Goal: Task Accomplishment & Management: Manage account settings

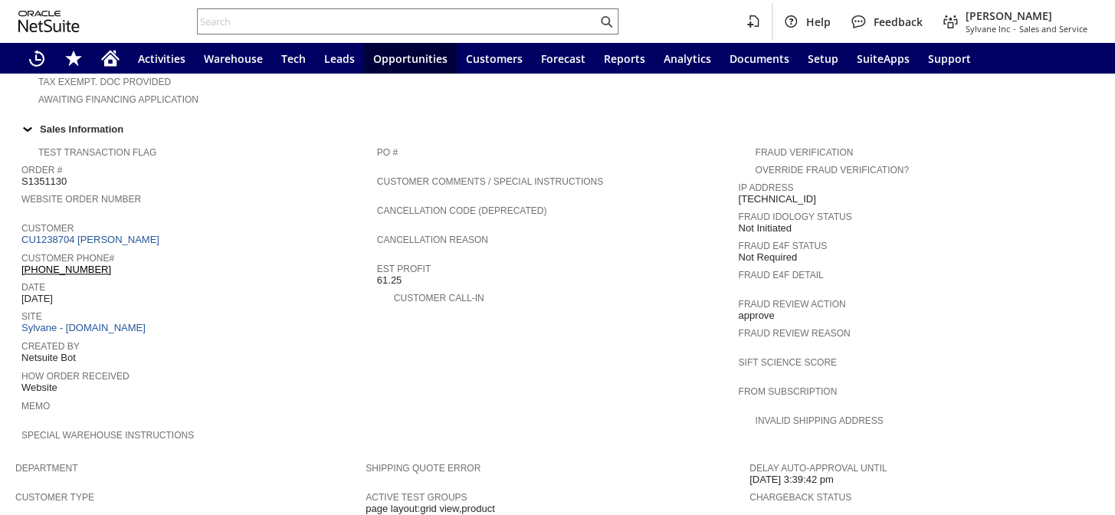
scroll to position [884, 0]
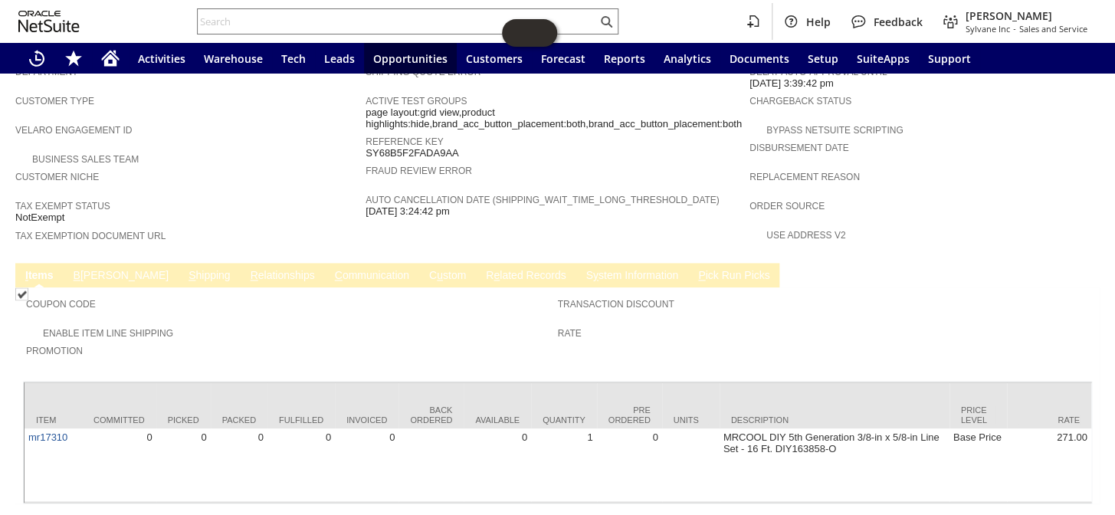
click at [331, 269] on link "C ommunication" at bounding box center [372, 276] width 82 height 15
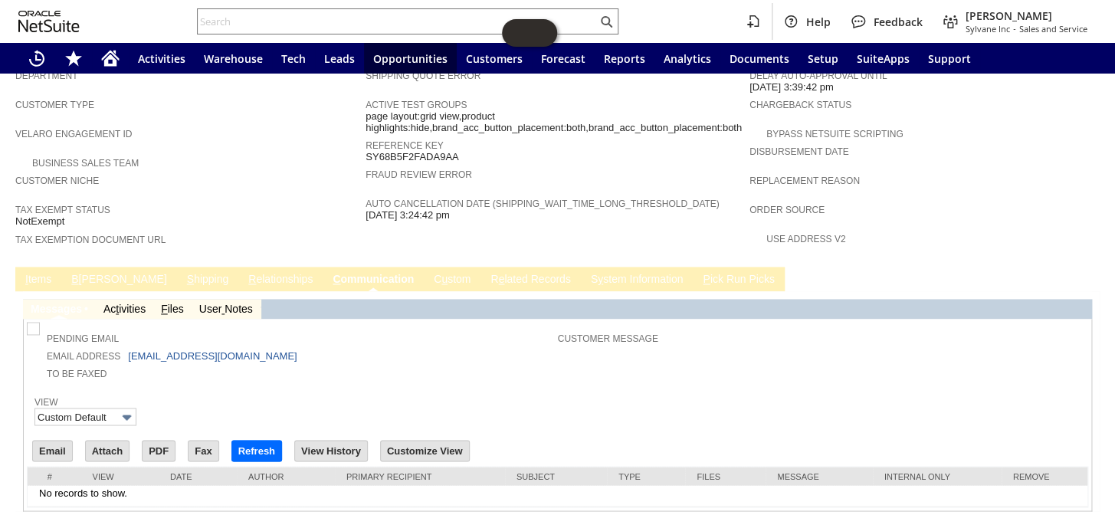
scroll to position [0, 0]
click at [55, 441] on input "Email" at bounding box center [52, 451] width 39 height 20
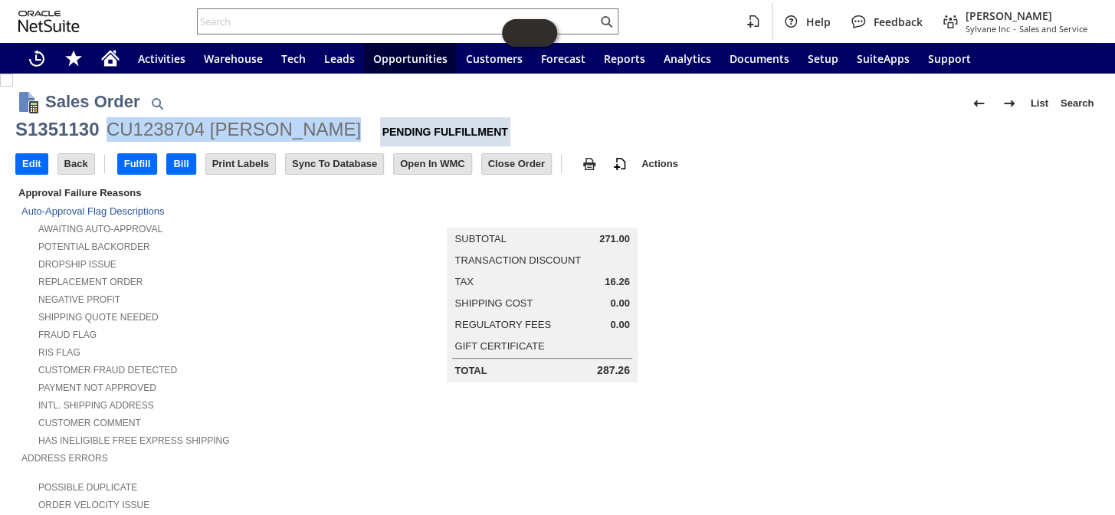
drag, startPoint x: 103, startPoint y: 123, endPoint x: 317, endPoint y: 142, distance: 214.7
click at [317, 142] on div "S1351130 CU1238704 Kiran N Patel Pending Fulfillment" at bounding box center [557, 131] width 1085 height 29
copy div "CU1238704 Kiran N Patel"
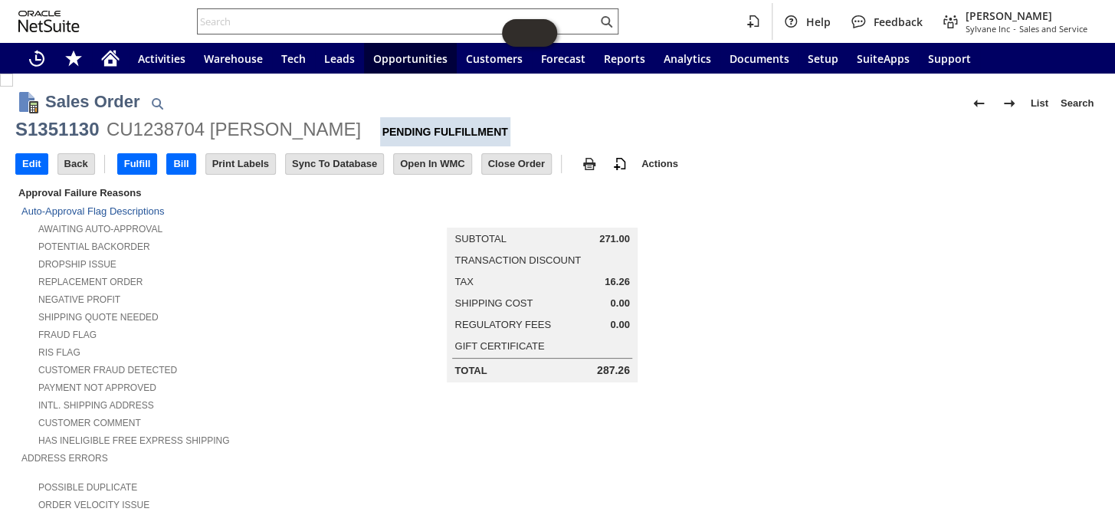
click at [218, 22] on input "text" at bounding box center [397, 21] width 399 height 18
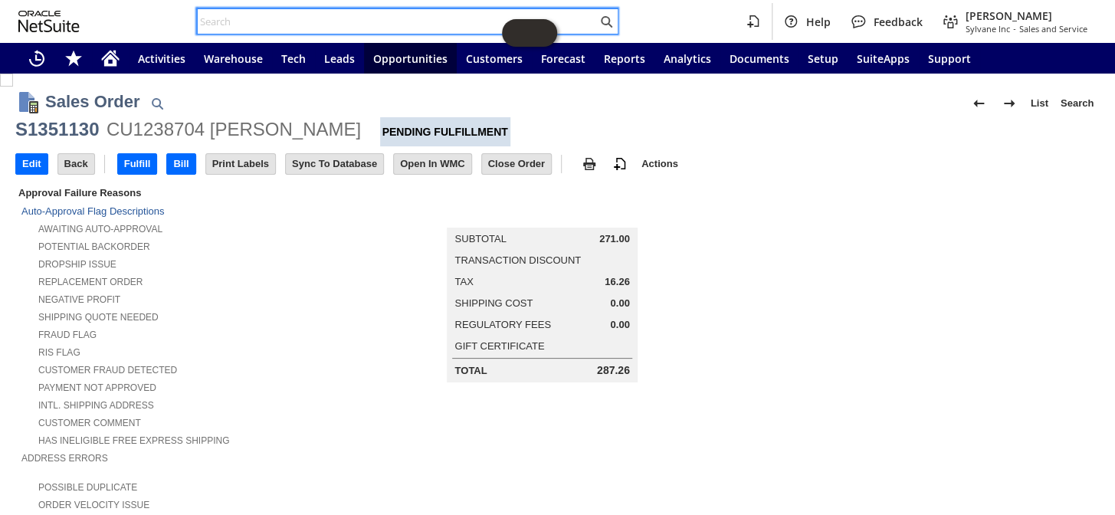
paste input "S1350687"
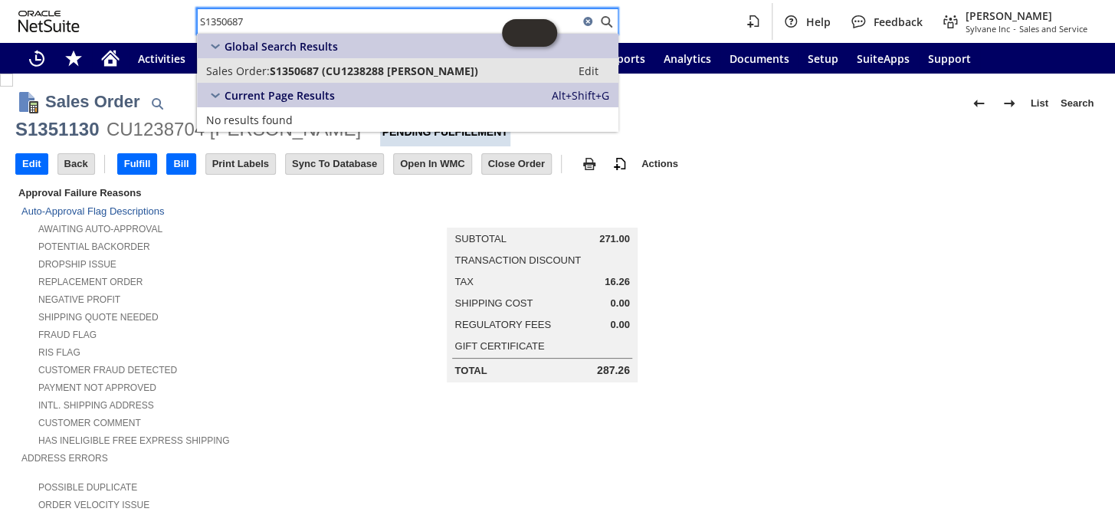
type input "S1350687"
click at [308, 67] on span "S1350687 (CU1238288 Harry Frederick)" at bounding box center [374, 71] width 209 height 15
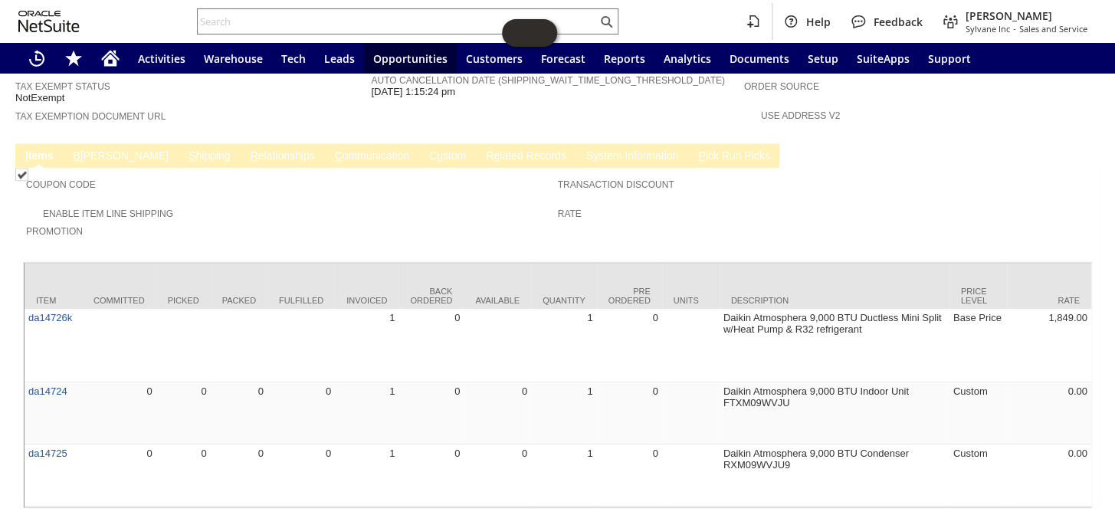
scroll to position [1016, 0]
drag, startPoint x: 271, startPoint y: 458, endPoint x: 362, endPoint y: 452, distance: 90.7
click at [362, 452] on div "Item Committed Picked Packed Fulfilled Invoiced Back Ordered Available Quantity…" at bounding box center [557, 384] width 1069 height 247
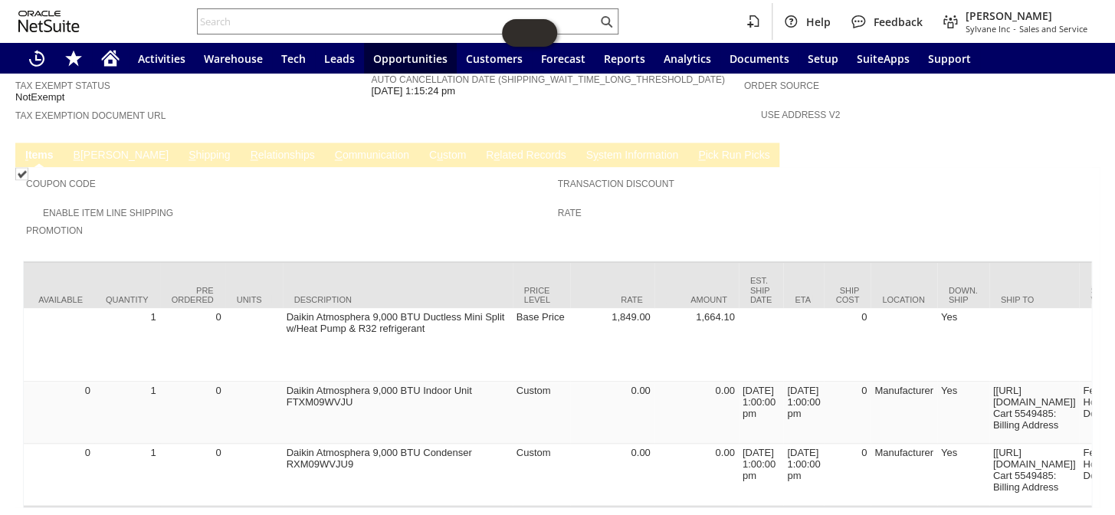
scroll to position [0, 0]
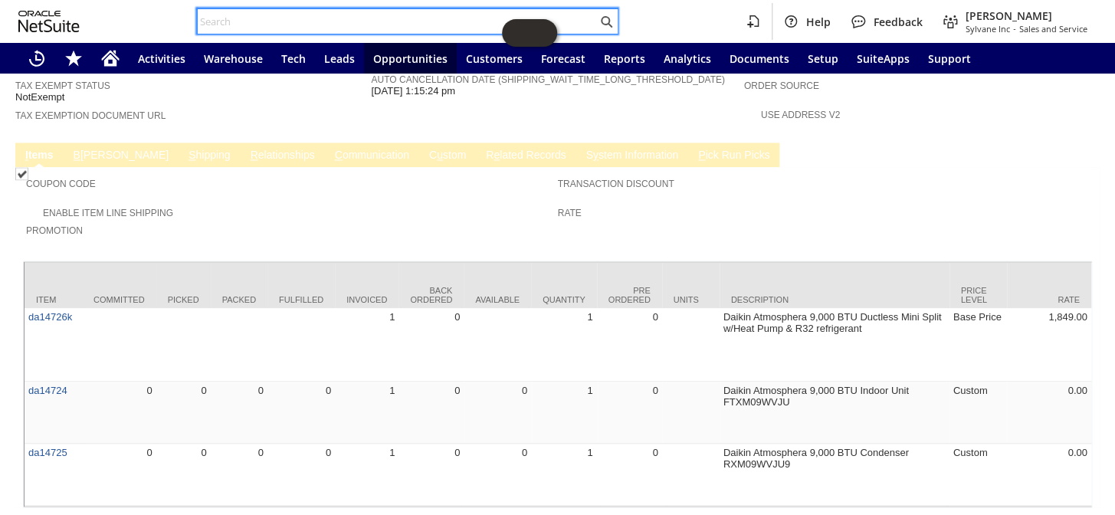
click at [238, 21] on input "text" at bounding box center [397, 21] width 399 height 18
paste input "S1350687"
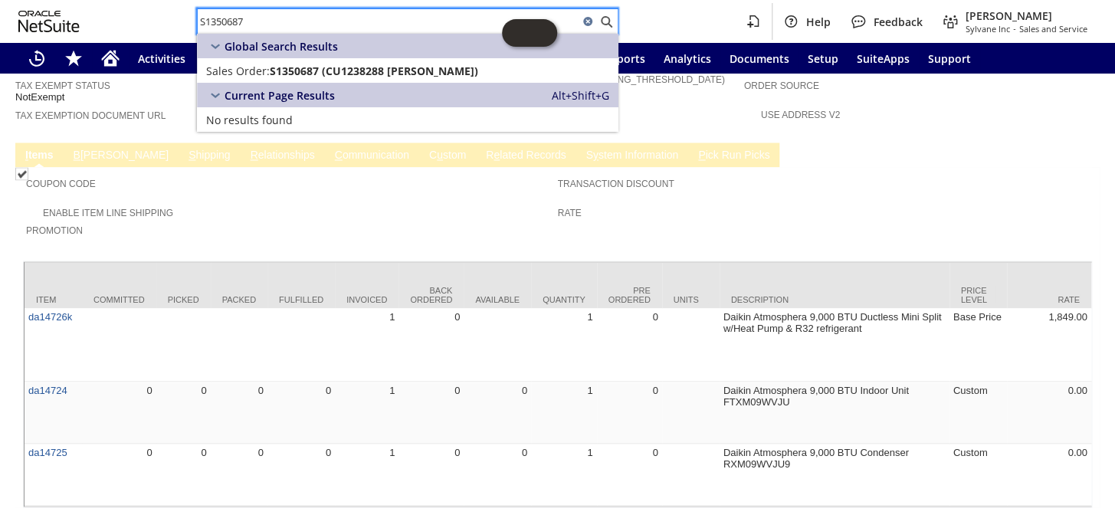
type input "S1350687"
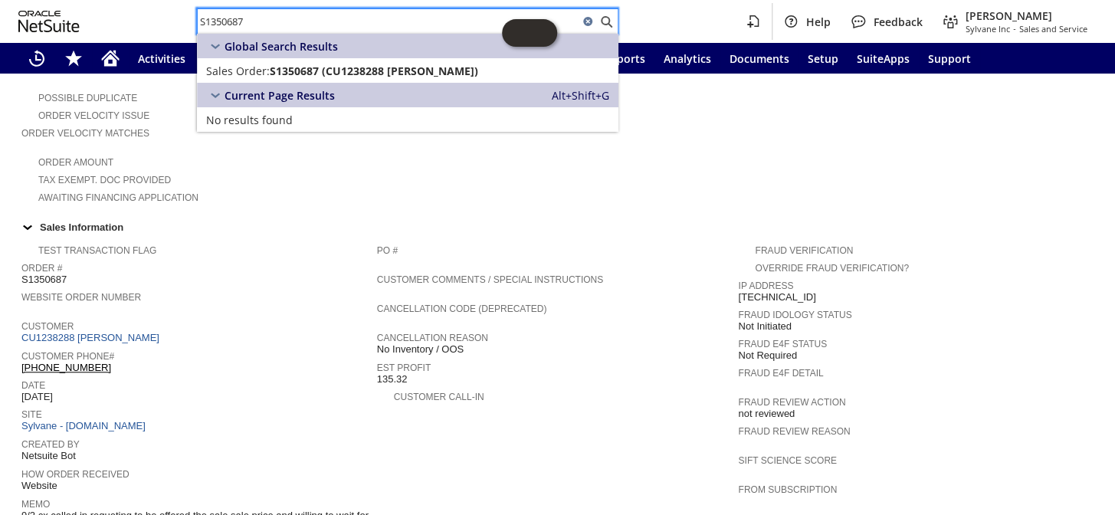
scroll to position [389, 0]
click at [130, 333] on link "CU1238288 Harry Frederick" at bounding box center [92, 338] width 142 height 11
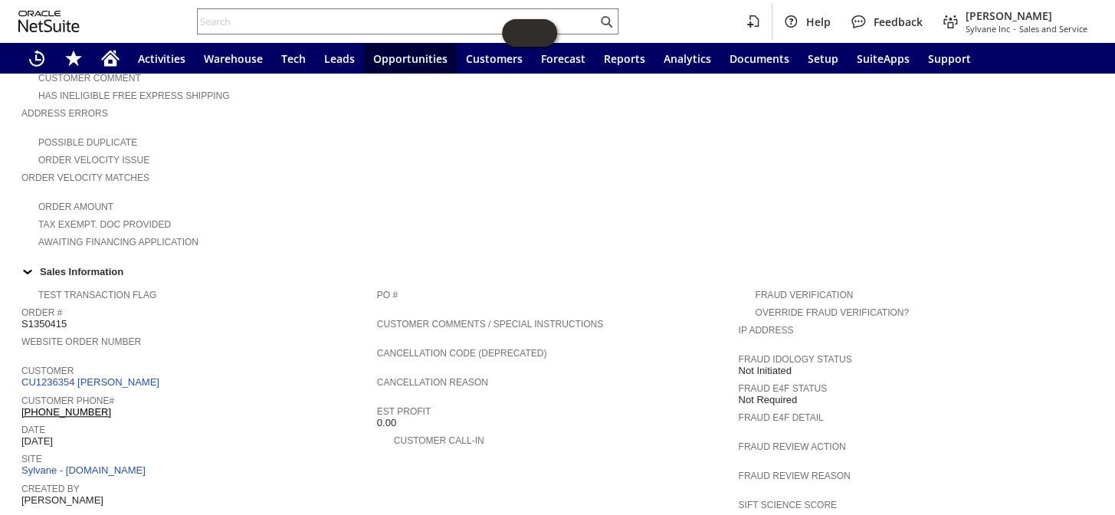
scroll to position [348, 0]
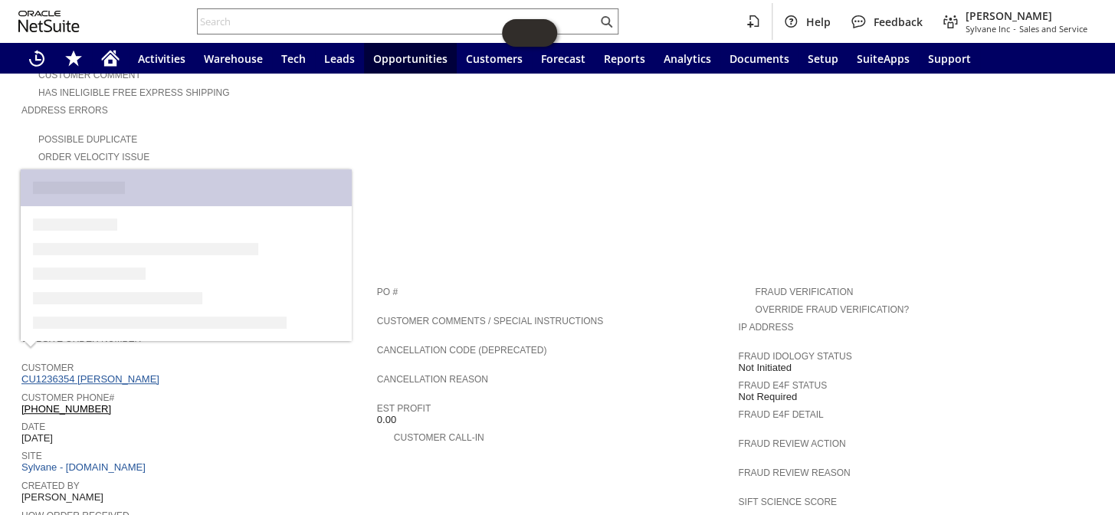
click at [113, 373] on link "CU1236354 alisa s lassiter" at bounding box center [92, 378] width 142 height 11
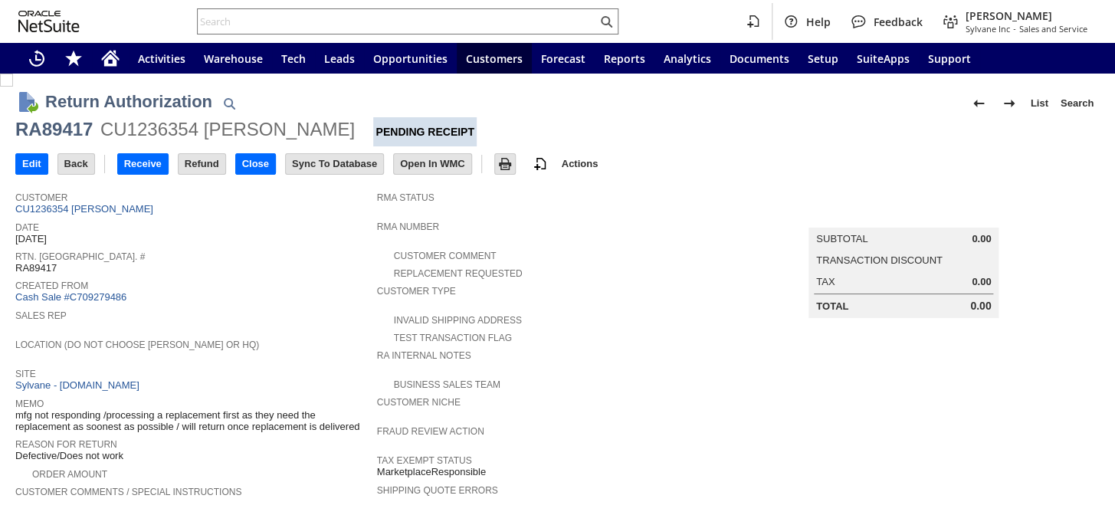
scroll to position [557, 0]
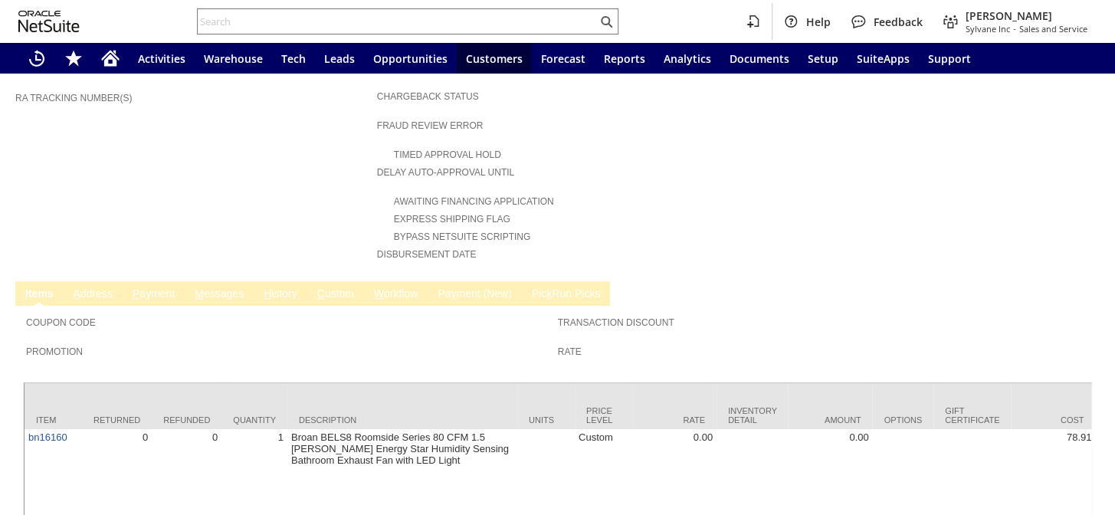
click at [298, 287] on link "H istory" at bounding box center [280, 294] width 41 height 15
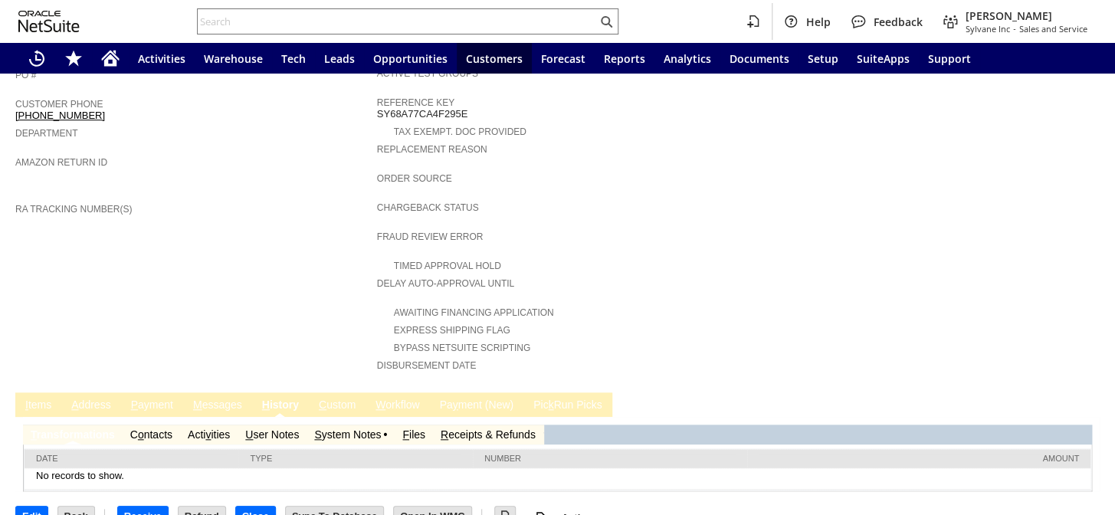
scroll to position [0, 0]
click at [320, 425] on td "S ystem Notes" at bounding box center [351, 435] width 88 height 20
click at [326, 429] on link "S ystem Notes" at bounding box center [347, 435] width 67 height 12
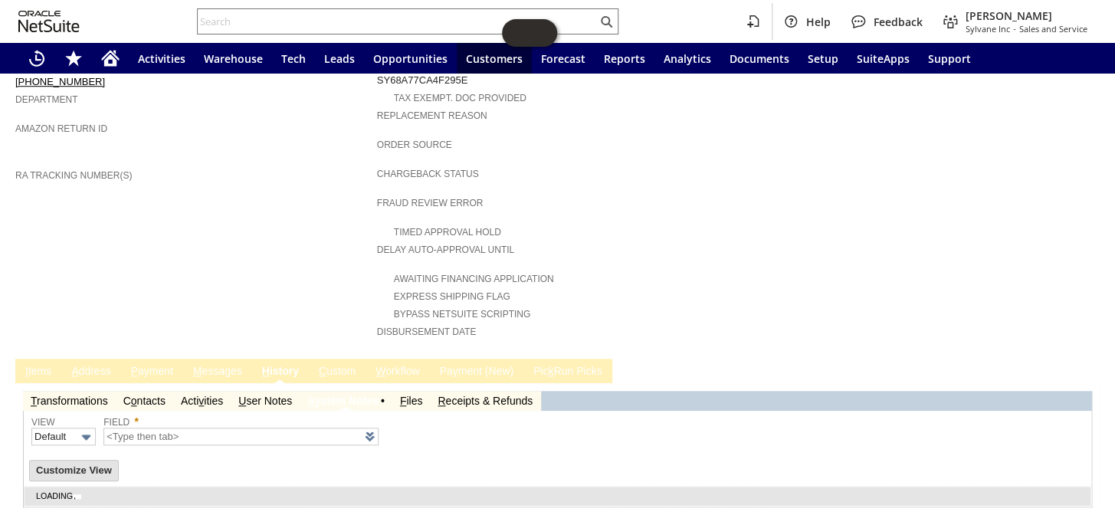
scroll to position [498, 0]
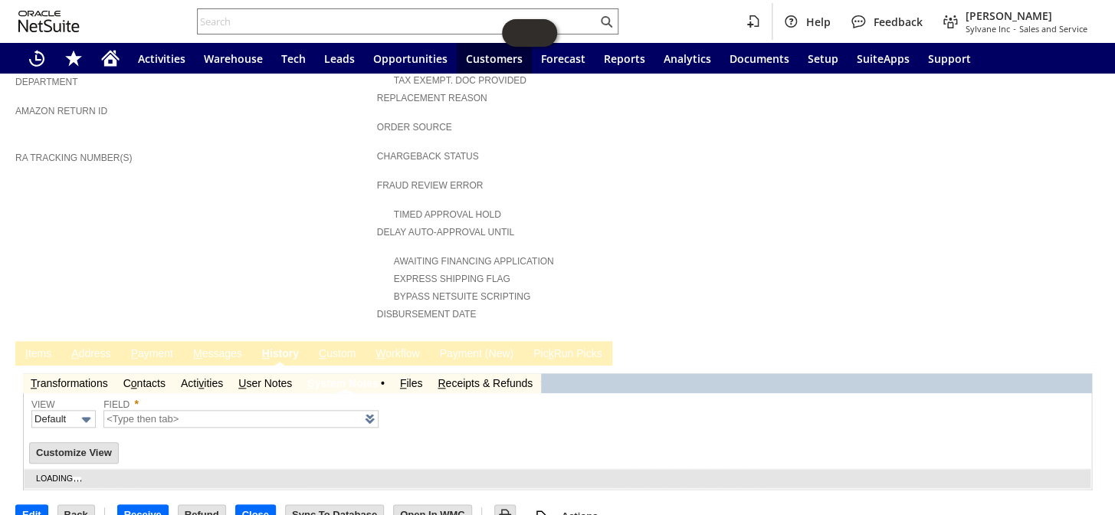
type input "1 to 25 of 64"
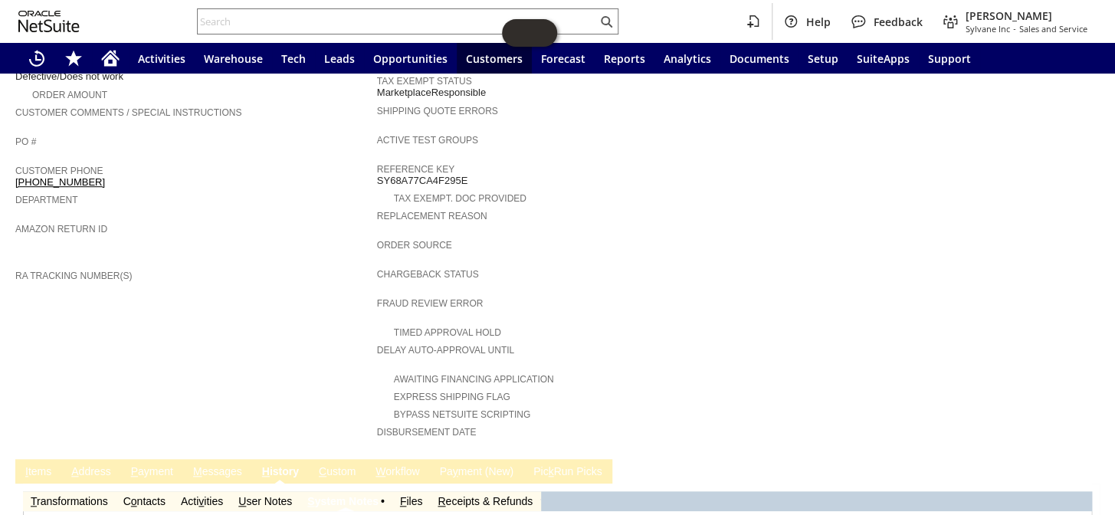
scroll to position [149, 0]
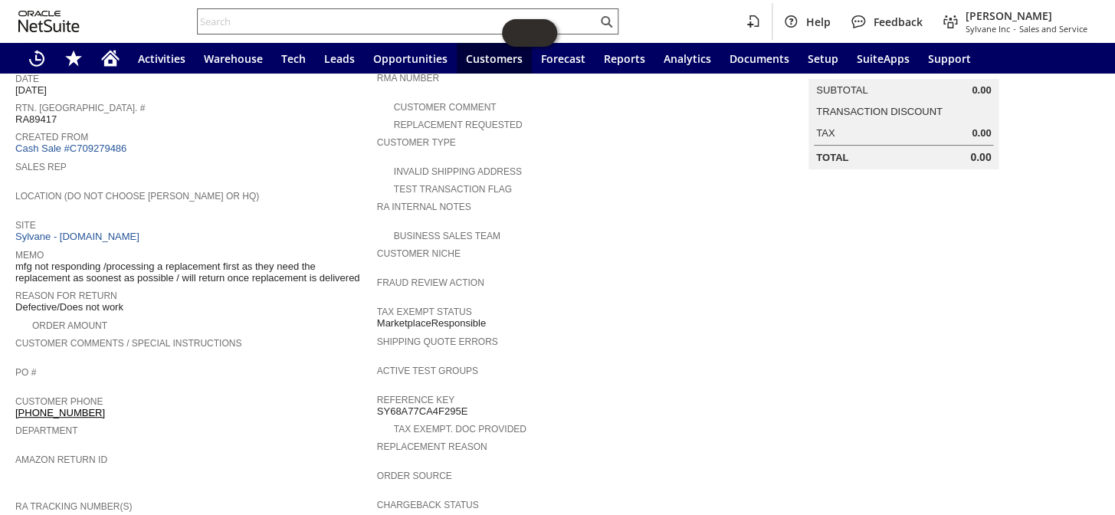
click at [245, 16] on input "text" at bounding box center [397, 21] width 399 height 18
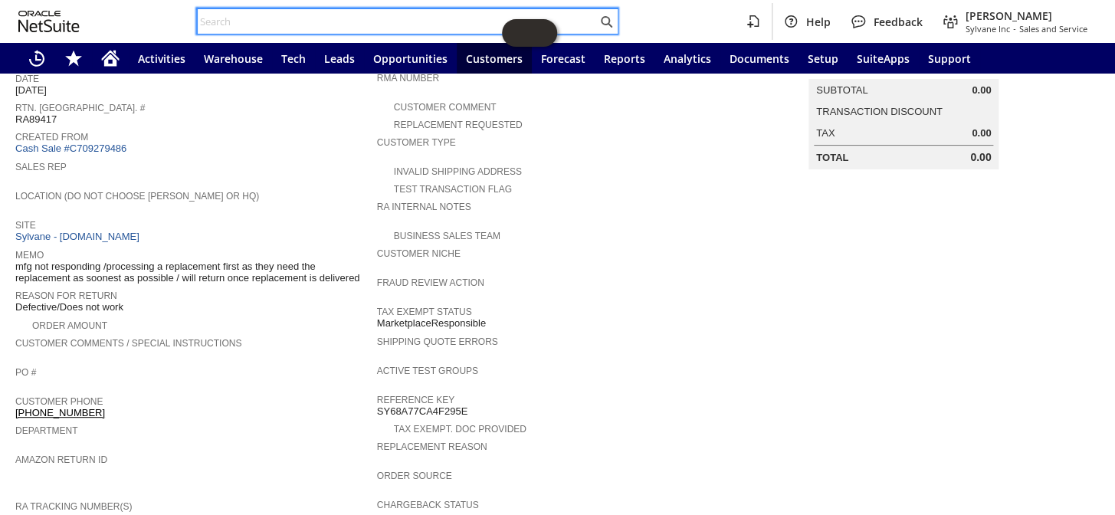
paste input "RA89472"
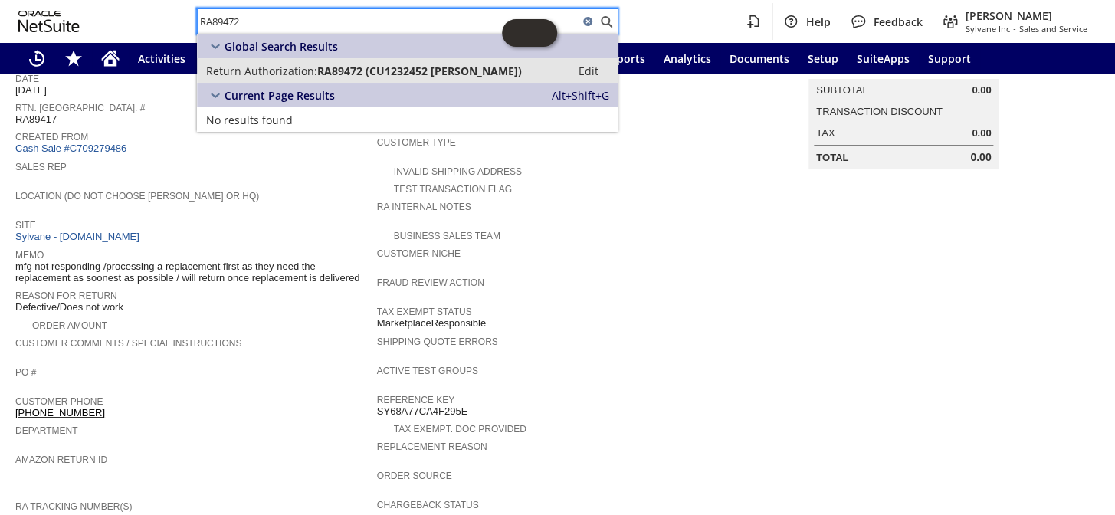
type input "RA89472"
click at [322, 60] on link "Return Authorization: RA89472 (CU1232452 Luke Adams) Edit" at bounding box center [408, 70] width 422 height 25
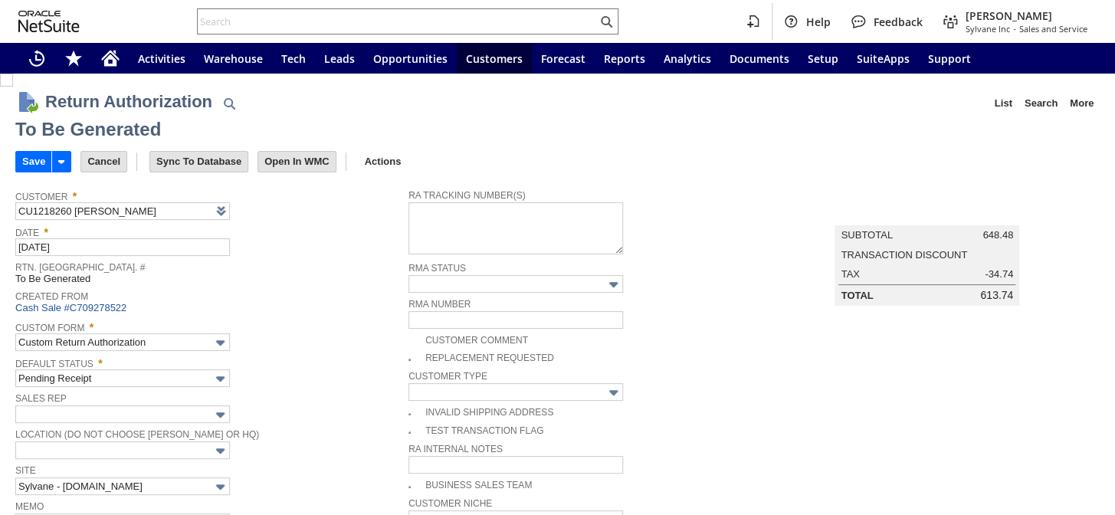
type input "Add"
type input "Copy Previous"
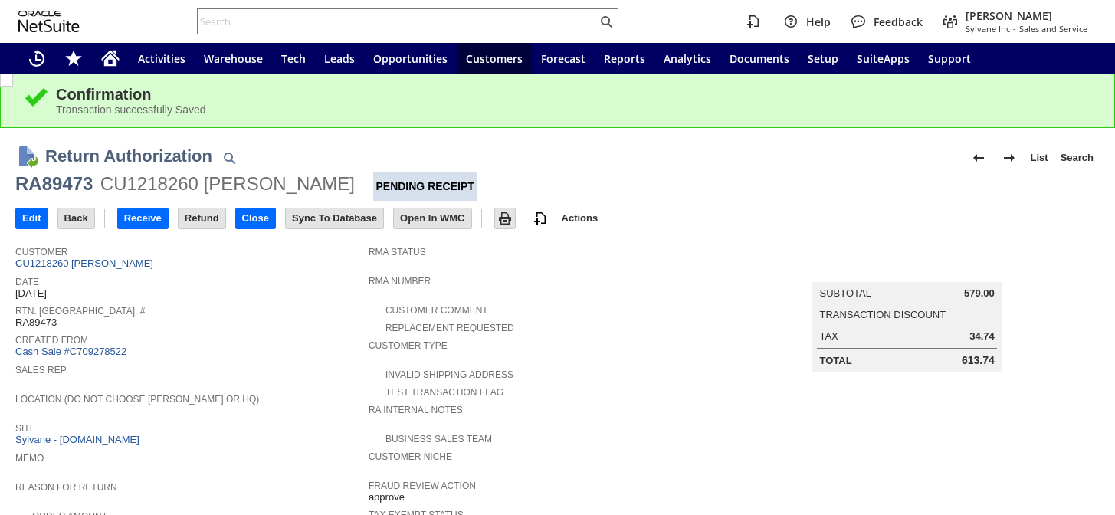
click at [67, 179] on div "RA89473" at bounding box center [53, 184] width 77 height 25
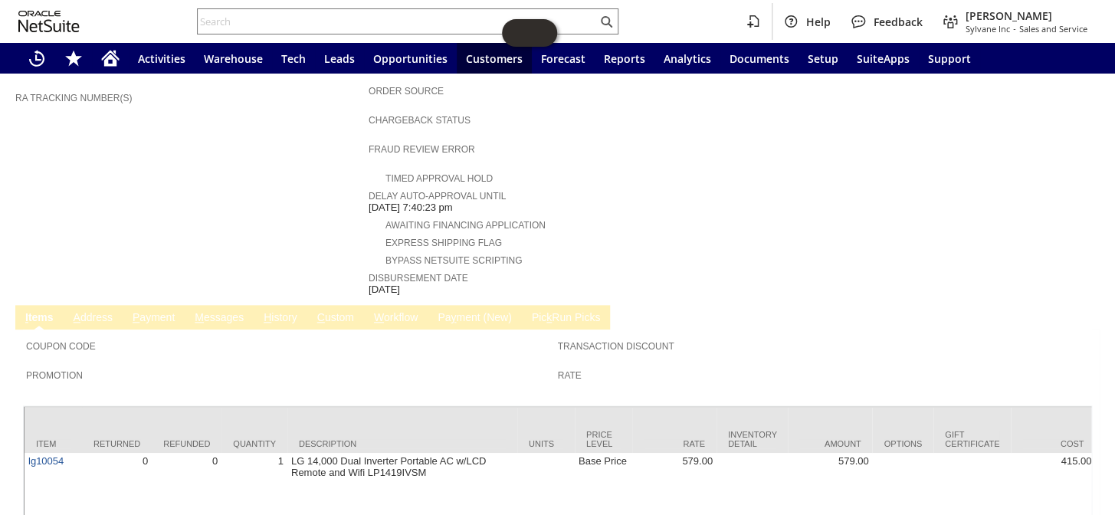
scroll to position [643, 0]
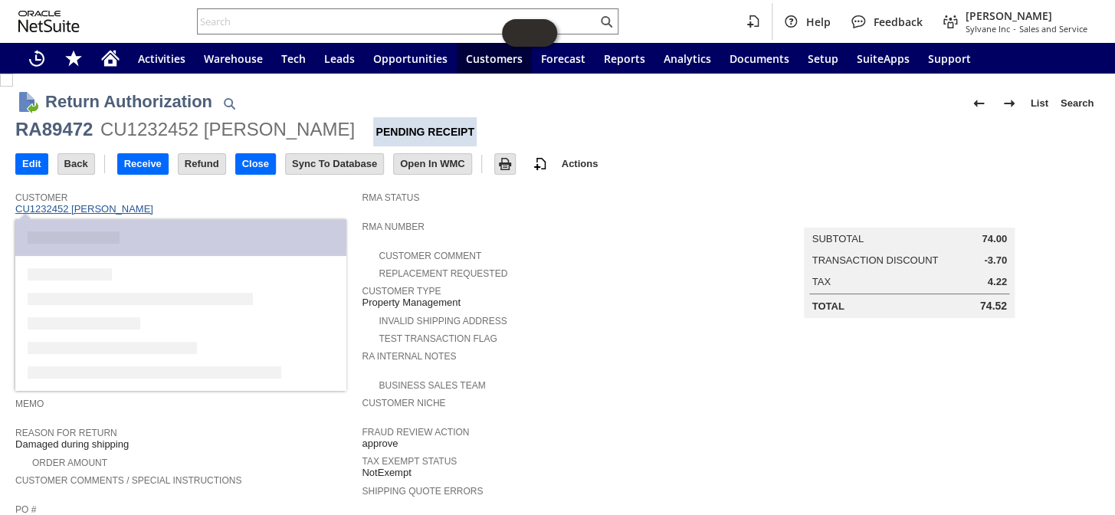
click at [120, 209] on link "CU1232452 [PERSON_NAME]" at bounding box center [86, 208] width 142 height 11
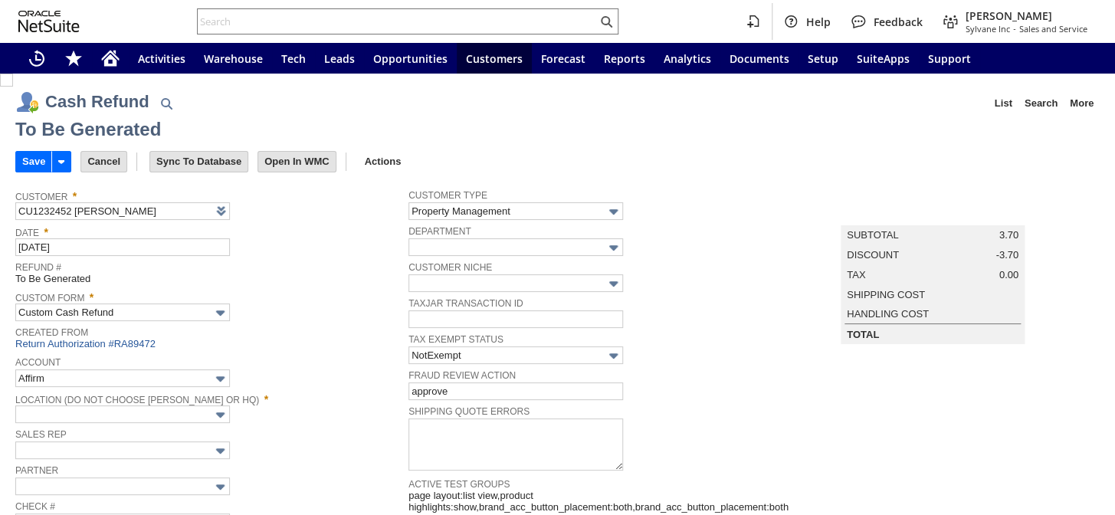
type input "Regions - Merchant 0414"
type input "Headquarters : Head...s : Pending Testing"
type input "Add"
type input "Copy Previous"
type input "MOBILE5"
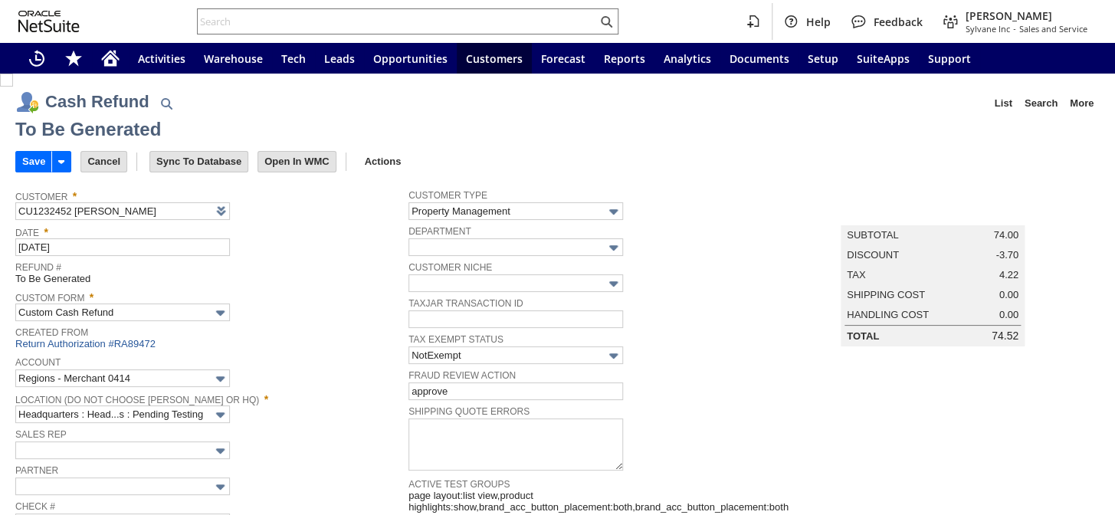
type input "MOBILE5"
type input "-5.0%"
click at [32, 165] on input "Save" at bounding box center [33, 162] width 35 height 20
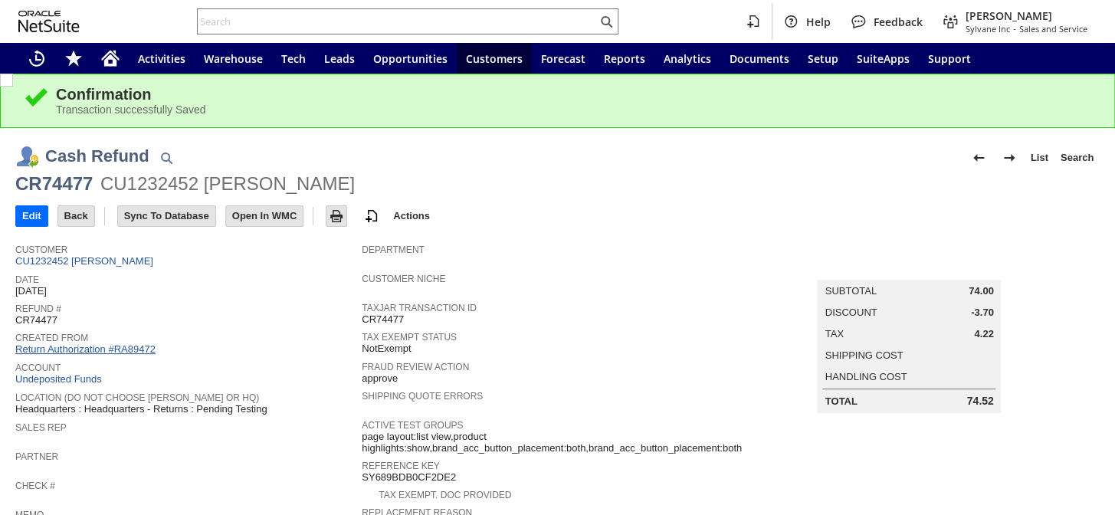
click at [103, 345] on link "Return Authorization #RA89472" at bounding box center [85, 348] width 140 height 11
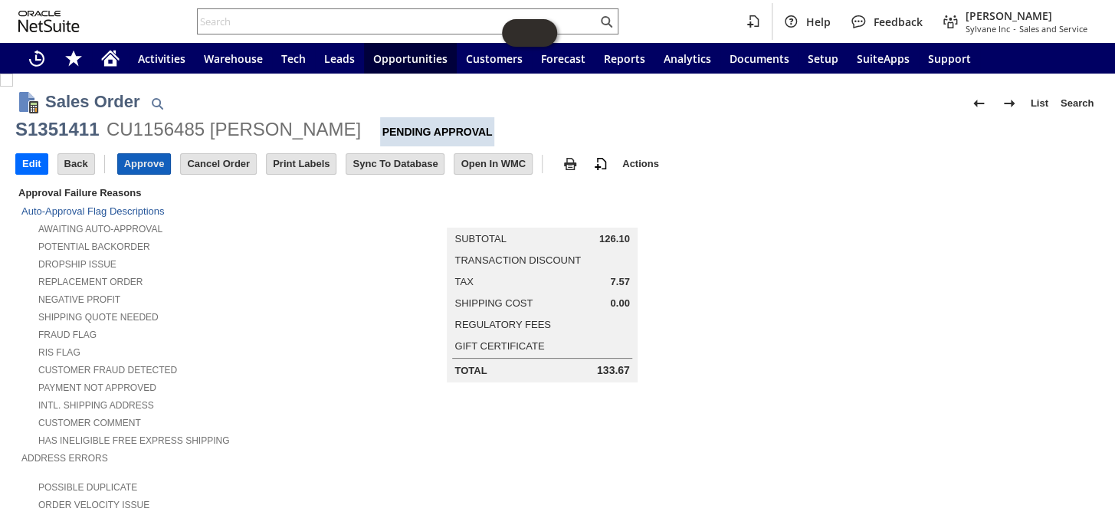
click at [146, 168] on input "Approve" at bounding box center [144, 164] width 53 height 20
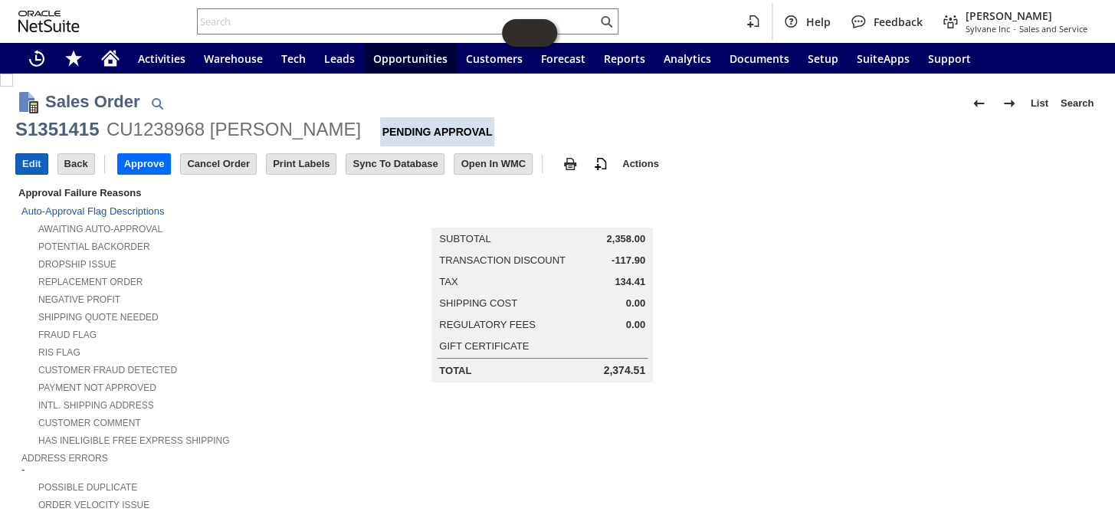
click at [34, 171] on input "Edit" at bounding box center [31, 164] width 31 height 20
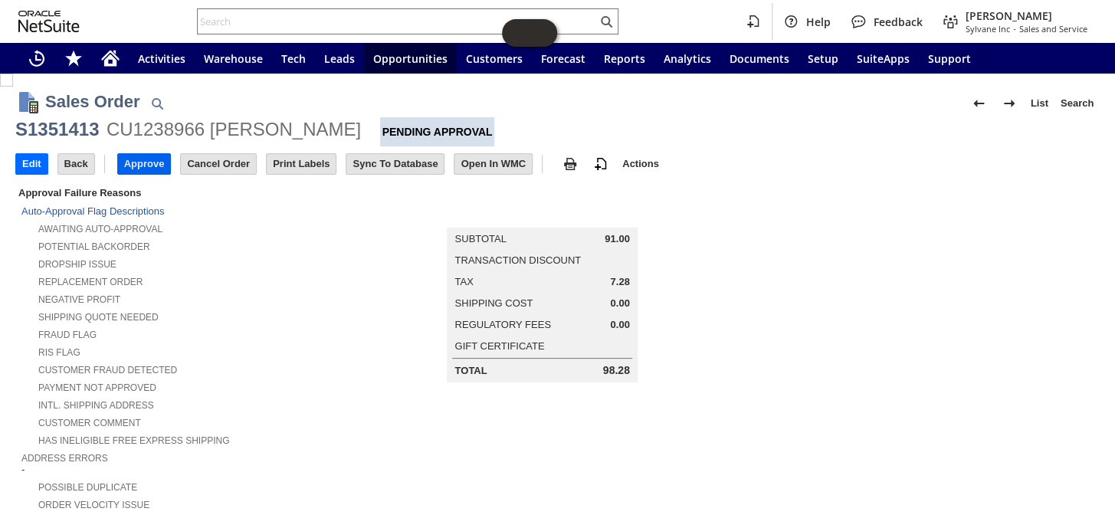
click at [143, 168] on input "Approve" at bounding box center [144, 164] width 53 height 20
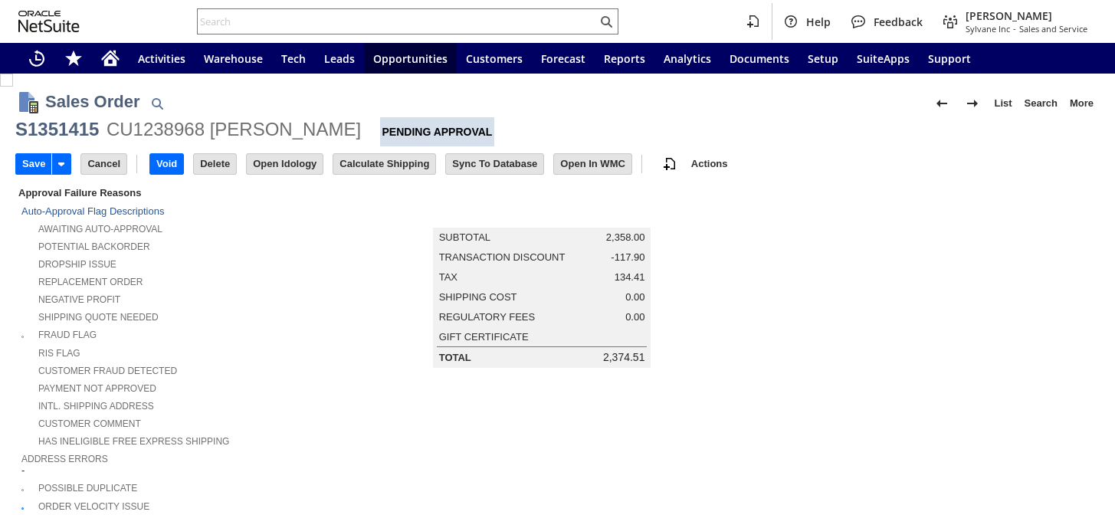
type input "Add"
type input "Copy Previous"
type input "Intelligent Recommendations ⁰"
click at [386, 162] on input "Calculate Shipping" at bounding box center [384, 164] width 102 height 20
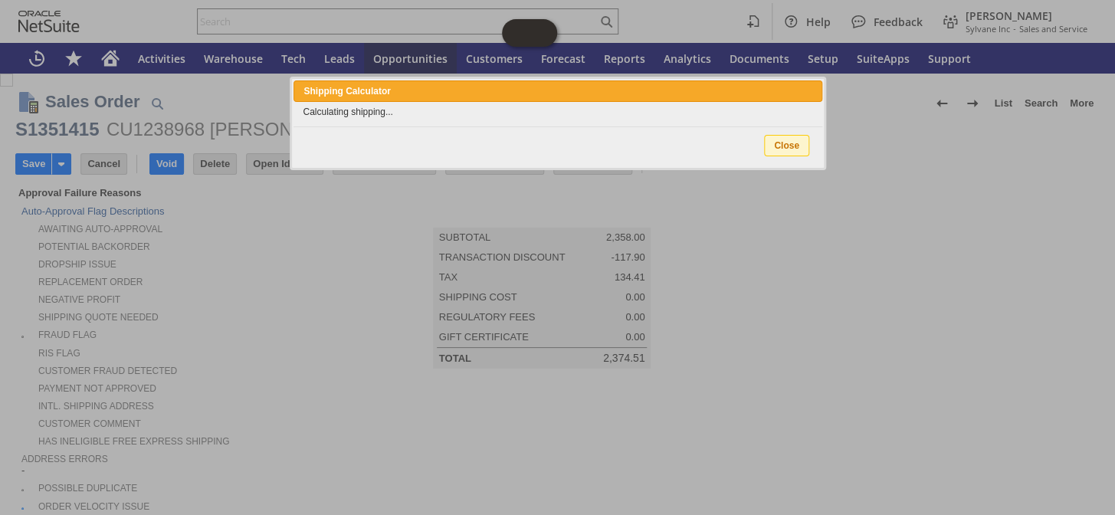
type input "Promo Code"
type input "-5.0%"
type input "Add"
type input "Copy Previous"
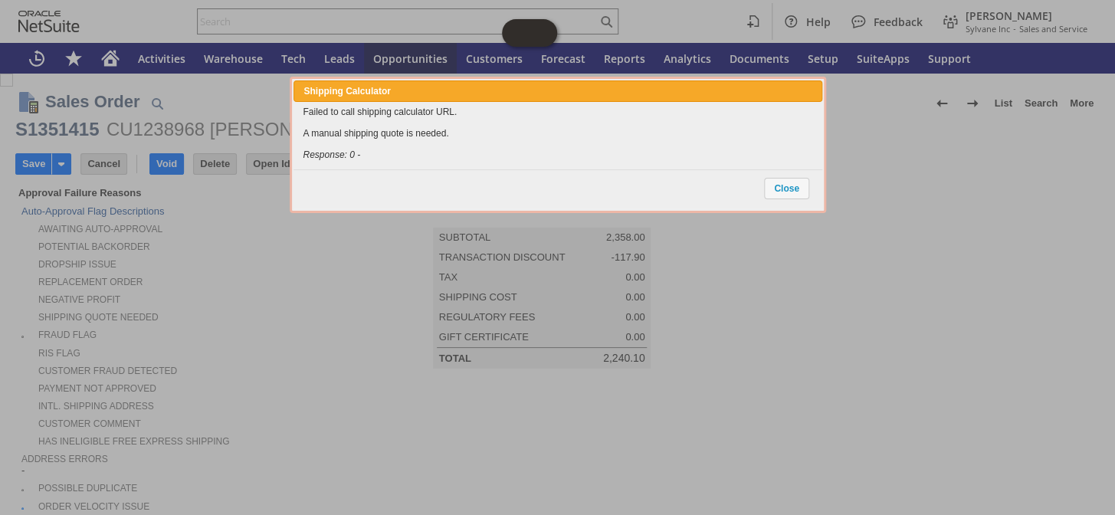
scroll to position [1181, 0]
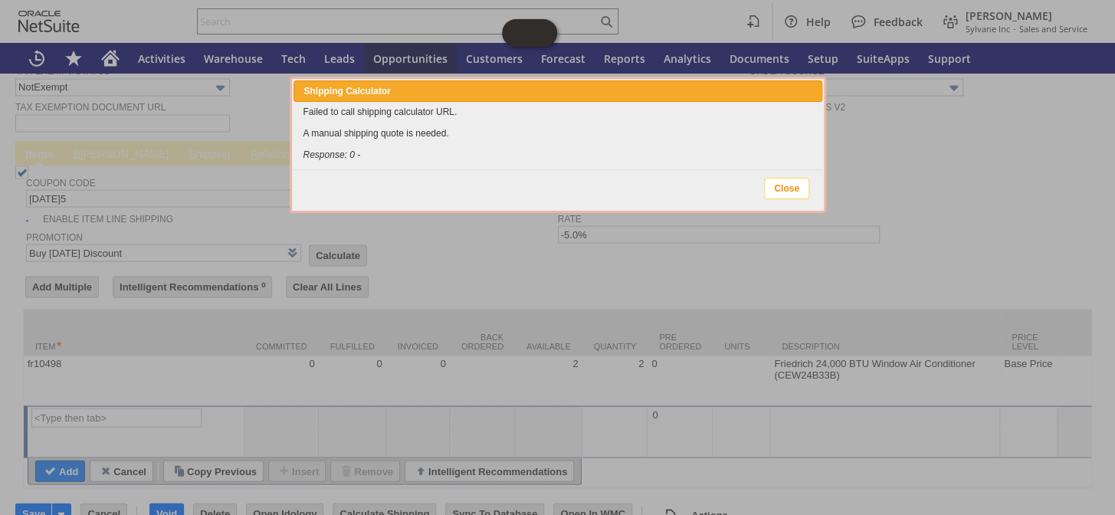
click at [777, 184] on span "Close" at bounding box center [787, 189] width 44 height 20
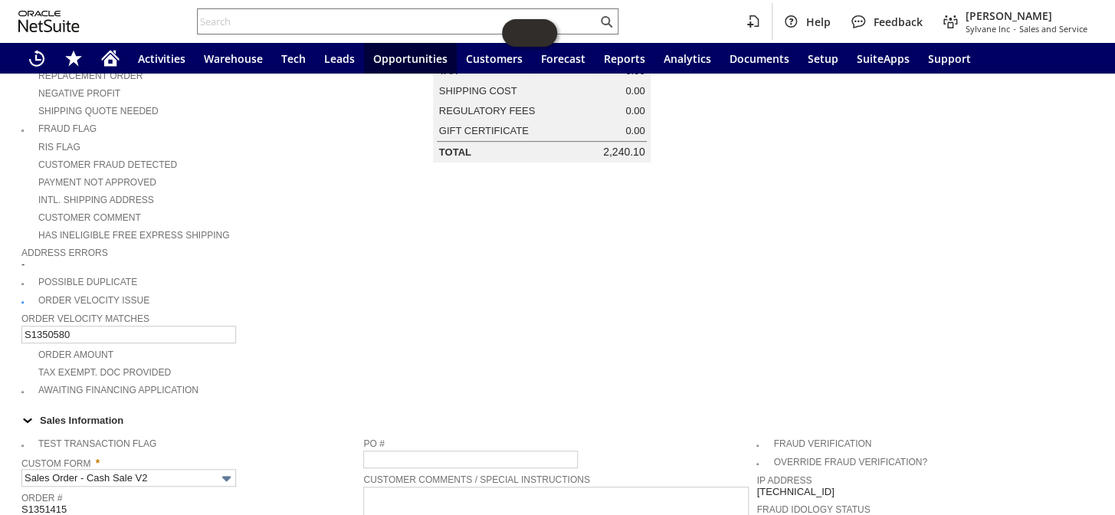
scroll to position [0, 0]
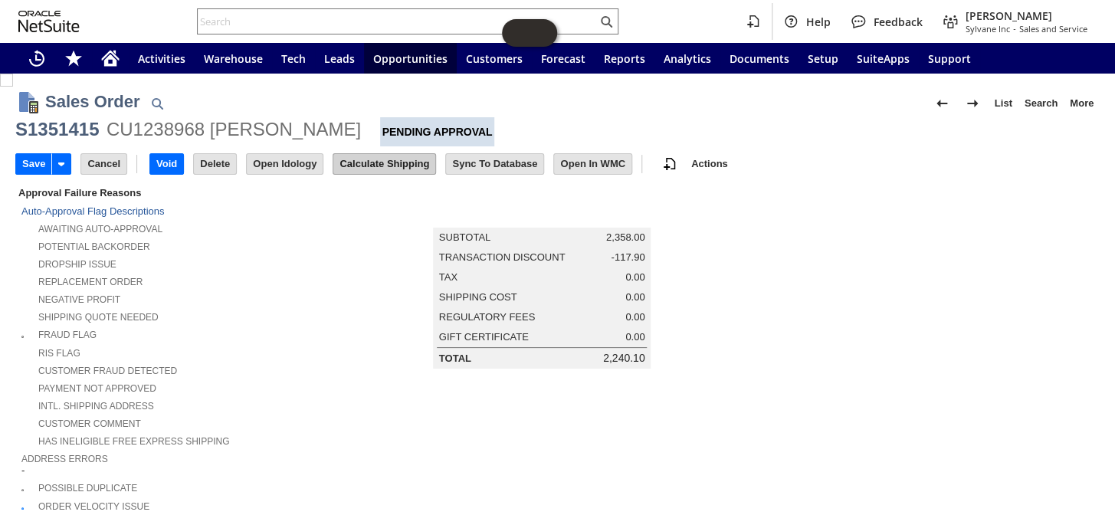
click at [369, 166] on input "Calculate Shipping" at bounding box center [384, 164] width 102 height 20
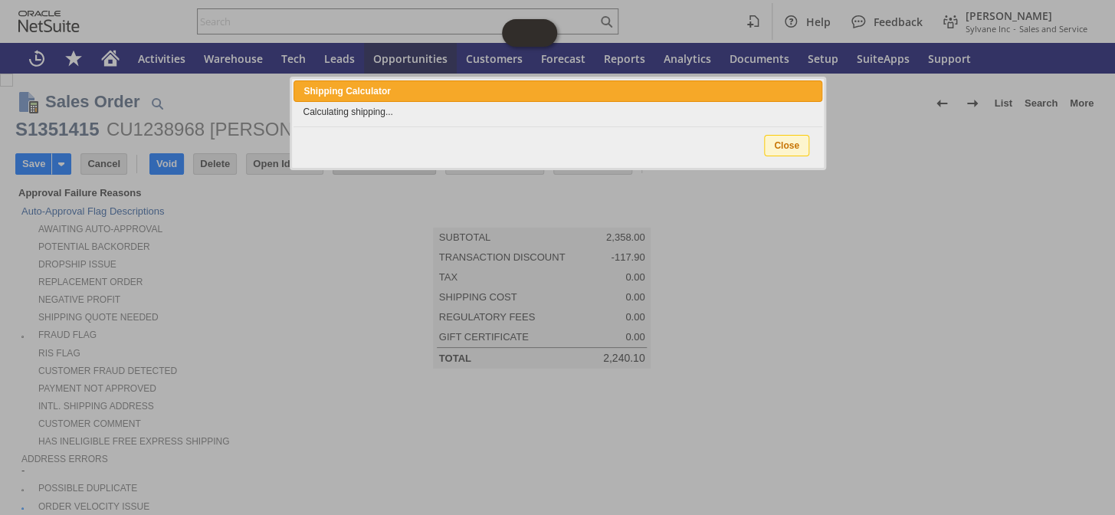
type input "Promo Code"
type input "-5.0%"
type input "Add"
type input "Copy Previous"
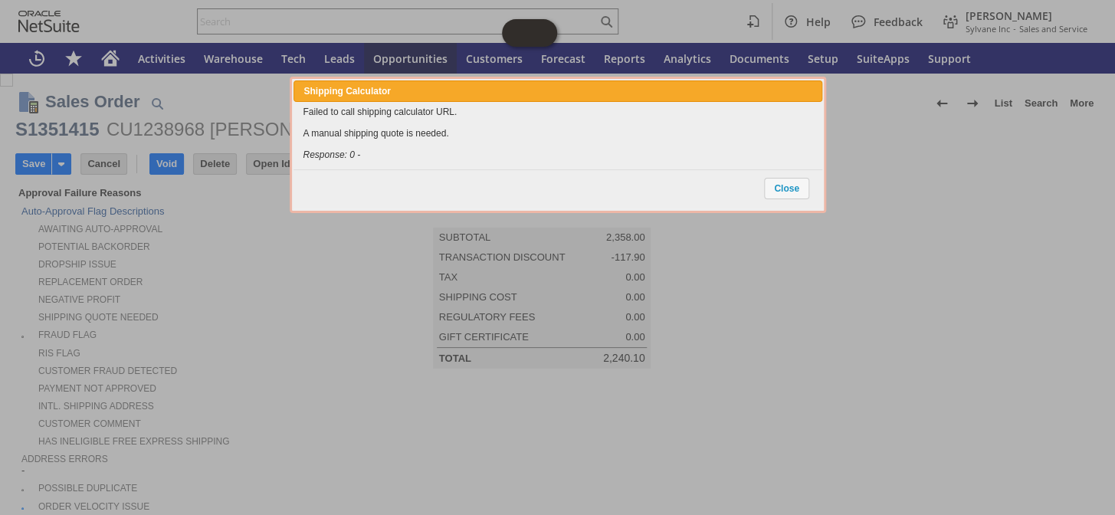
scroll to position [1181, 0]
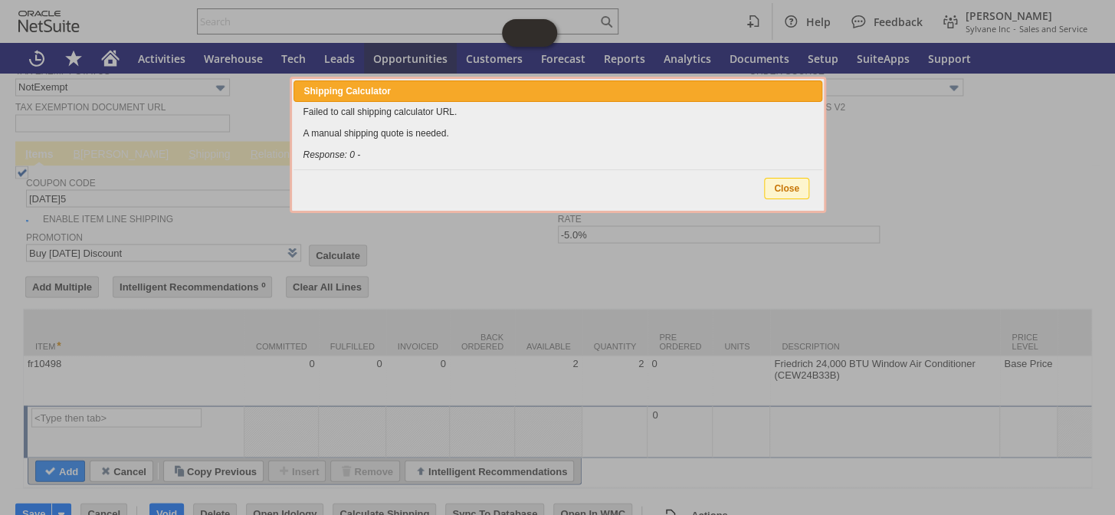
click at [793, 189] on span "Close" at bounding box center [787, 189] width 44 height 20
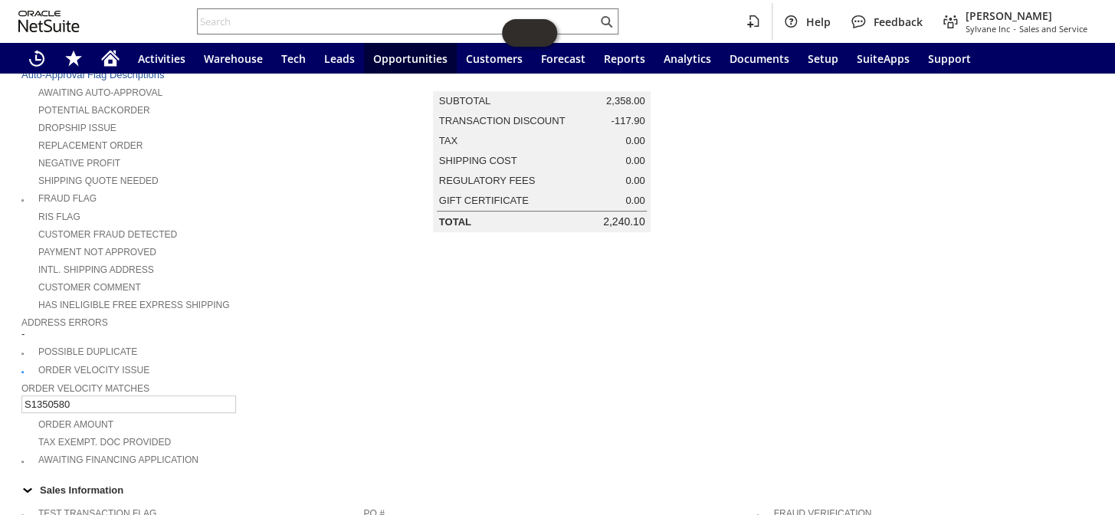
scroll to position [0, 0]
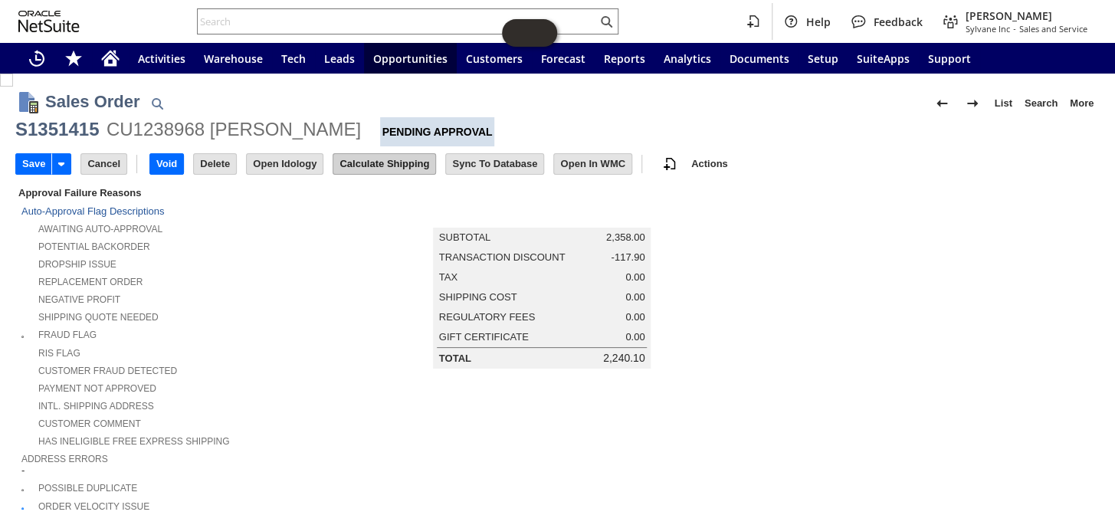
click at [374, 168] on input "Calculate Shipping" at bounding box center [384, 164] width 102 height 20
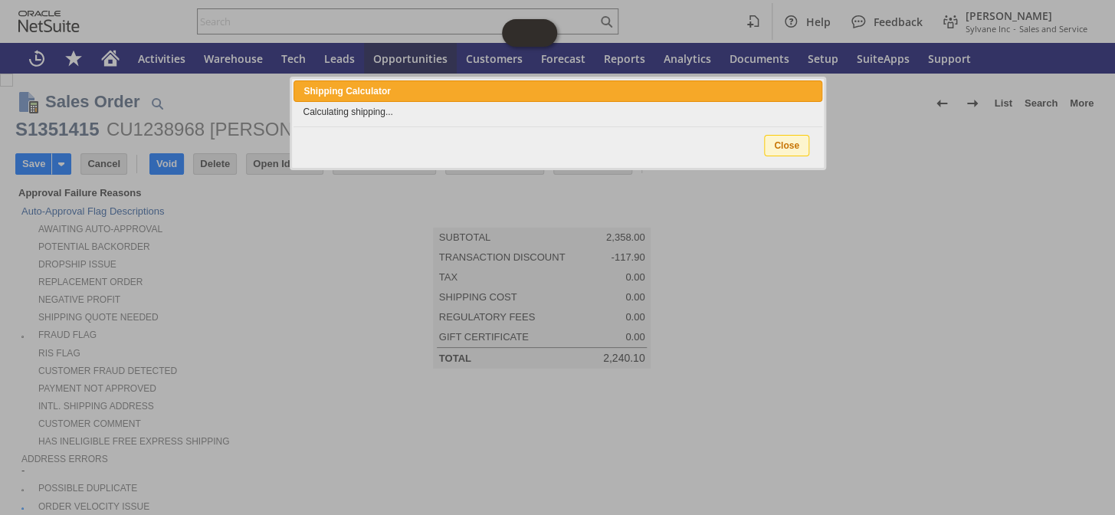
type input "Promo Code"
type input "-5.0%"
type input "Add"
type input "Copy Previous"
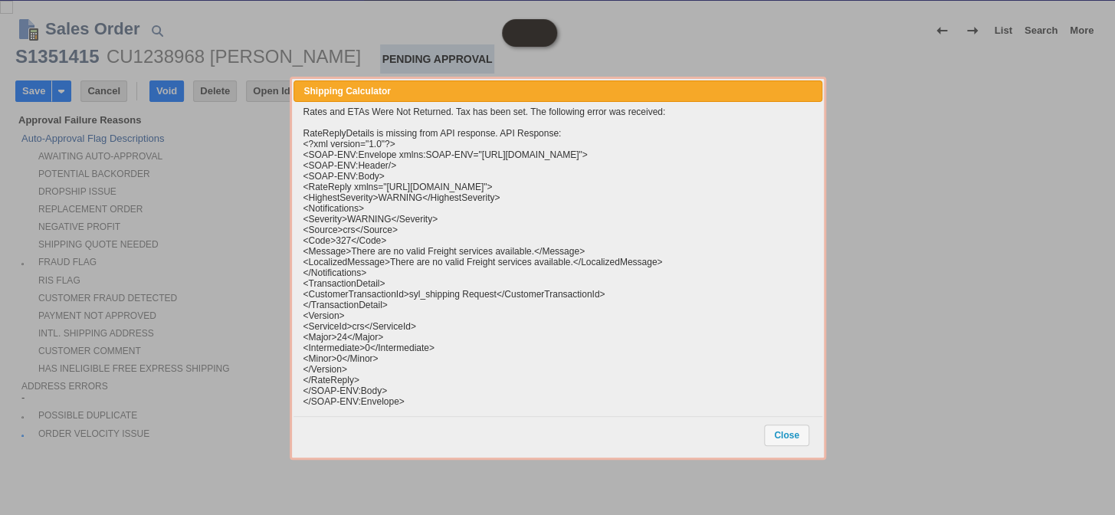
scroll to position [1181, 0]
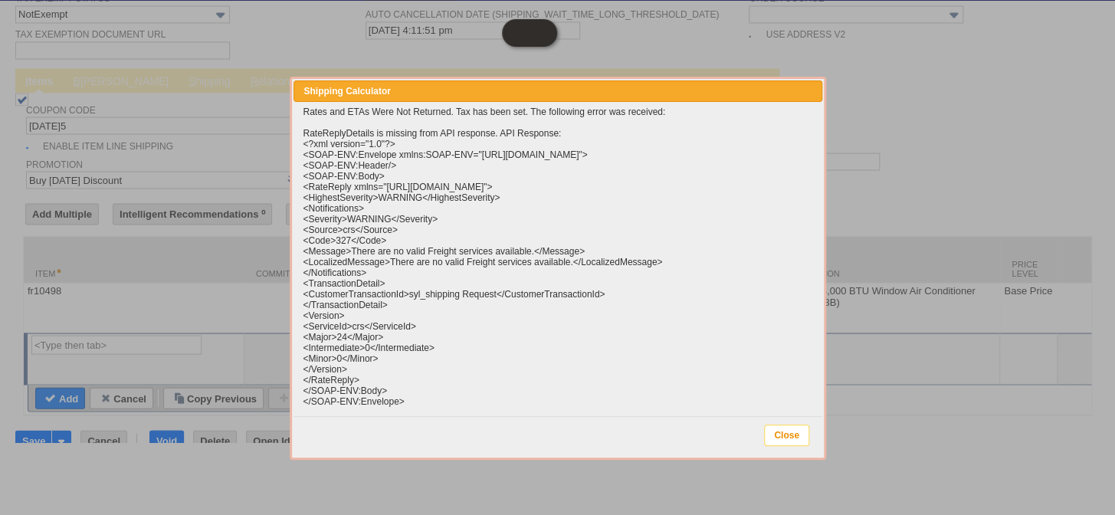
click at [800, 429] on span "Close" at bounding box center [787, 435] width 44 height 20
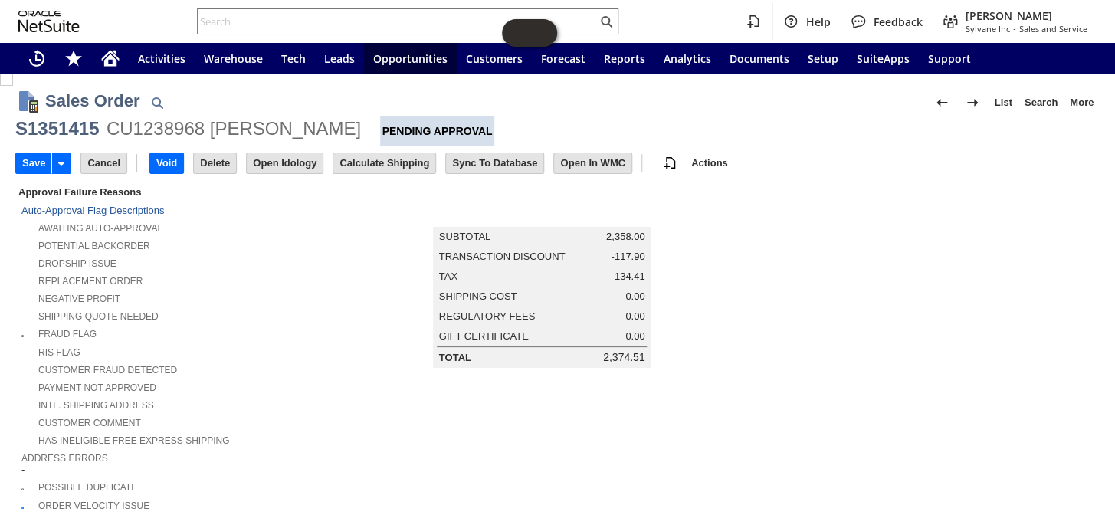
scroll to position [0, 0]
click at [386, 162] on input "Calculate Shipping" at bounding box center [384, 164] width 102 height 20
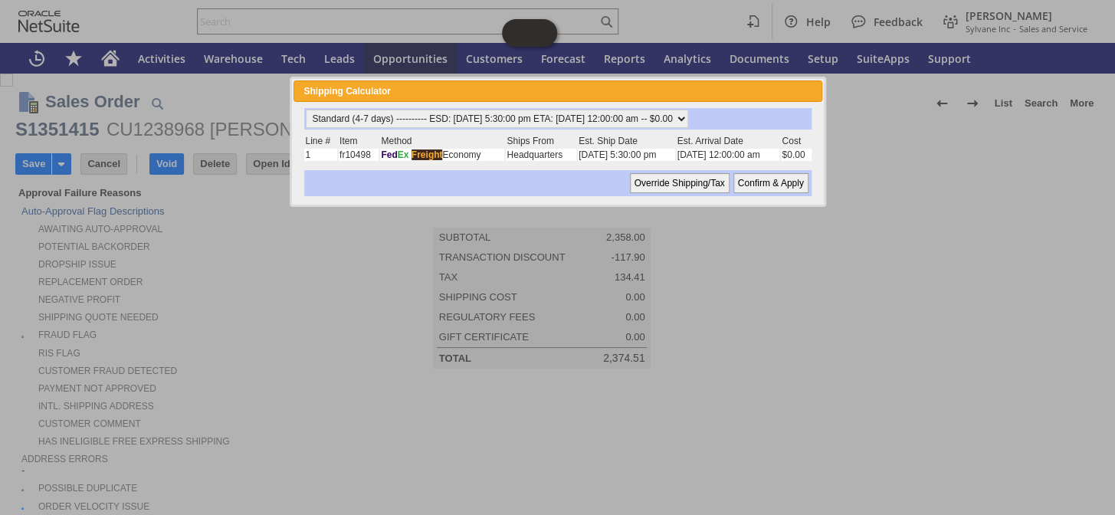
click at [777, 181] on input "Confirm & Apply" at bounding box center [771, 183] width 75 height 20
type input "Promo Code"
type input "-5.0%"
type input "Add"
type input "Copy Previous"
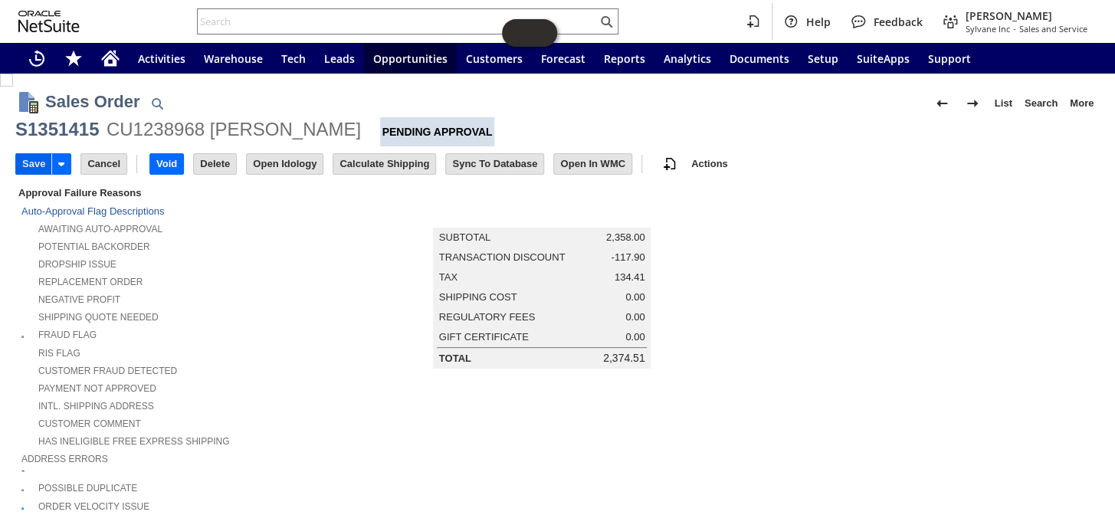
click at [21, 154] on input "Save" at bounding box center [33, 164] width 35 height 20
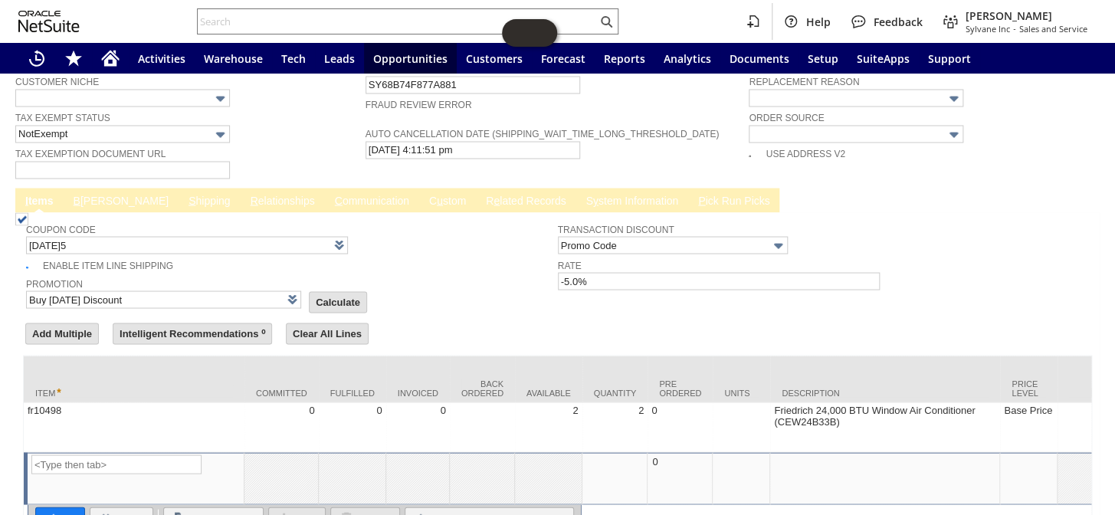
scroll to position [1181, 0]
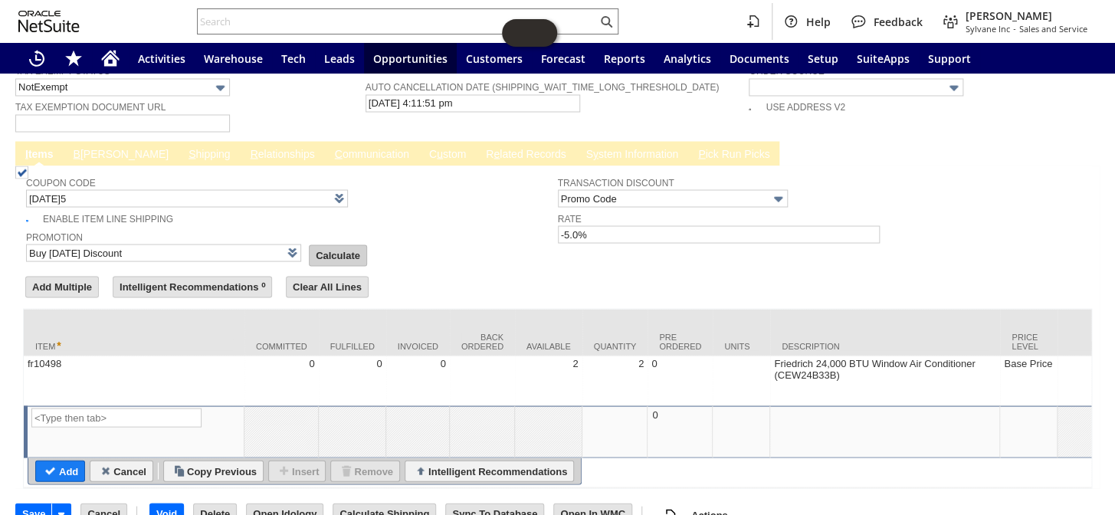
click at [329, 245] on input "Calculate" at bounding box center [338, 255] width 57 height 20
type input "Promo Code"
type input "-5.0%"
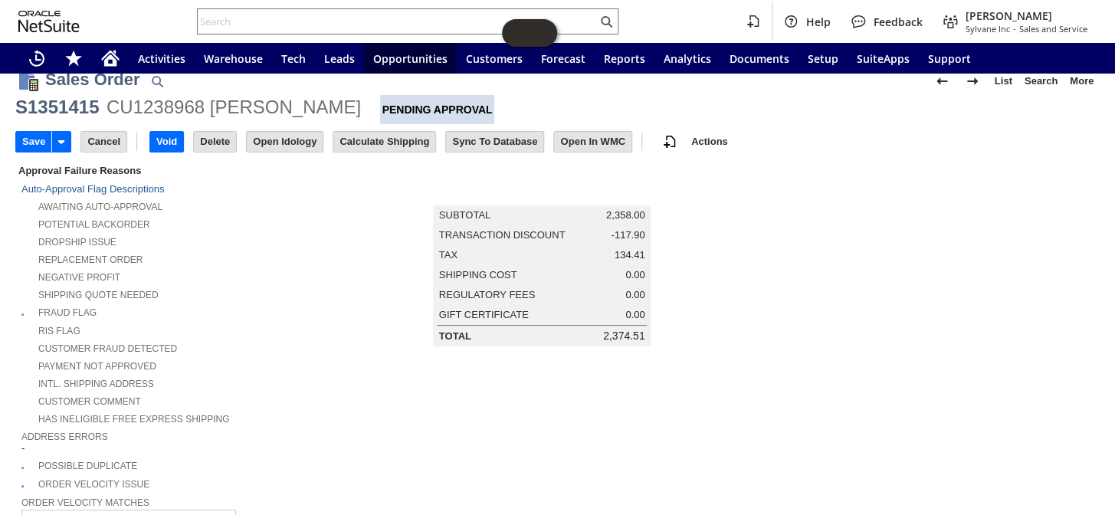
scroll to position [0, 0]
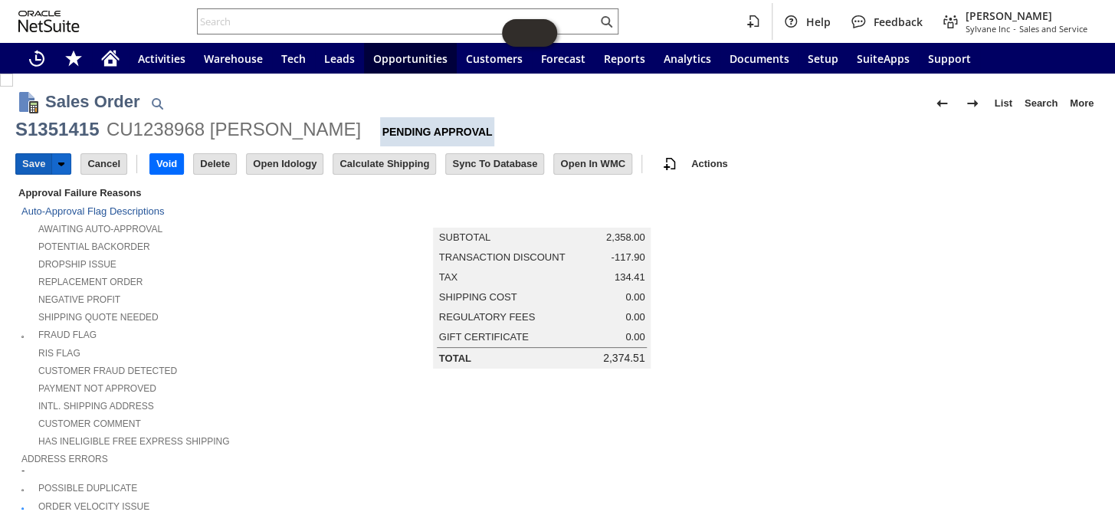
click at [38, 161] on input "Save" at bounding box center [33, 164] width 35 height 20
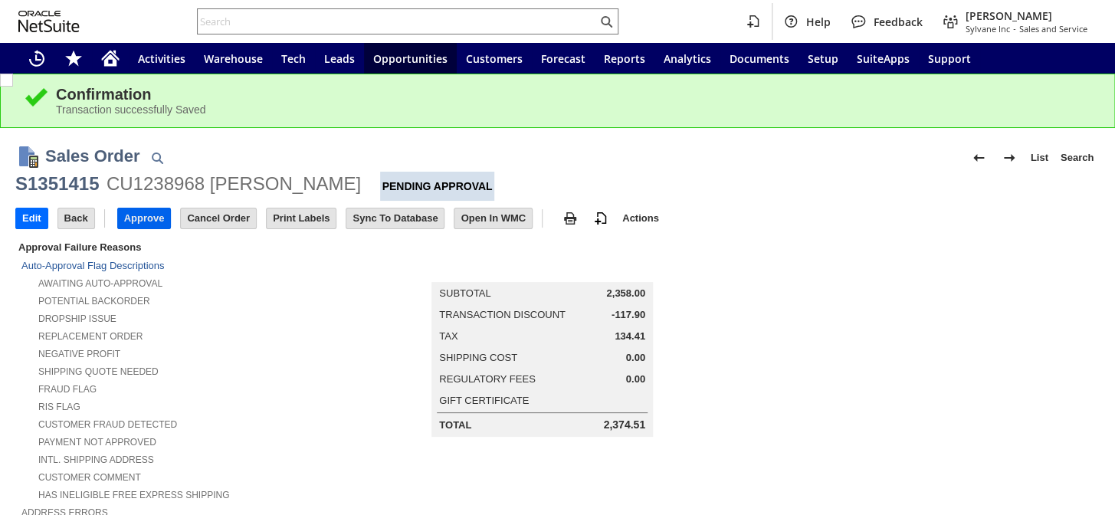
click at [138, 217] on input "Approve" at bounding box center [144, 219] width 53 height 20
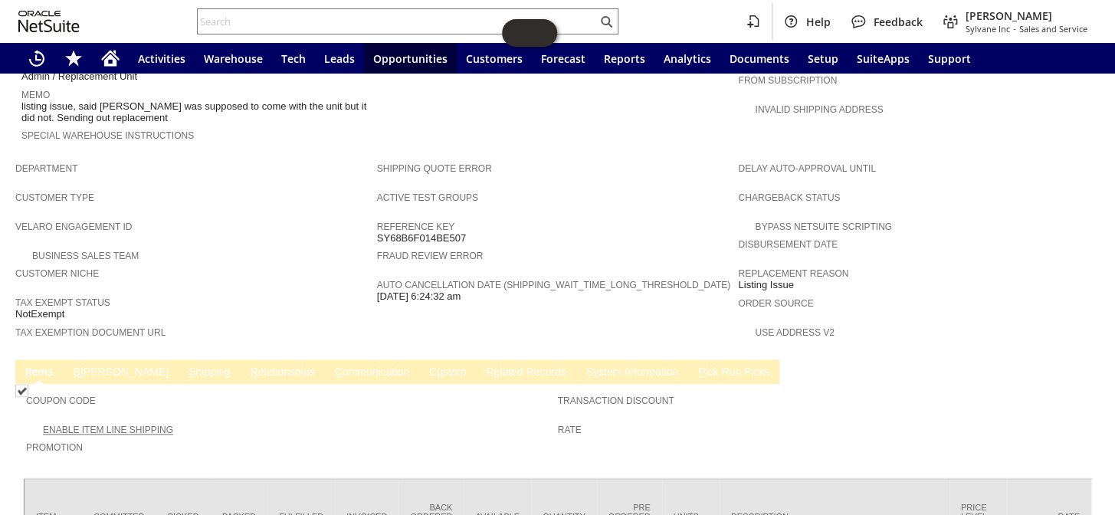
scroll to position [906, 0]
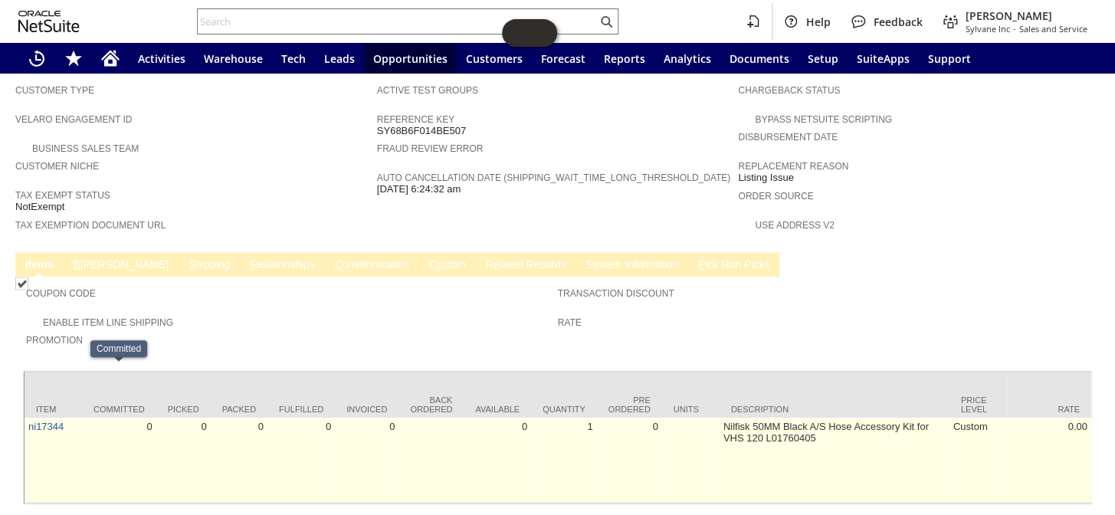
click at [27, 418] on td "ni17344" at bounding box center [53, 460] width 57 height 85
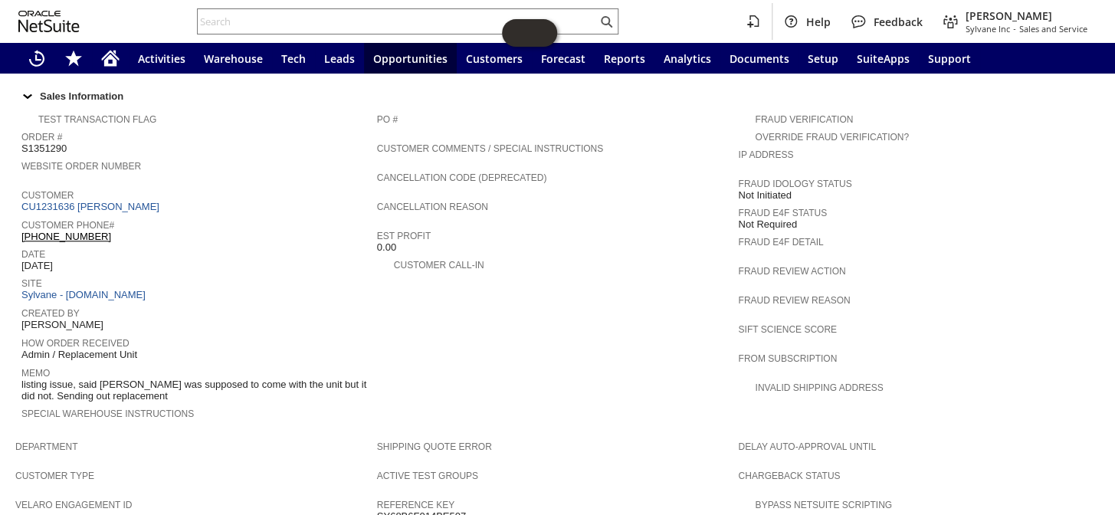
scroll to position [419, 0]
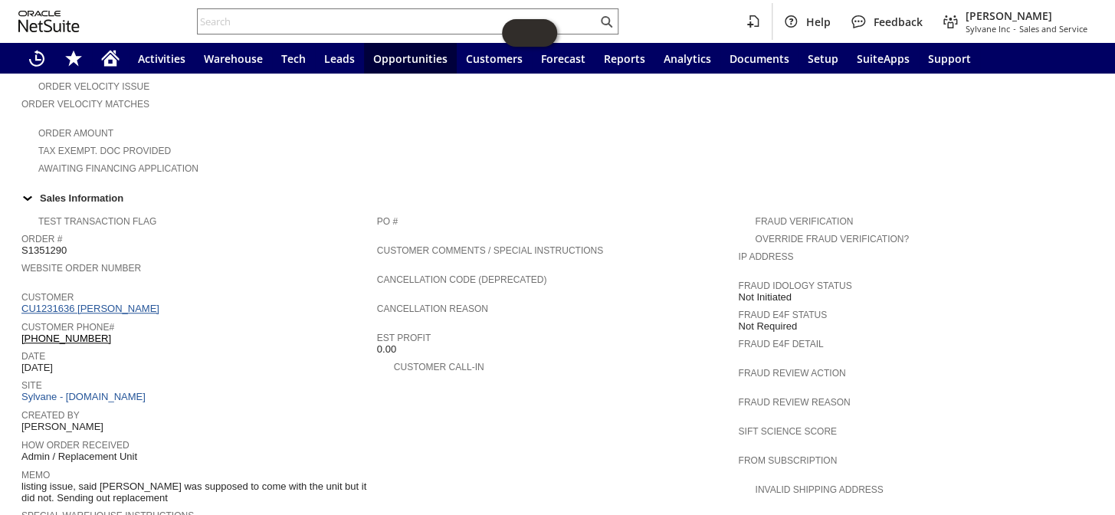
click at [117, 303] on link "CU1231636 Mike Belkowski" at bounding box center [92, 308] width 142 height 11
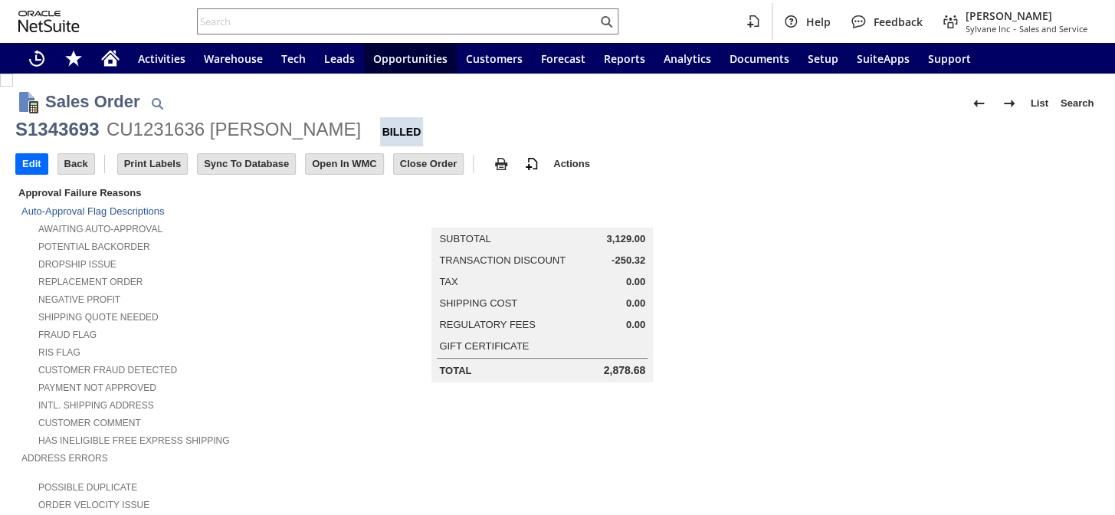
scroll to position [906, 0]
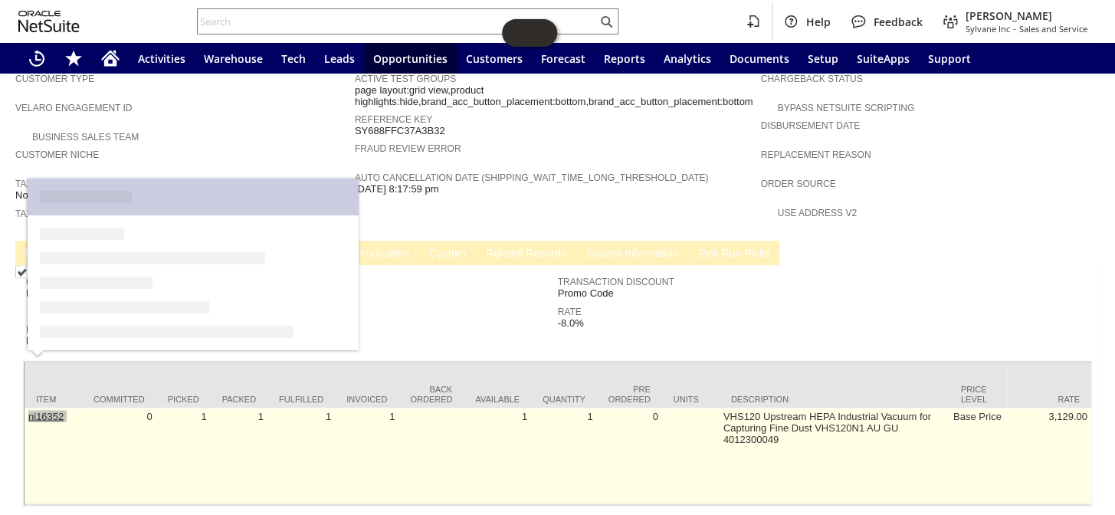
drag, startPoint x: 81, startPoint y: 360, endPoint x: 29, endPoint y: 363, distance: 52.2
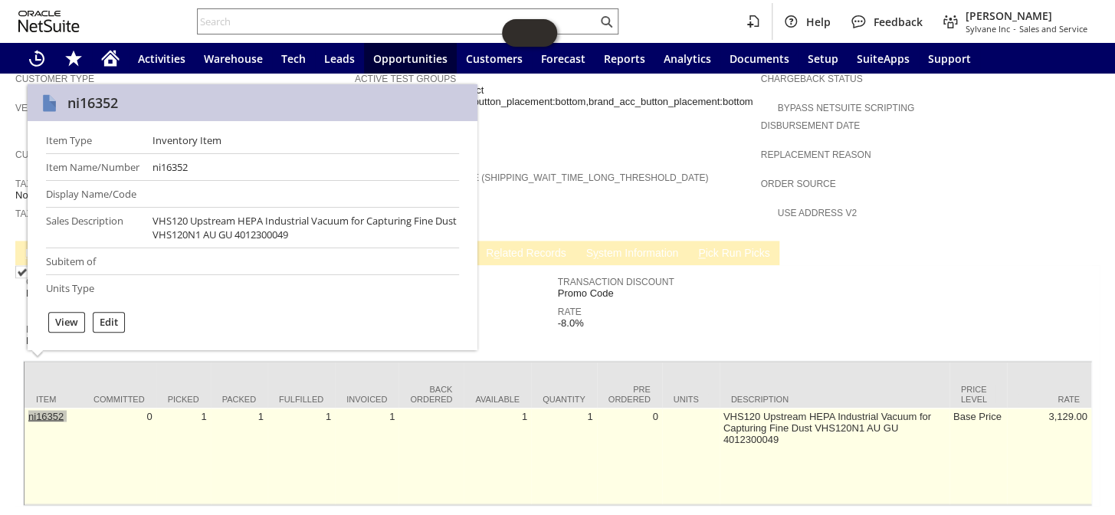
copy tr "ni16352"
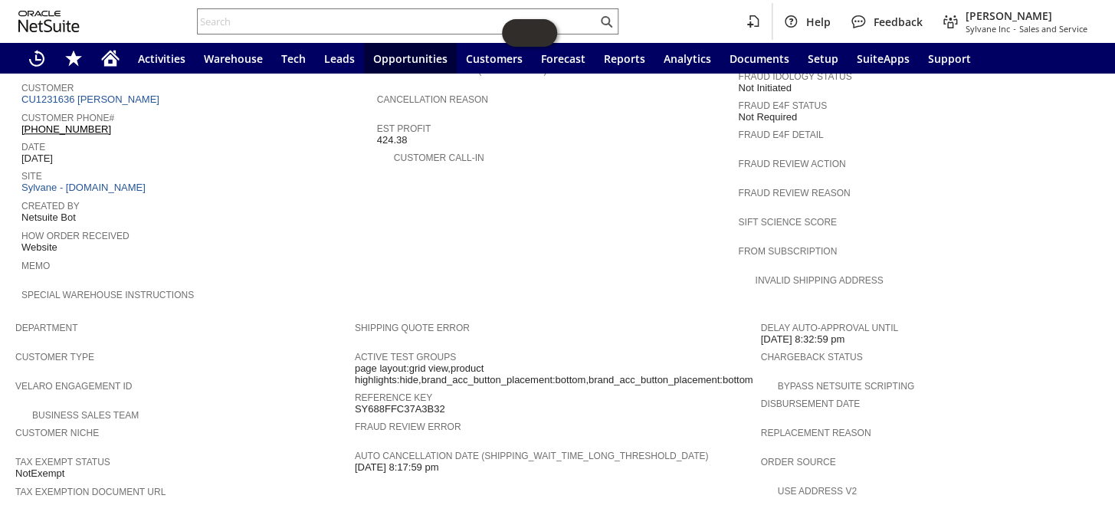
scroll to position [349, 0]
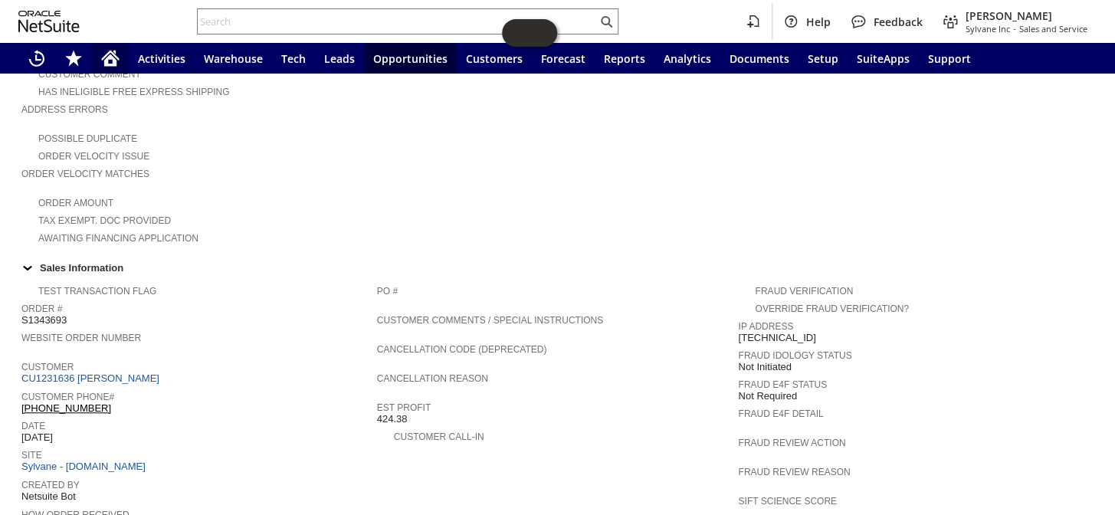
click at [120, 57] on div "Home" at bounding box center [110, 58] width 37 height 31
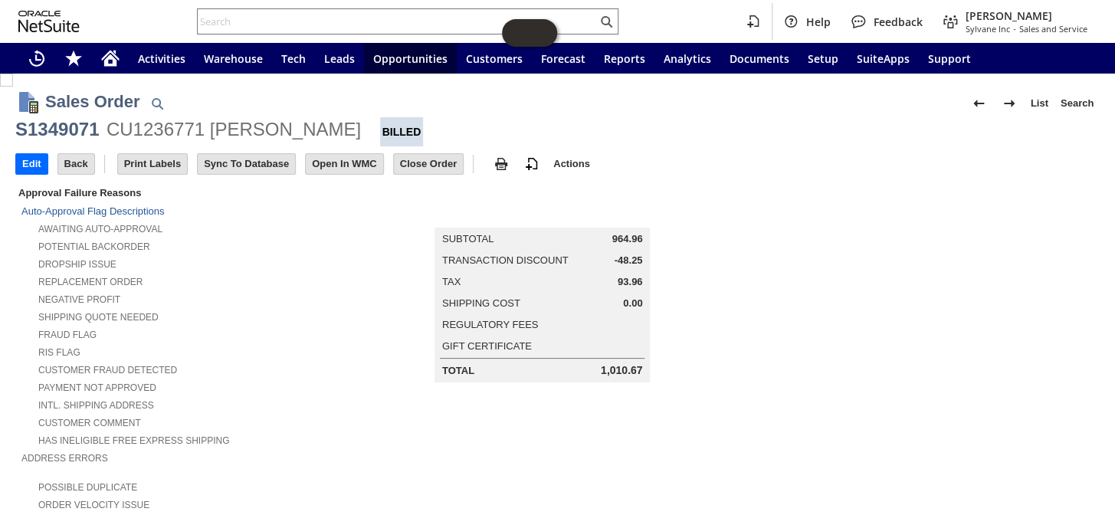
drag, startPoint x: 604, startPoint y: 239, endPoint x: 636, endPoint y: 237, distance: 32.3
click at [636, 237] on div "Subtotal 964.96" at bounding box center [542, 238] width 201 height 11
copy div "964.96"
drag, startPoint x: 614, startPoint y: 256, endPoint x: 636, endPoint y: 257, distance: 22.2
click at [636, 257] on span "-48.25" at bounding box center [628, 261] width 28 height 12
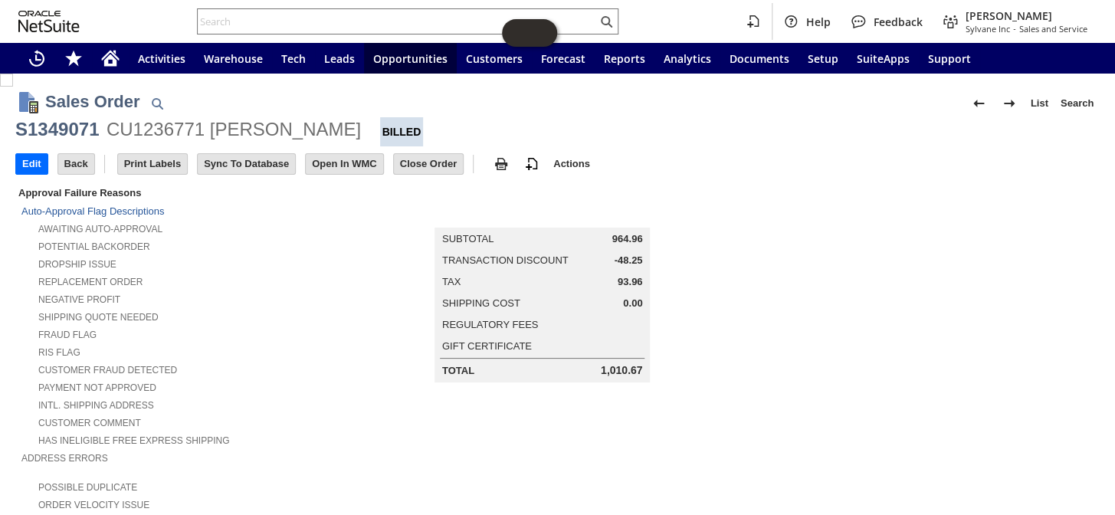
copy span "48.25"
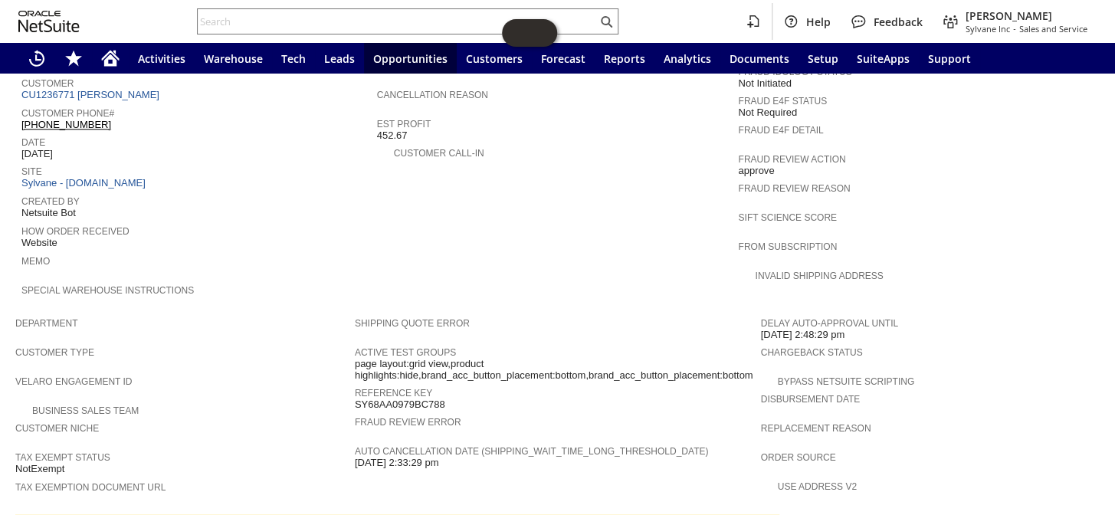
scroll to position [488, 0]
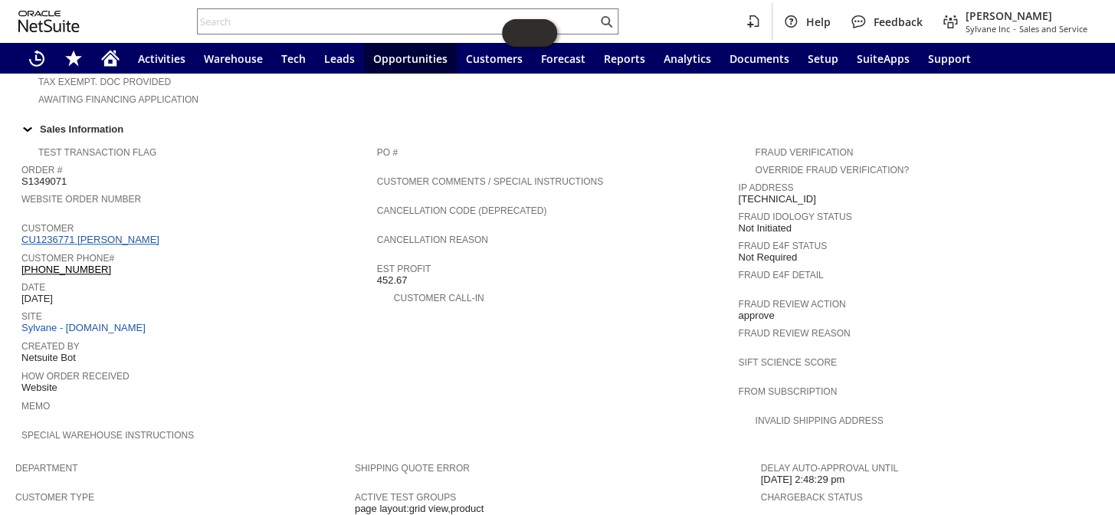
click at [93, 234] on link "CU1236771 [PERSON_NAME]" at bounding box center [92, 239] width 142 height 11
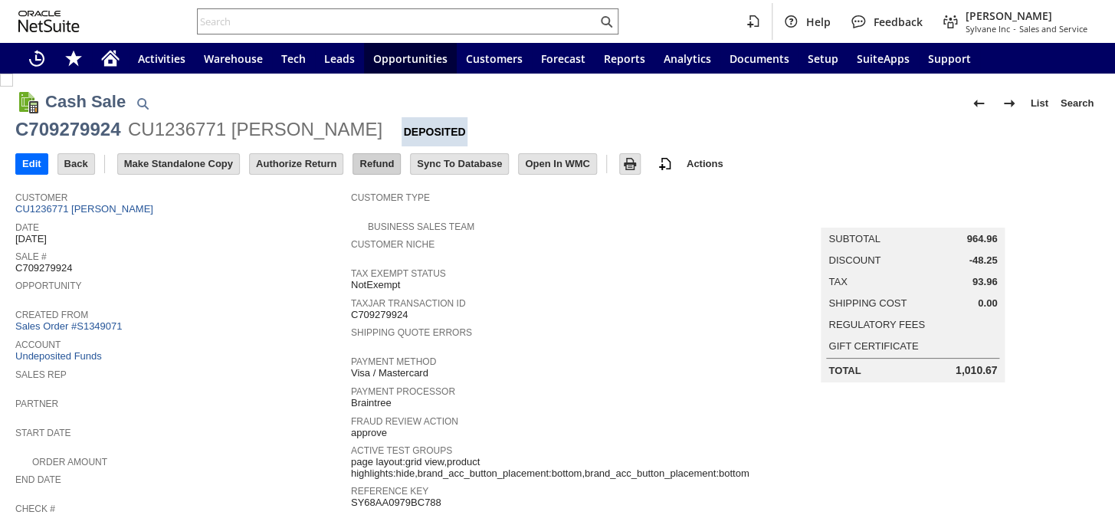
click at [381, 165] on input "Refund" at bounding box center [376, 164] width 47 height 20
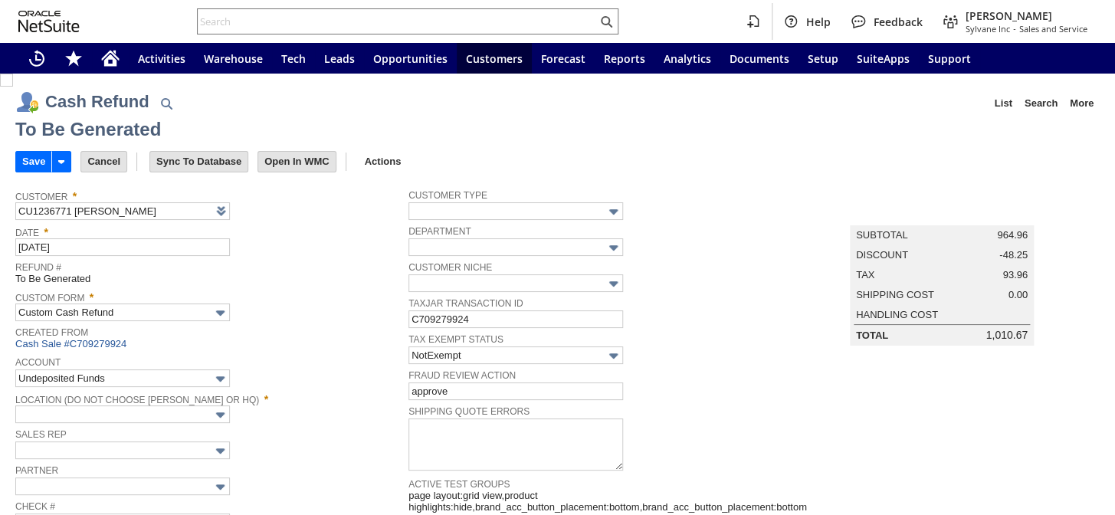
type input "Regions - Merchant 0414"
type input "Headquarters : Head...s : Pending Testing"
type input "MOBILE5"
type input "-5.0%"
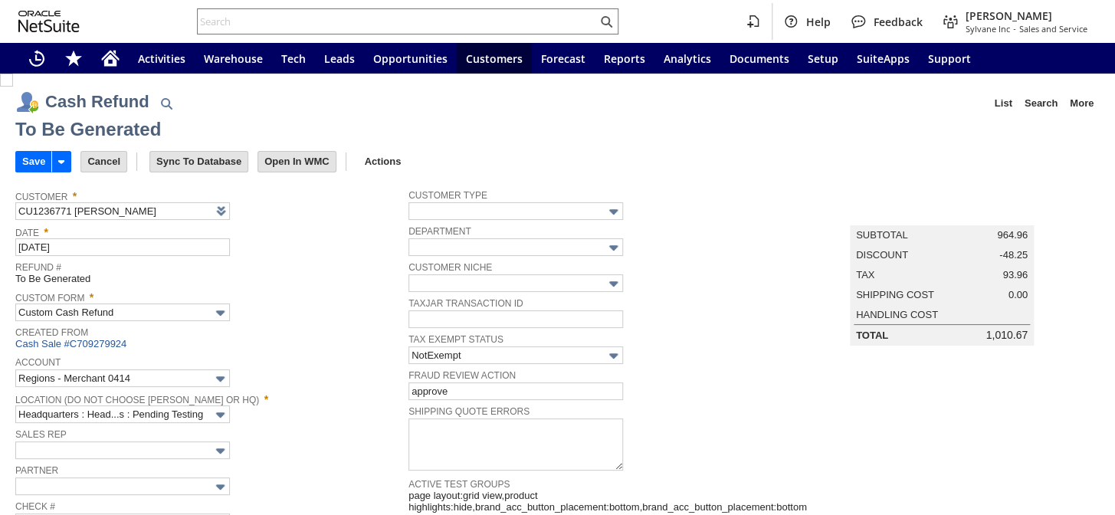
scroll to position [914, 0]
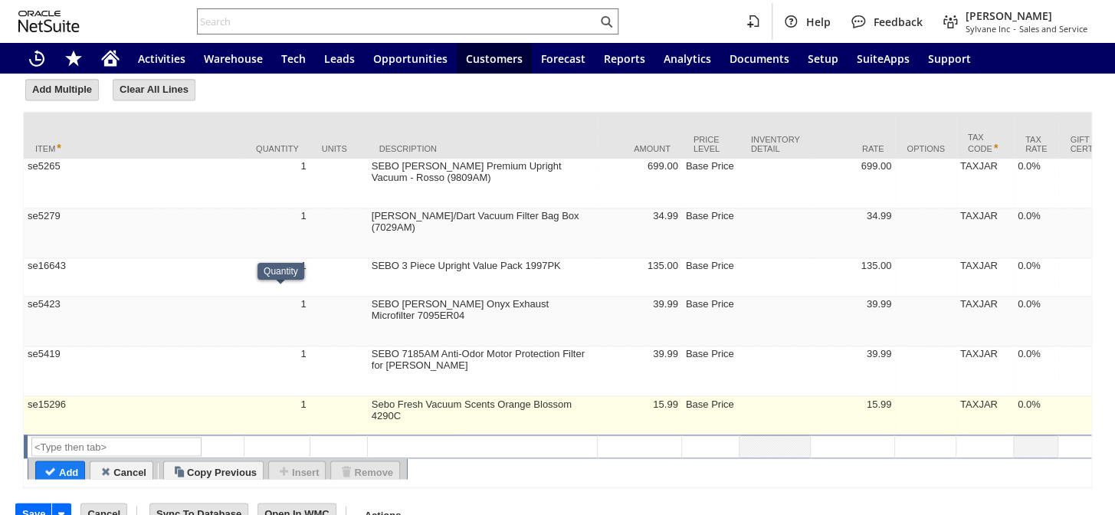
click at [235, 396] on td "se15296" at bounding box center [134, 415] width 221 height 38
type input "se15296"
type input "OK"
type input "Make Copy"
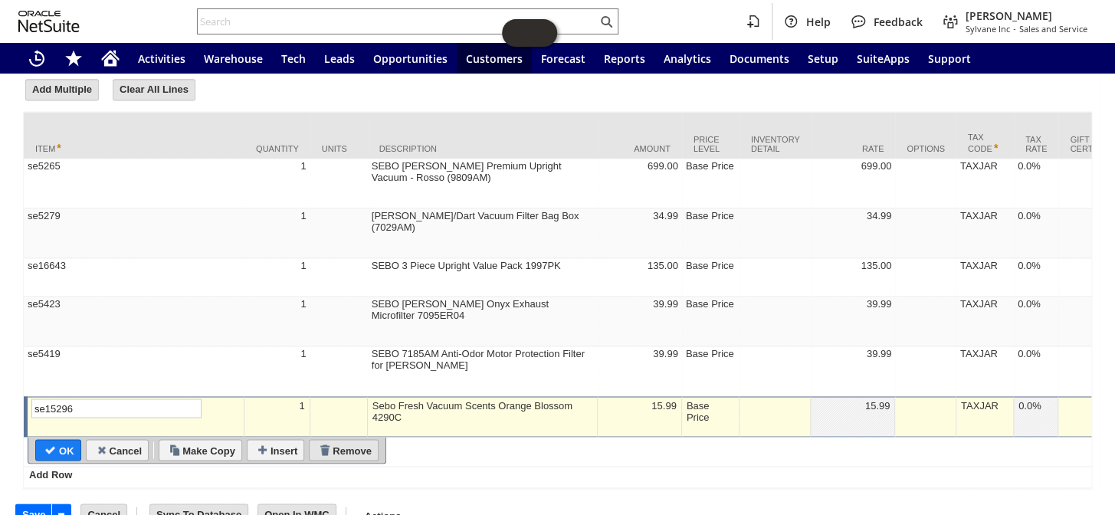
click at [343, 440] on input "Remove" at bounding box center [344, 450] width 68 height 20
type input "Add"
type input "Copy Previous"
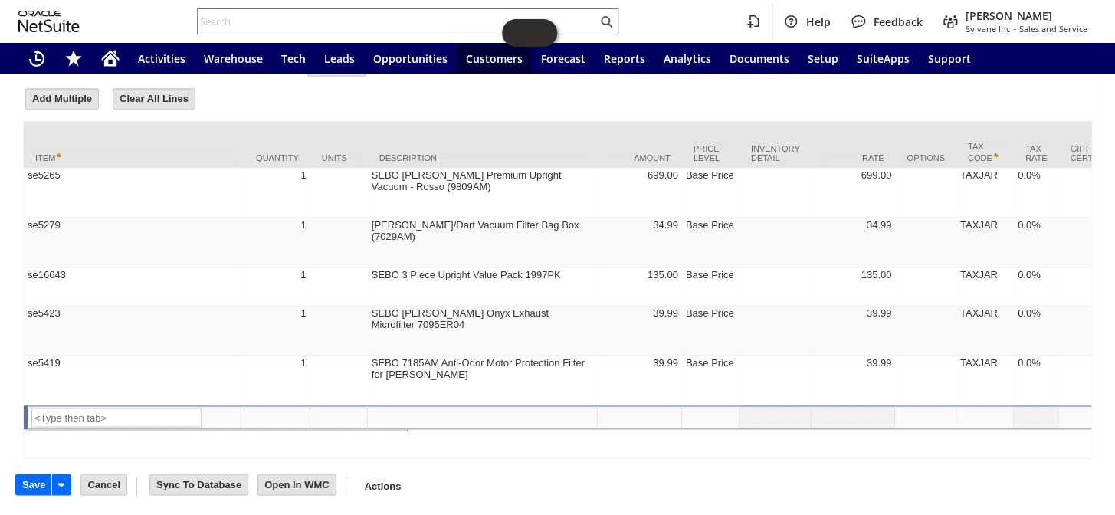
scroll to position [866, 0]
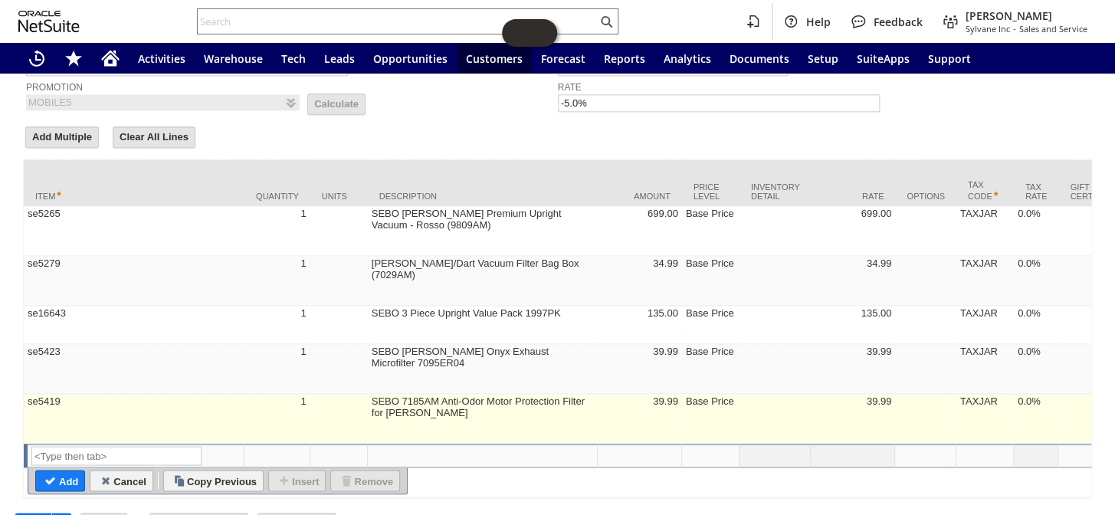
click at [326, 394] on td at bounding box center [338, 419] width 57 height 50
type input "se5419"
type input "OK"
type input "Make Copy"
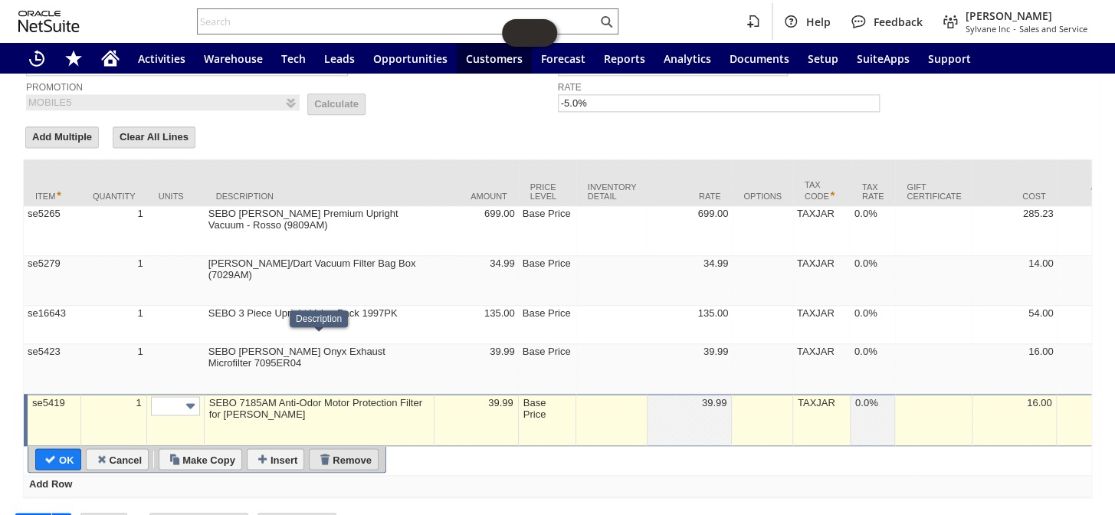
click at [348, 449] on input "Remove" at bounding box center [344, 459] width 68 height 20
type input "Add"
type input "Copy Previous"
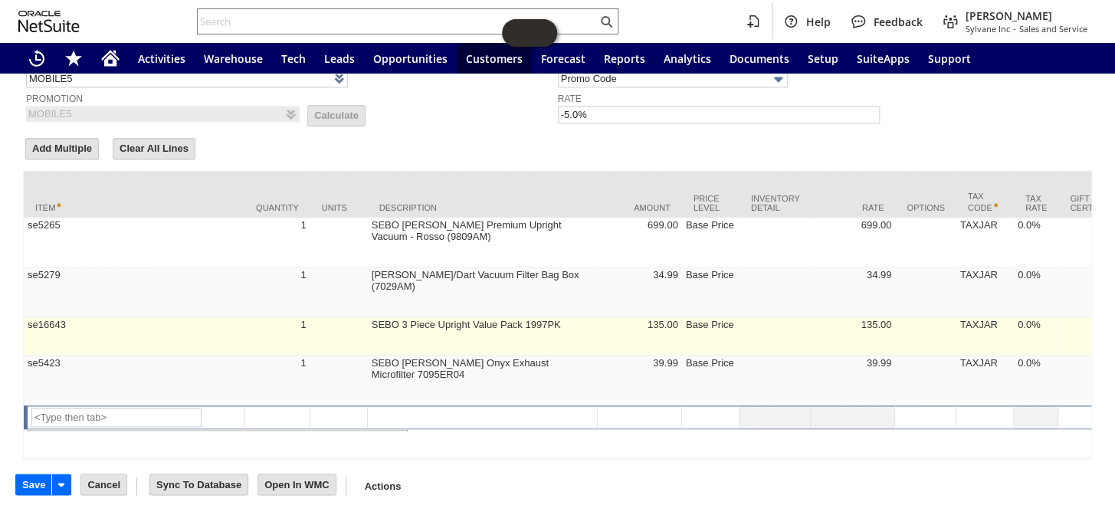
scroll to position [806, 0]
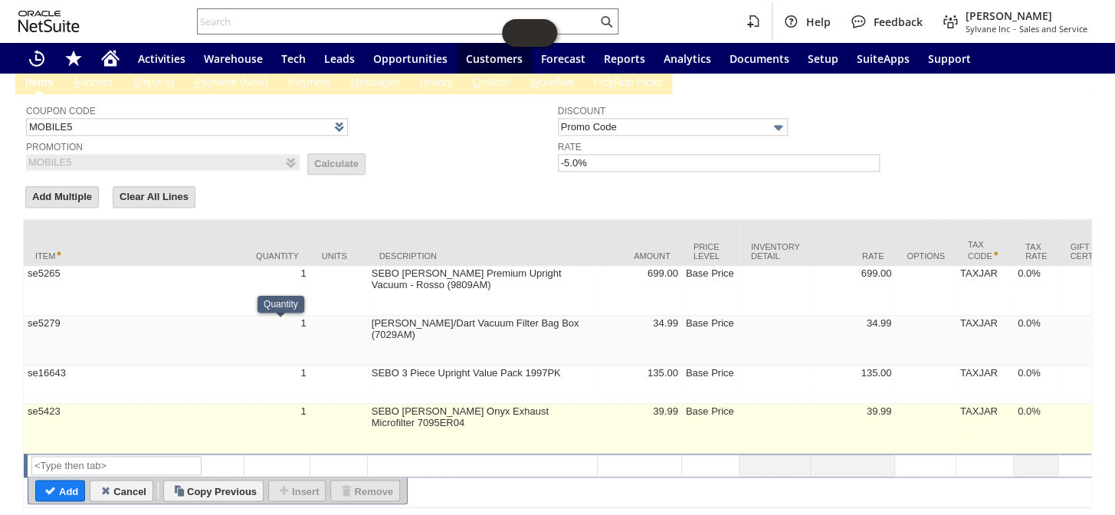
click at [269, 404] on td "1" at bounding box center [278, 429] width 66 height 50
type input "1"
type textarea "SEBO Felix Onyx Exhaust Microfilter 7095ER04"
type input "OK"
type input "Make Copy"
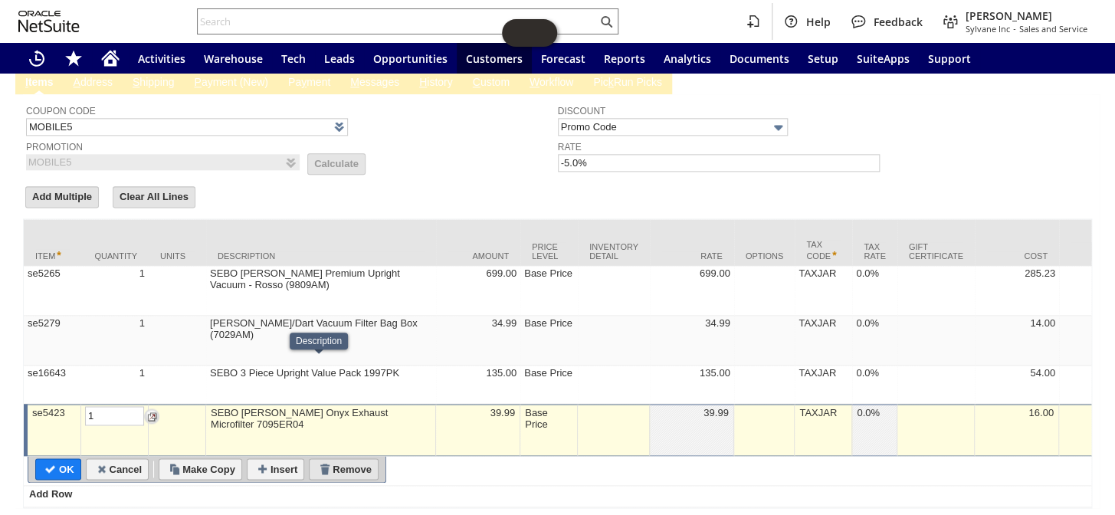
click at [338, 459] on input "Remove" at bounding box center [344, 469] width 68 height 20
type input "Add"
type input "Copy Previous"
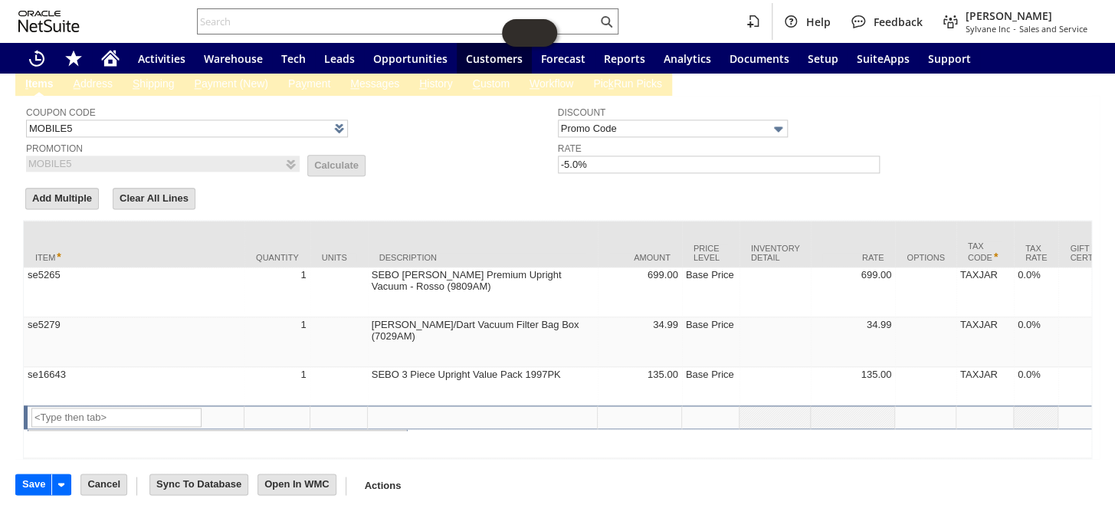
scroll to position [769, 0]
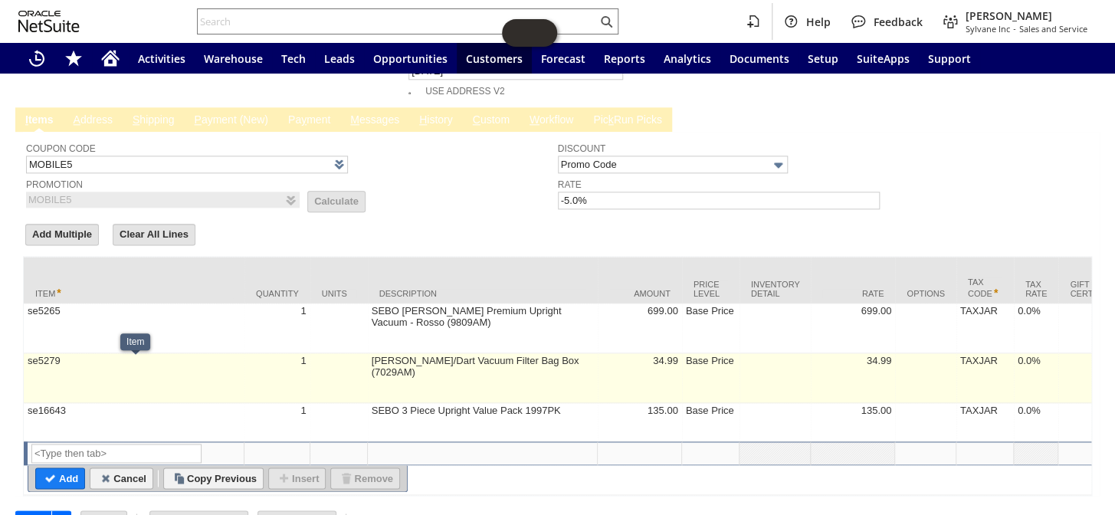
click at [245, 353] on td "se5279" at bounding box center [134, 378] width 221 height 50
type textarea "SEBO Felix/Dart Vacuum Filter Bag Box (7029AM)"
type input "se5279"
type input "OK"
type input "Make Copy"
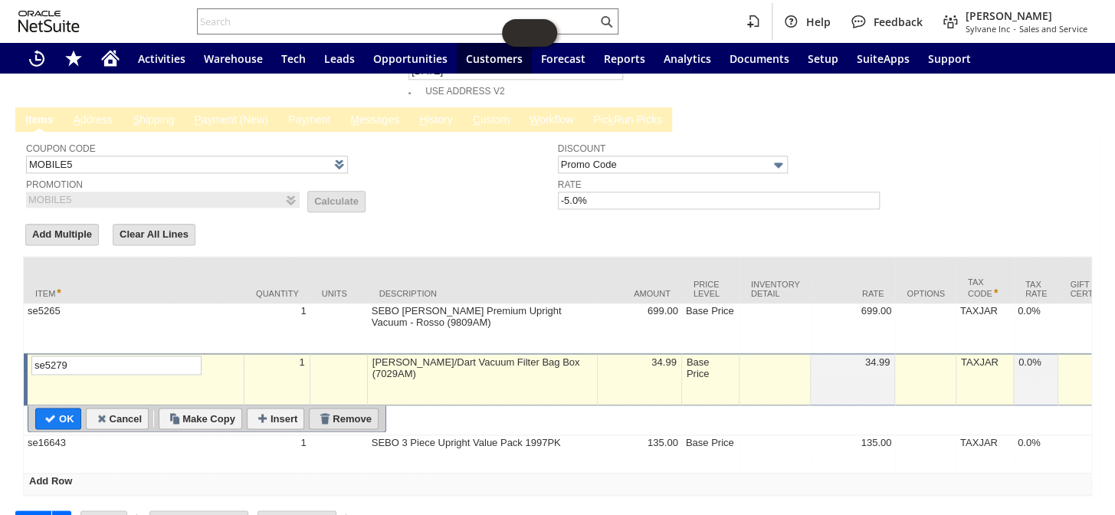
click at [347, 409] on input "Remove" at bounding box center [344, 419] width 68 height 20
type input "135.00"
type input "se16643"
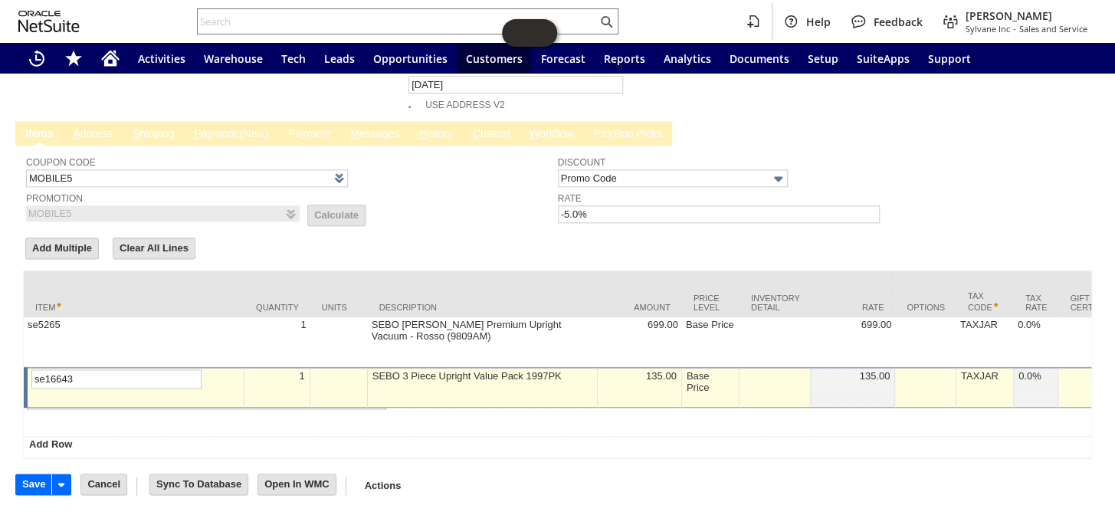
scroll to position [721, 0]
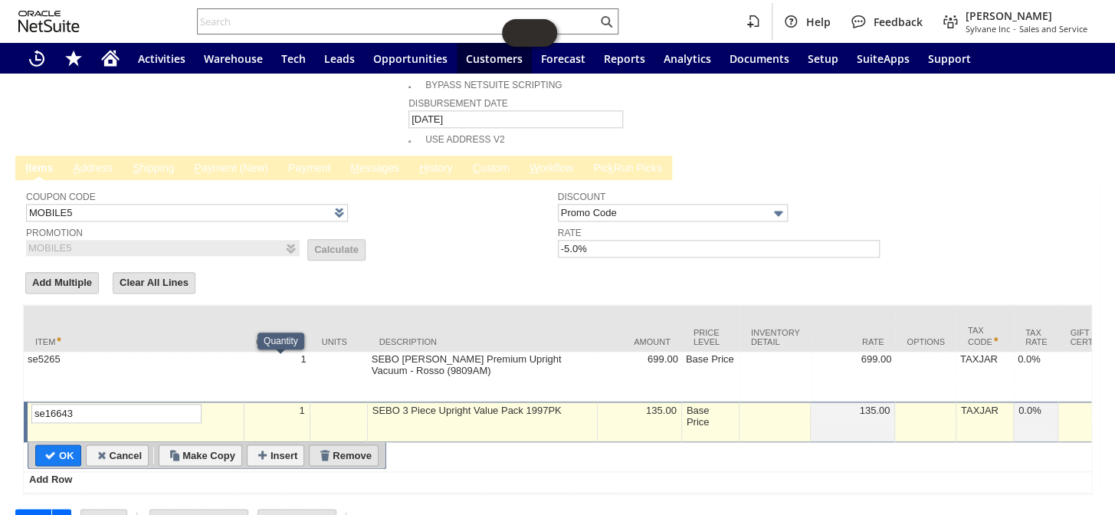
click at [339, 445] on input "Remove" at bounding box center [344, 455] width 68 height 20
type input "Add"
type input "Copy Previous"
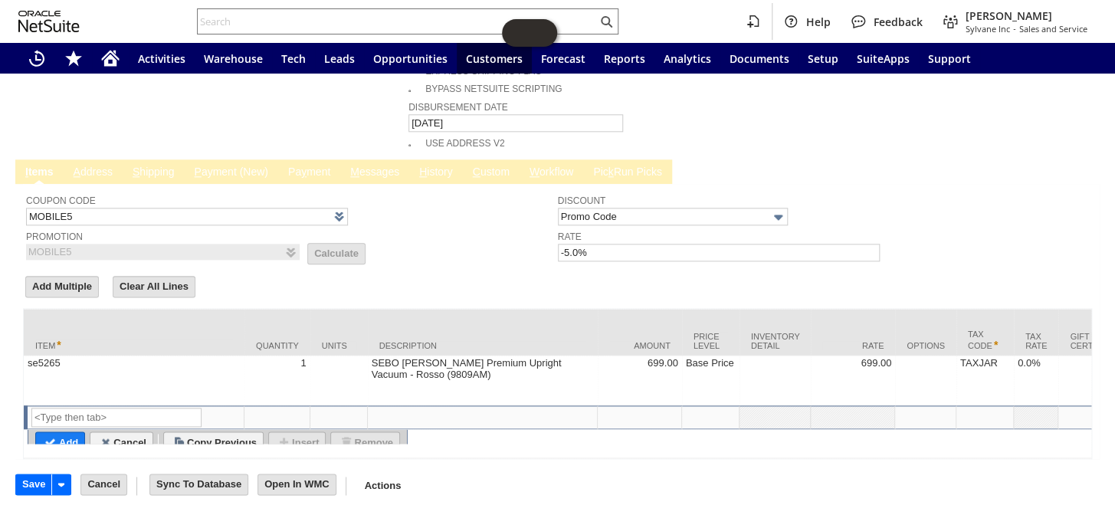
scroll to position [683, 0]
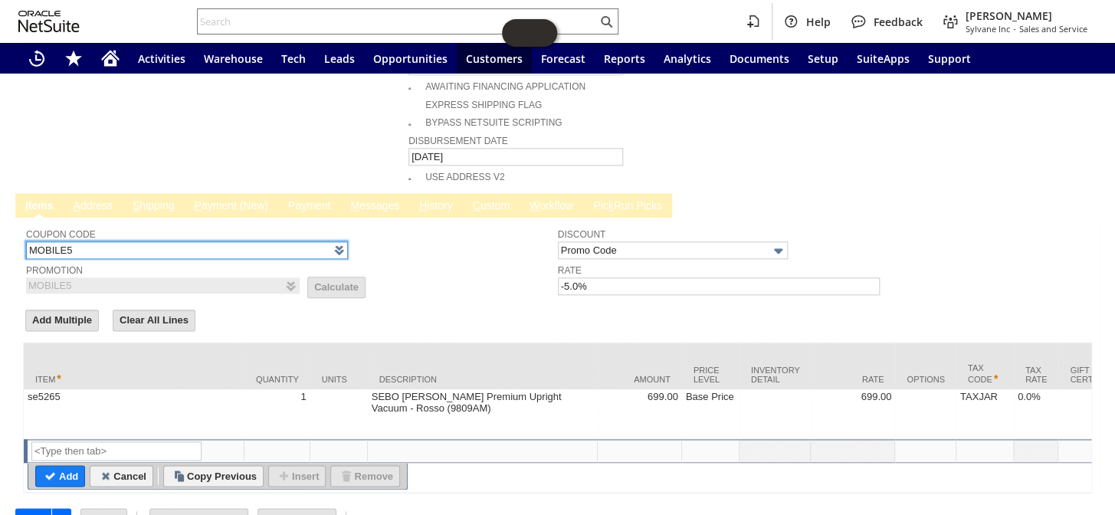
drag, startPoint x: 89, startPoint y: 212, endPoint x: 0, endPoint y: 206, distance: 89.1
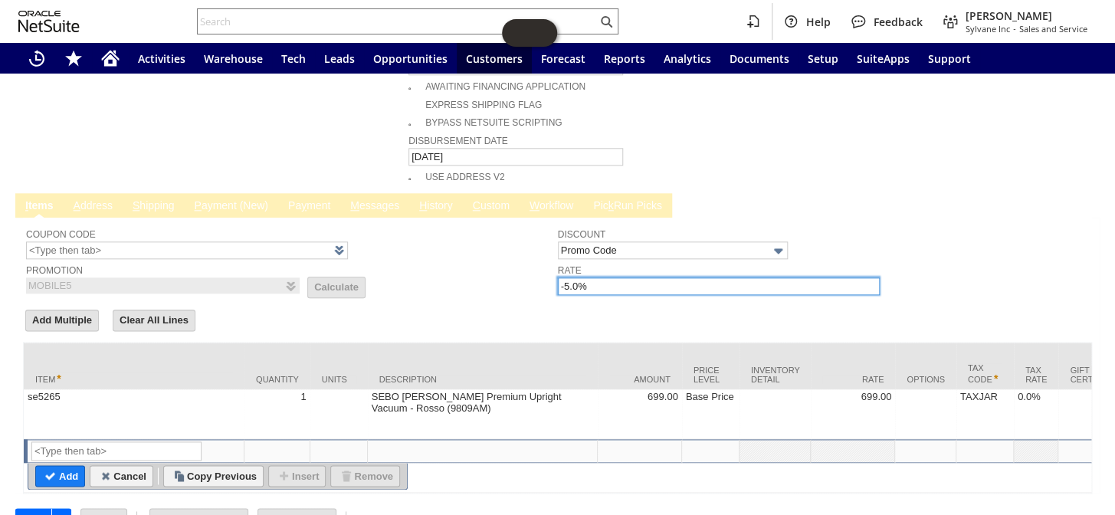
drag, startPoint x: 605, startPoint y: 250, endPoint x: 500, endPoint y: 249, distance: 105.0
click at [486, 258] on tr "Coupon Code Promotion MOBILE5 List Calculate Discount Promo Code Rate -5.0%" at bounding box center [557, 259] width 1063 height 76
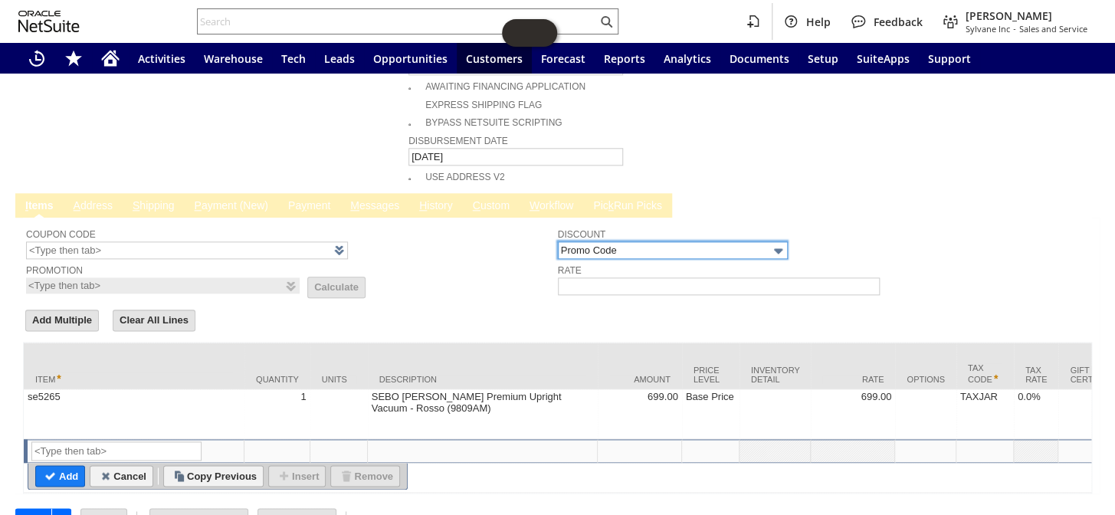
click at [636, 241] on input "Promo Code" at bounding box center [673, 250] width 230 height 18
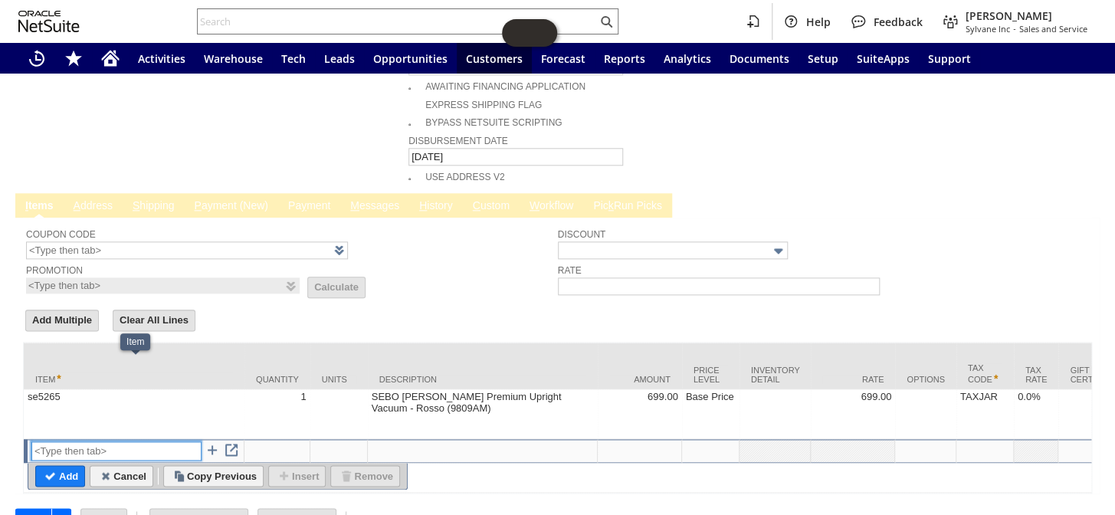
click at [133, 442] on input "text" at bounding box center [116, 451] width 170 height 19
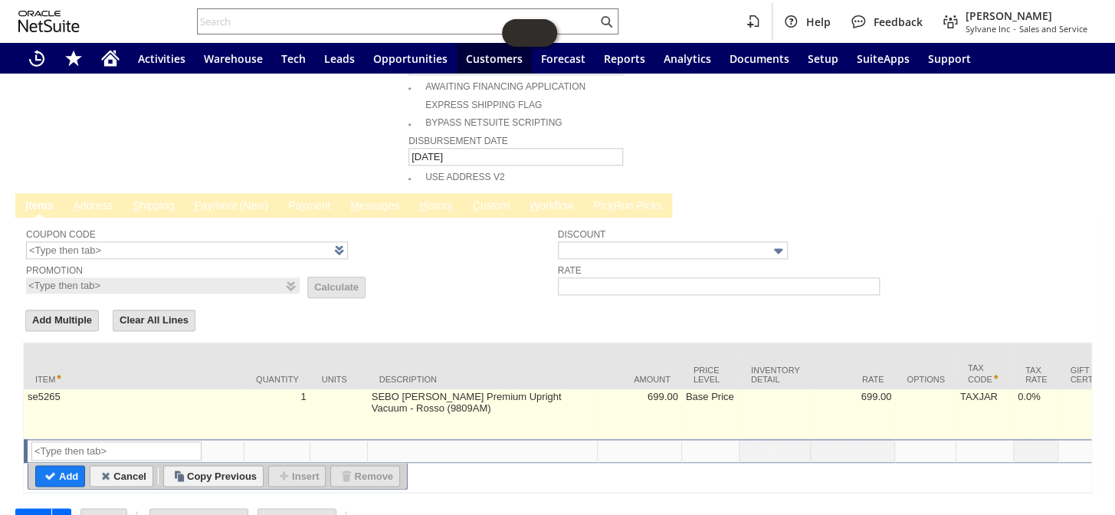
click at [156, 389] on td "se5265" at bounding box center [134, 414] width 221 height 50
type input "se5265"
type input "OK"
type input "Make Copy"
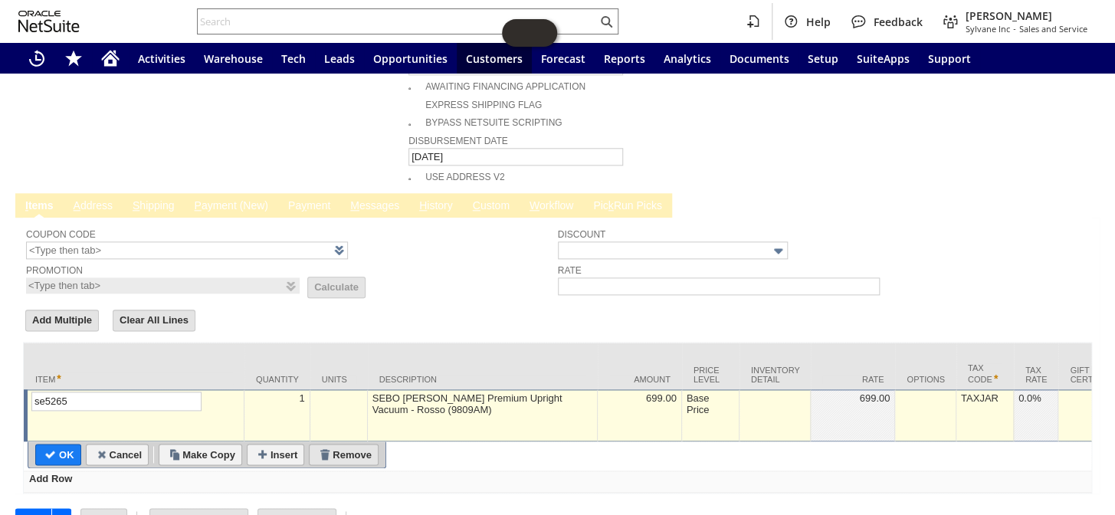
click at [350, 445] on input "Remove" at bounding box center [344, 455] width 68 height 20
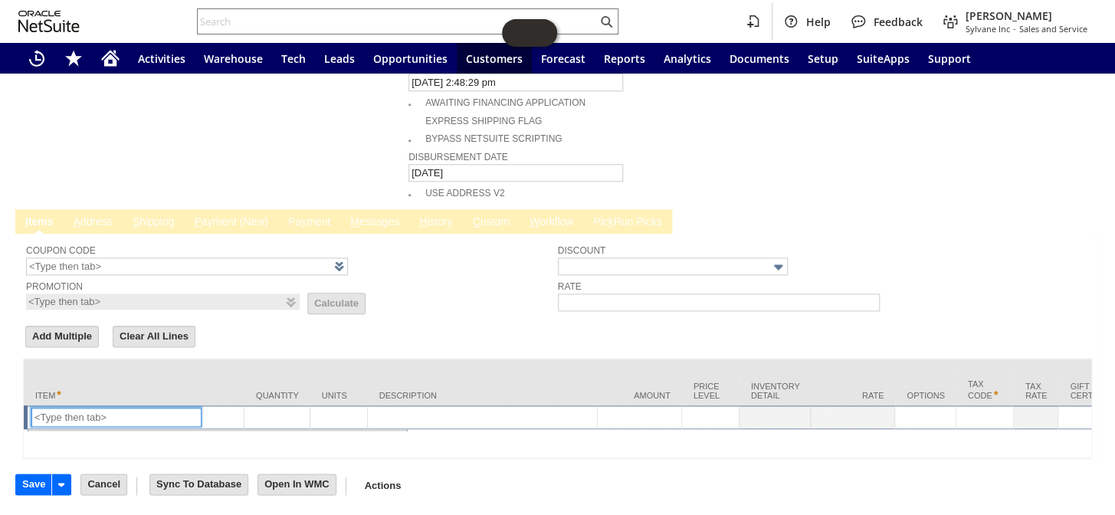
scroll to position [646, 0]
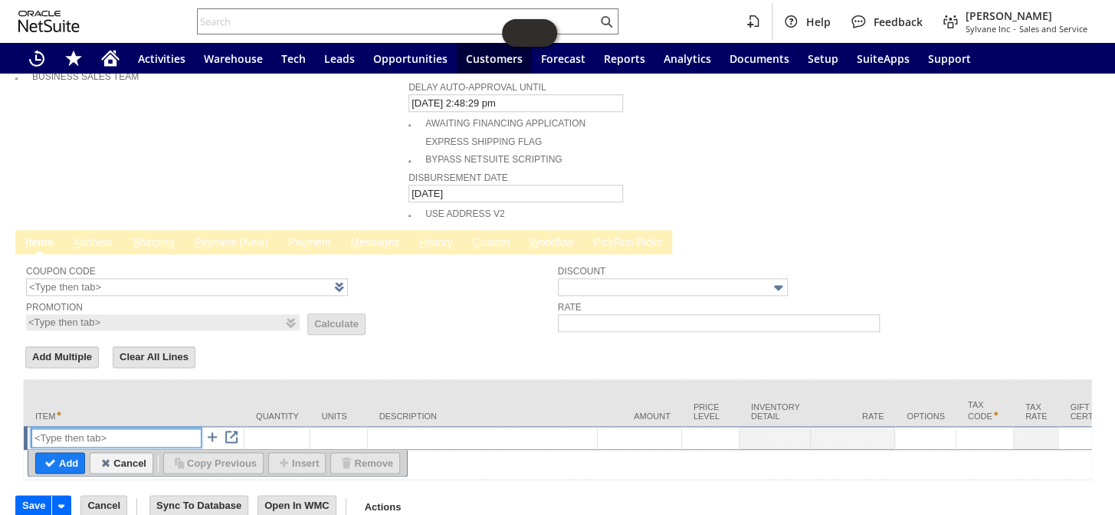
drag, startPoint x: 66, startPoint y: 408, endPoint x: 69, endPoint y: 369, distance: 38.5
click at [68, 429] on input "text" at bounding box center [116, 438] width 170 height 19
type input "k"
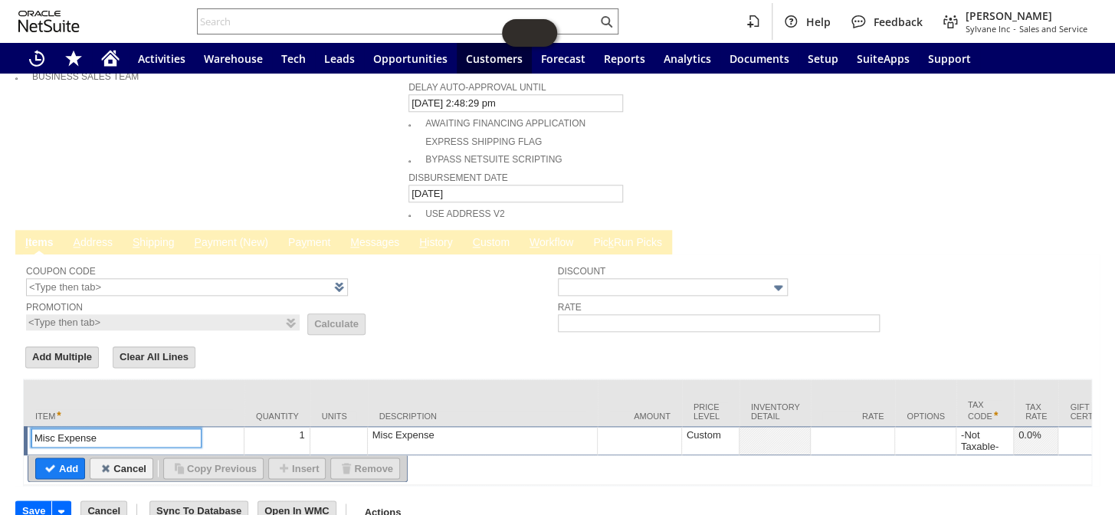
type input "Misc Expense"
click at [438, 429] on div "Misc Expense" at bounding box center [483, 435] width 222 height 13
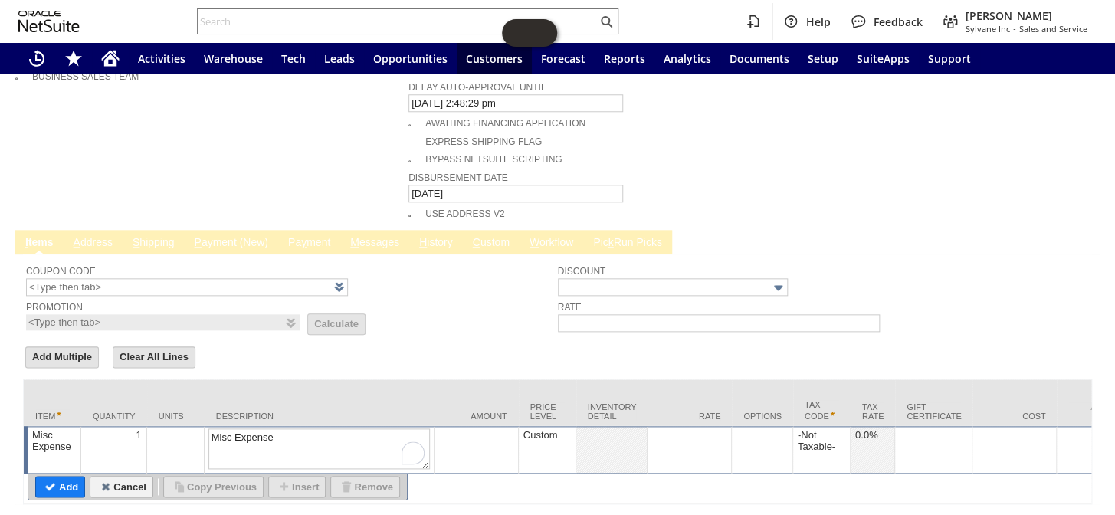
drag, startPoint x: 311, startPoint y: 400, endPoint x: 149, endPoint y: 407, distance: 162.7
type textarea "patial refund"
click at [689, 426] on td at bounding box center [690, 450] width 84 height 48
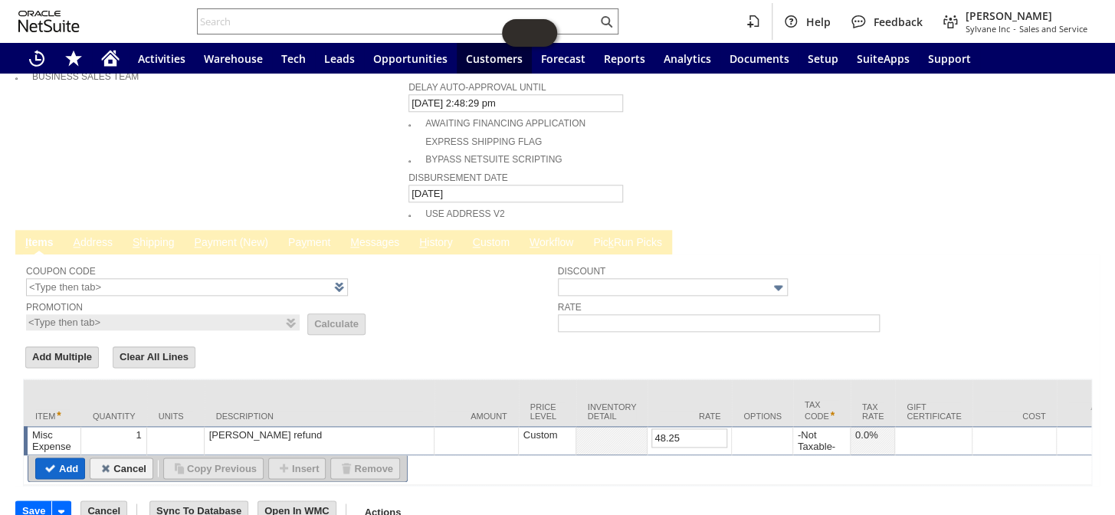
type input "48.25"
click at [67, 458] on input "Add" at bounding box center [60, 468] width 48 height 20
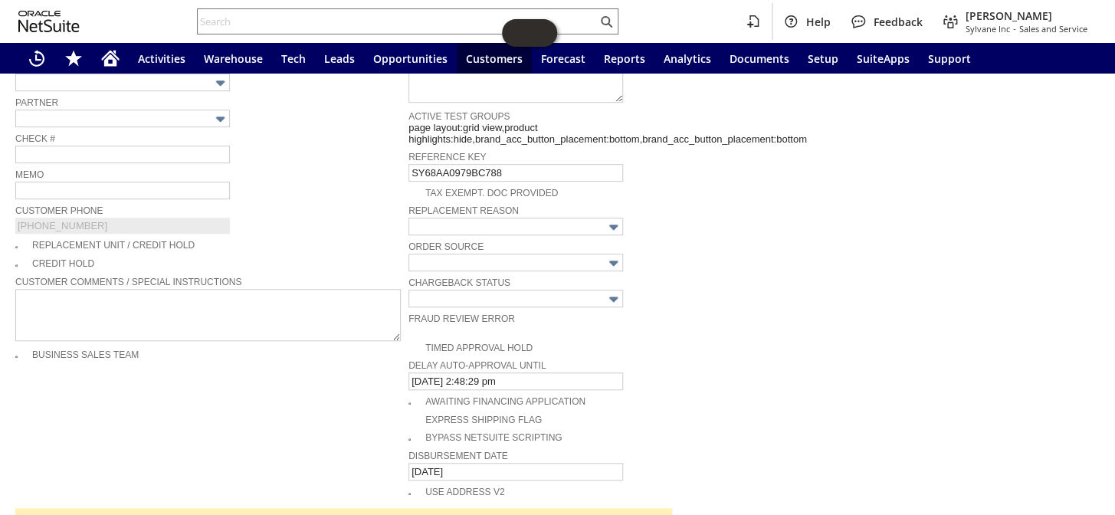
scroll to position [159, 0]
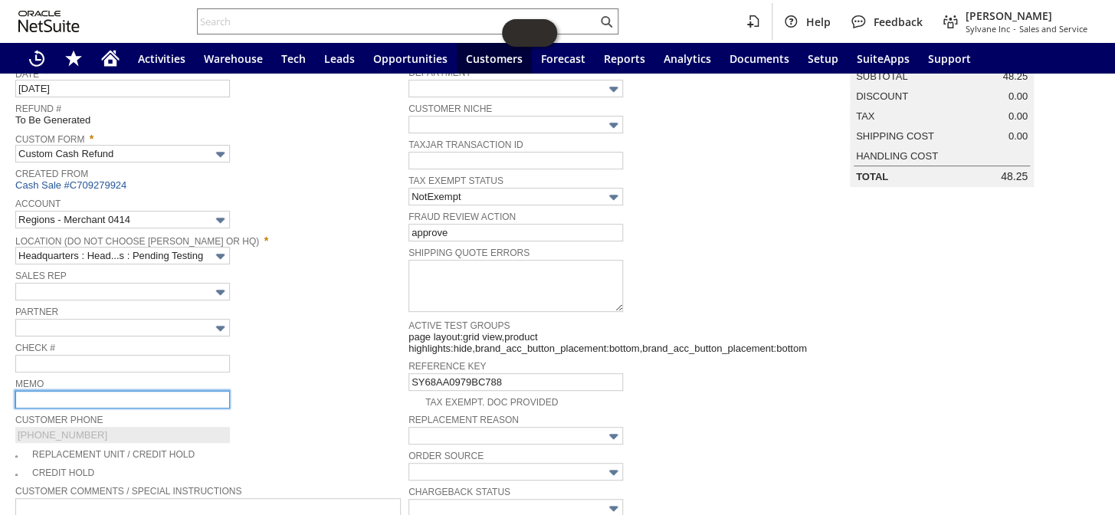
click at [48, 396] on input "text" at bounding box center [122, 400] width 215 height 18
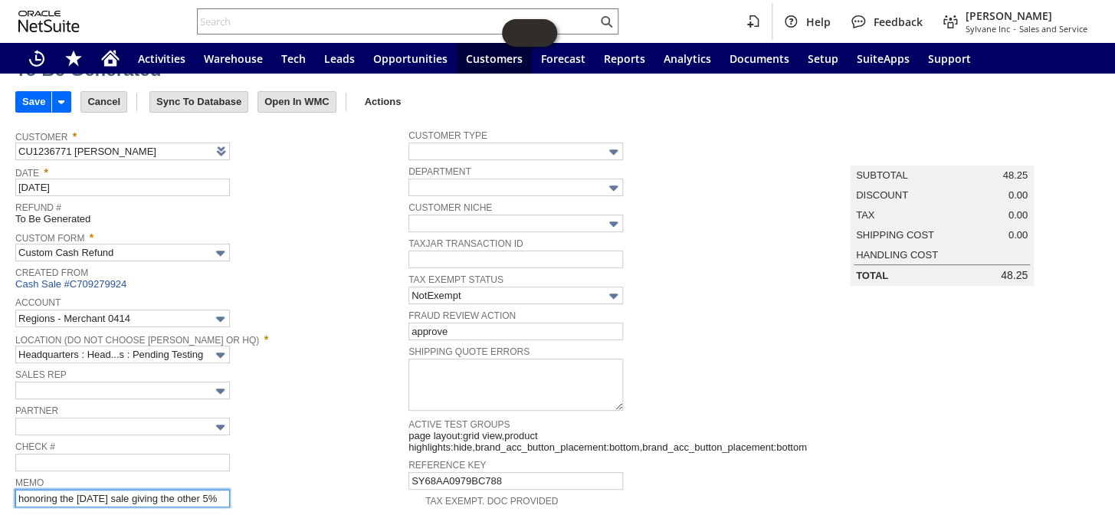
scroll to position [0, 0]
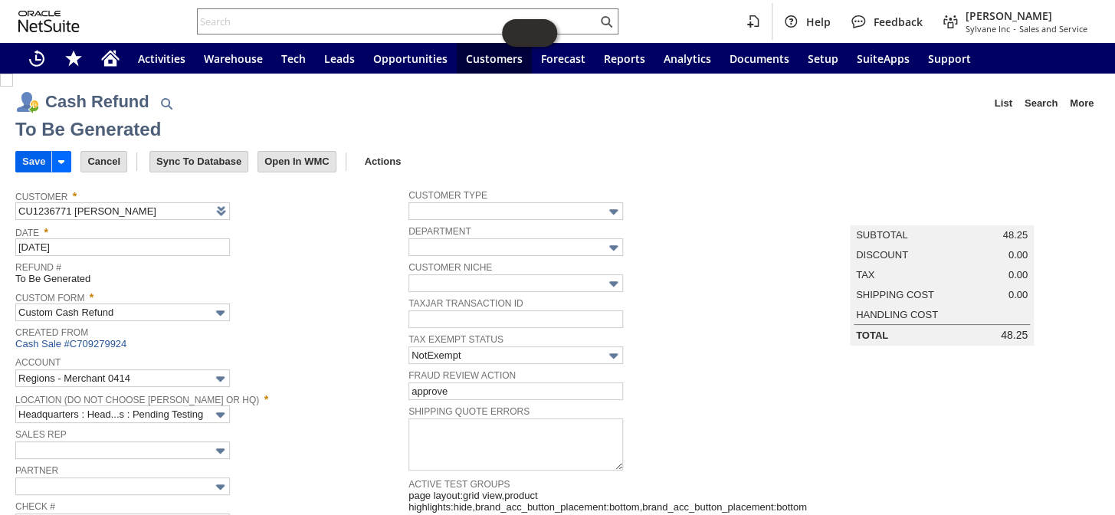
type input "honoring the labor day sale giving the other 5%"
click at [22, 159] on input "Save" at bounding box center [33, 162] width 35 height 20
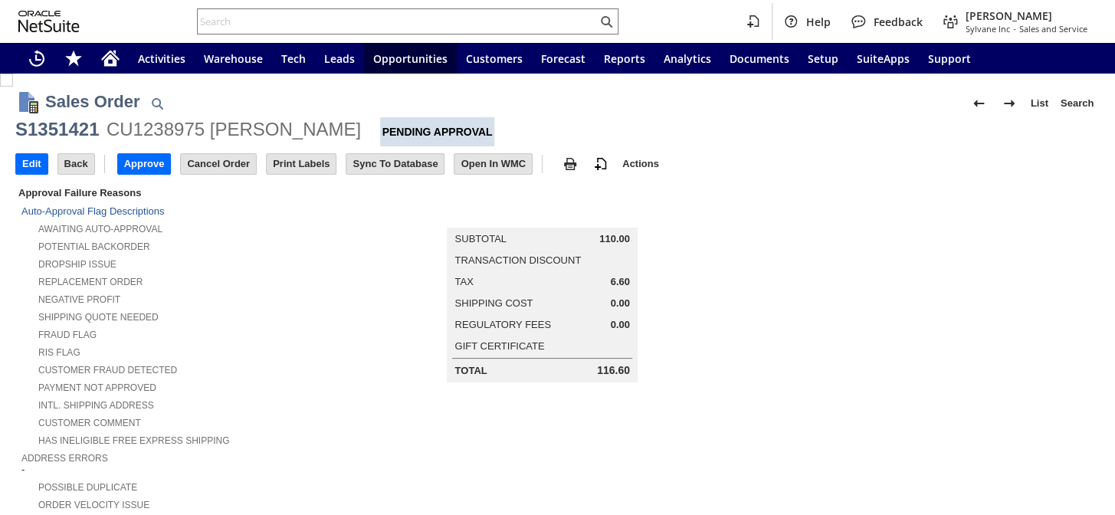
scroll to position [417, 0]
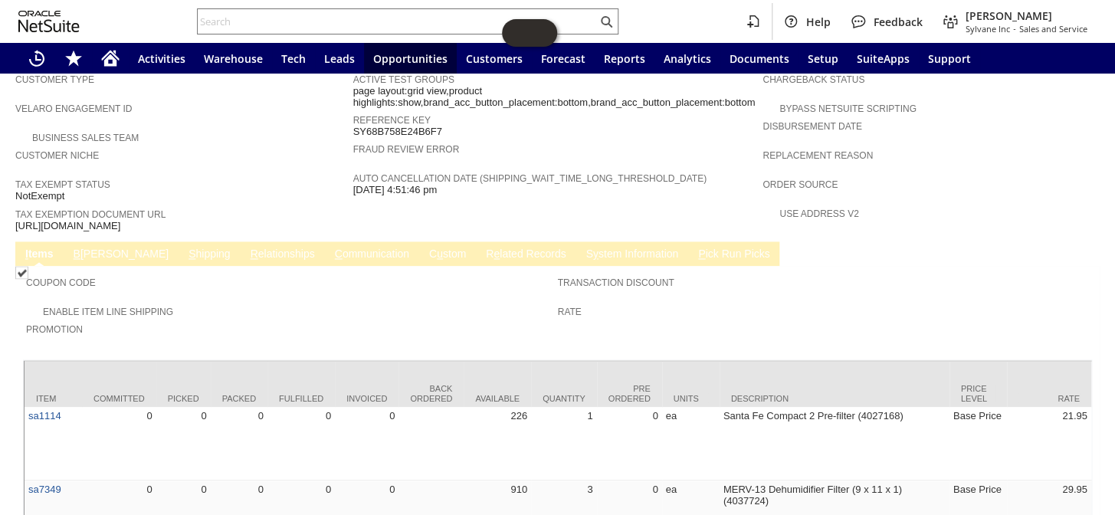
click at [78, 248] on span "B" at bounding box center [77, 254] width 7 height 12
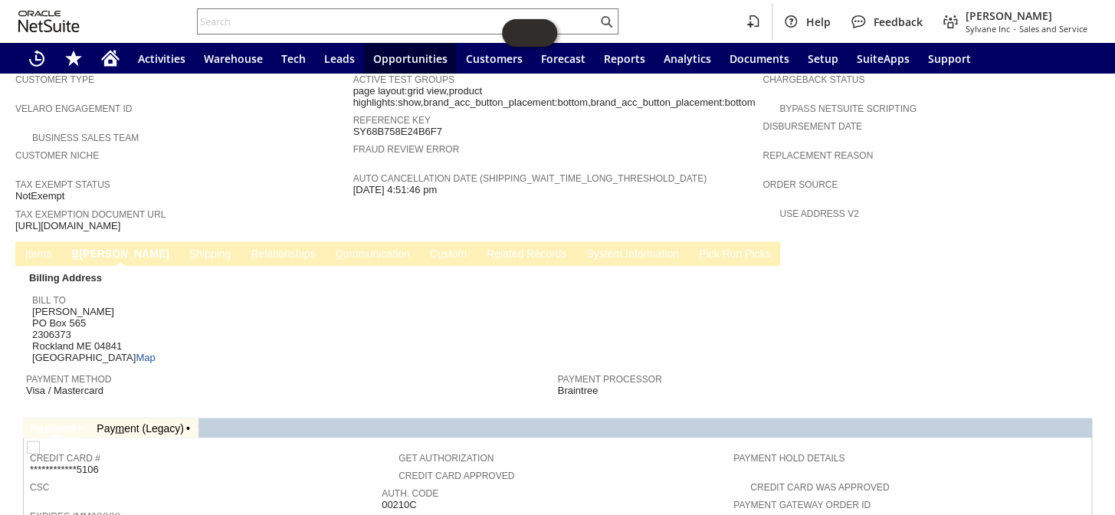
click at [186, 248] on link "S hipping" at bounding box center [211, 255] width 50 height 15
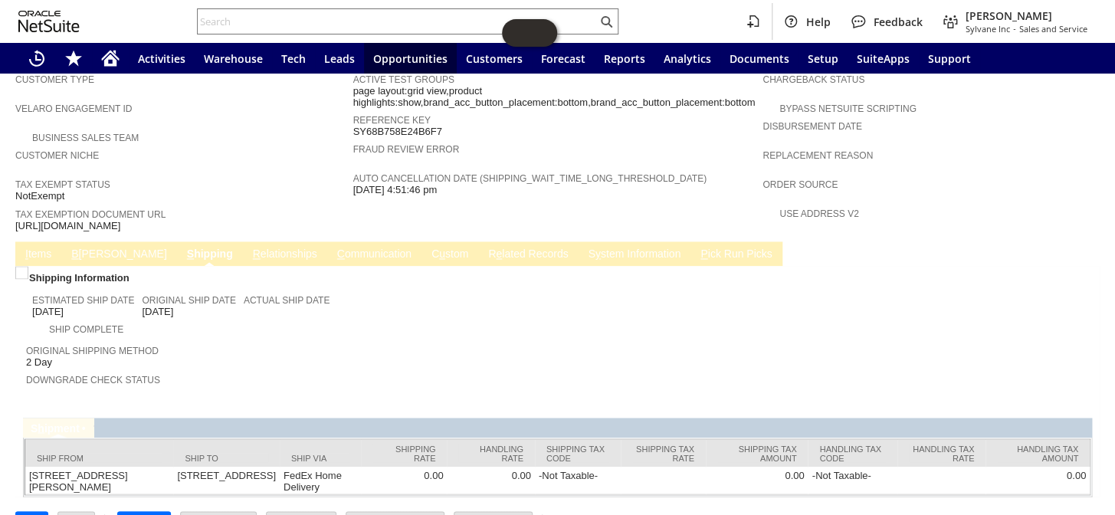
scroll to position [899, 0]
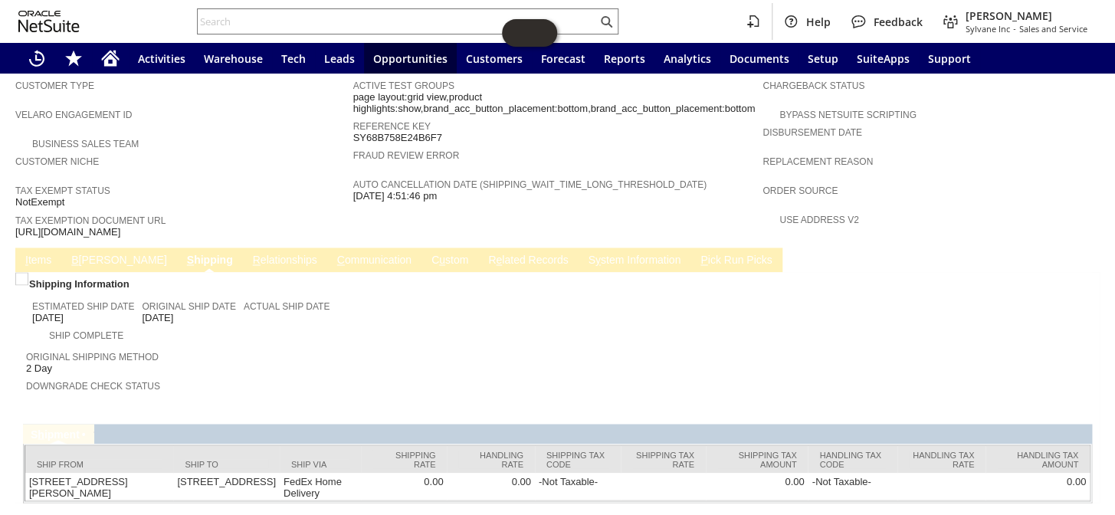
drag, startPoint x: 204, startPoint y: 197, endPoint x: 15, endPoint y: 183, distance: 189.1
click at [15, 226] on span "[URL][DOMAIN_NAME]" at bounding box center [67, 232] width 105 height 12
copy span "[URL][DOMAIN_NAME]"
click at [42, 254] on link "I tems" at bounding box center [38, 261] width 34 height 15
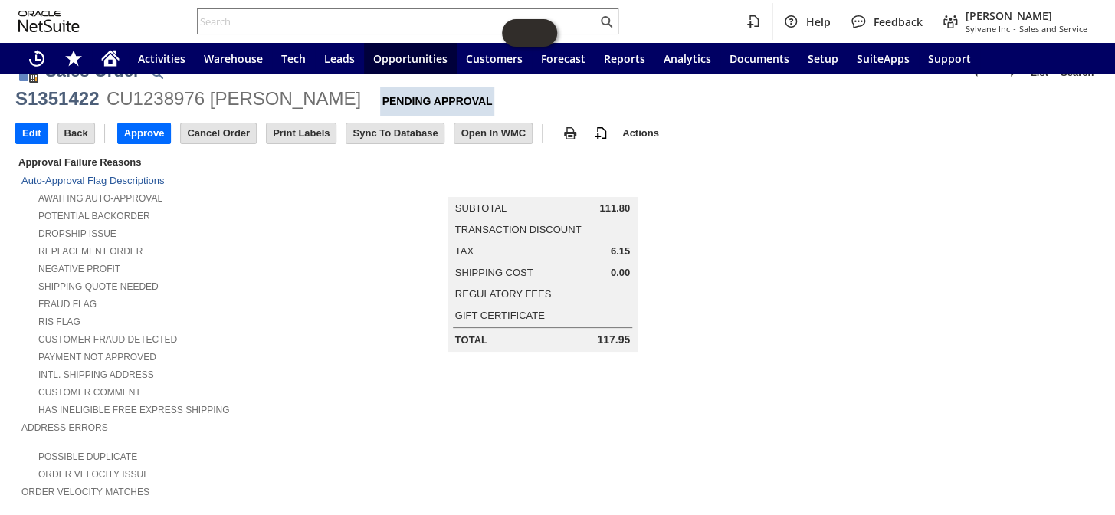
scroll to position [0, 0]
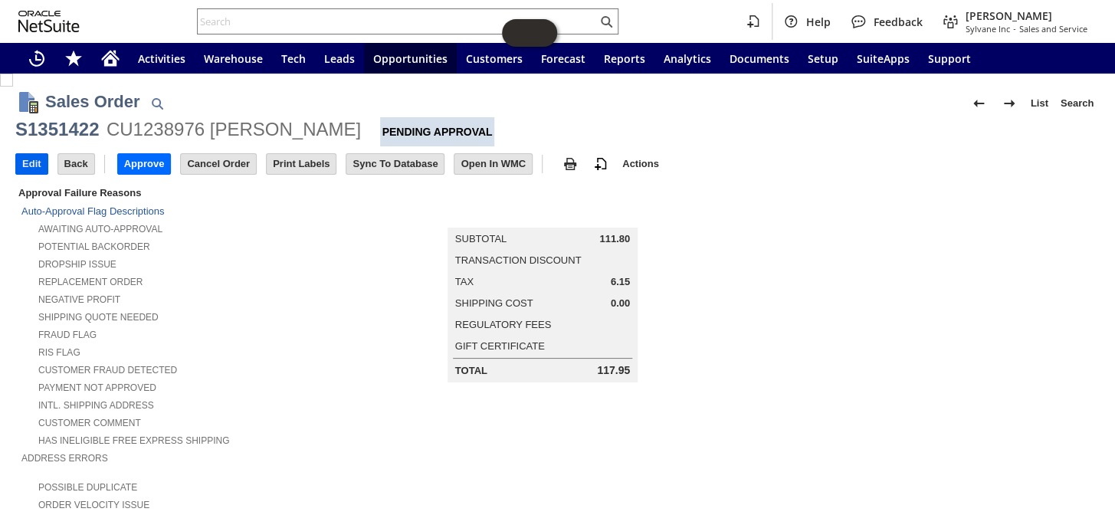
click at [21, 159] on input "Edit" at bounding box center [31, 164] width 31 height 20
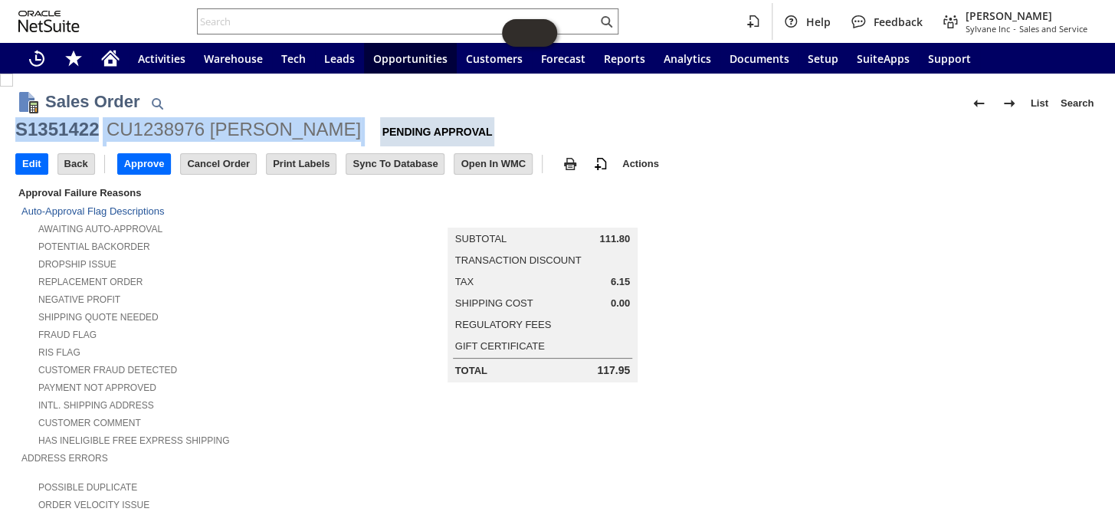
drag, startPoint x: 334, startPoint y: 126, endPoint x: 14, endPoint y: 130, distance: 320.5
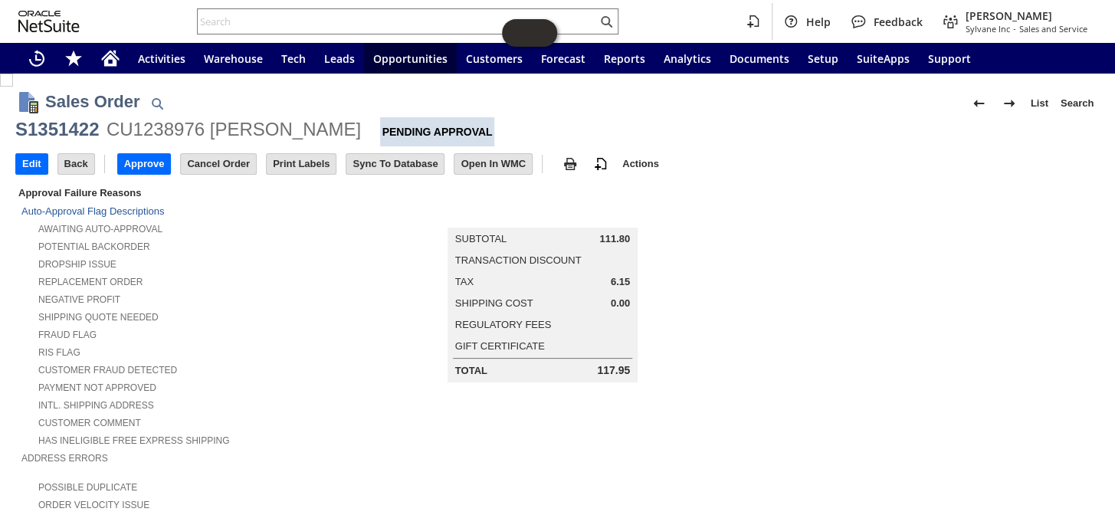
drag, startPoint x: 14, startPoint y: 130, endPoint x: 128, endPoint y: 123, distance: 114.5
click at [128, 123] on div "CU1238976 [PERSON_NAME]" at bounding box center [234, 129] width 255 height 25
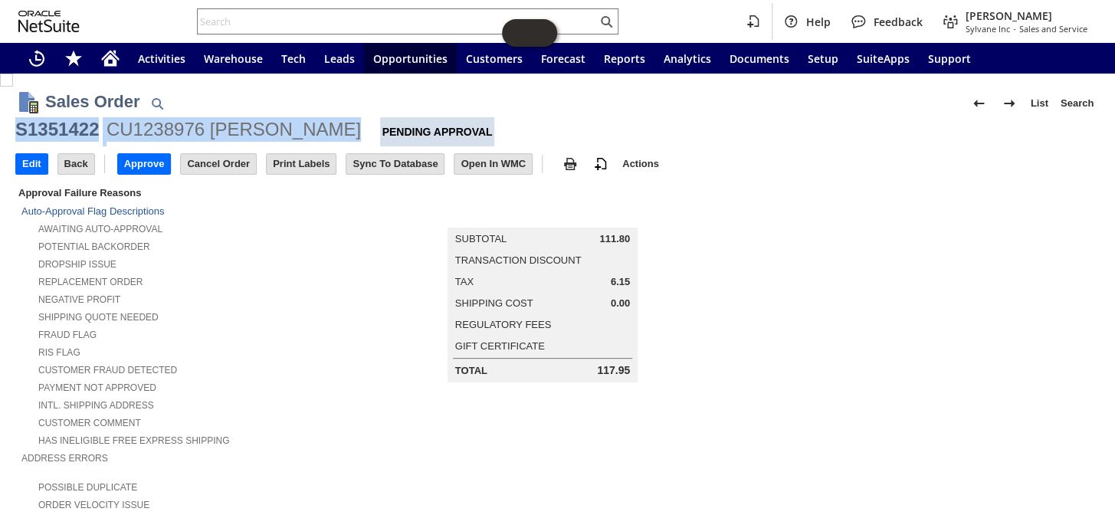
drag, startPoint x: 326, startPoint y: 128, endPoint x: 14, endPoint y: 128, distance: 312.0
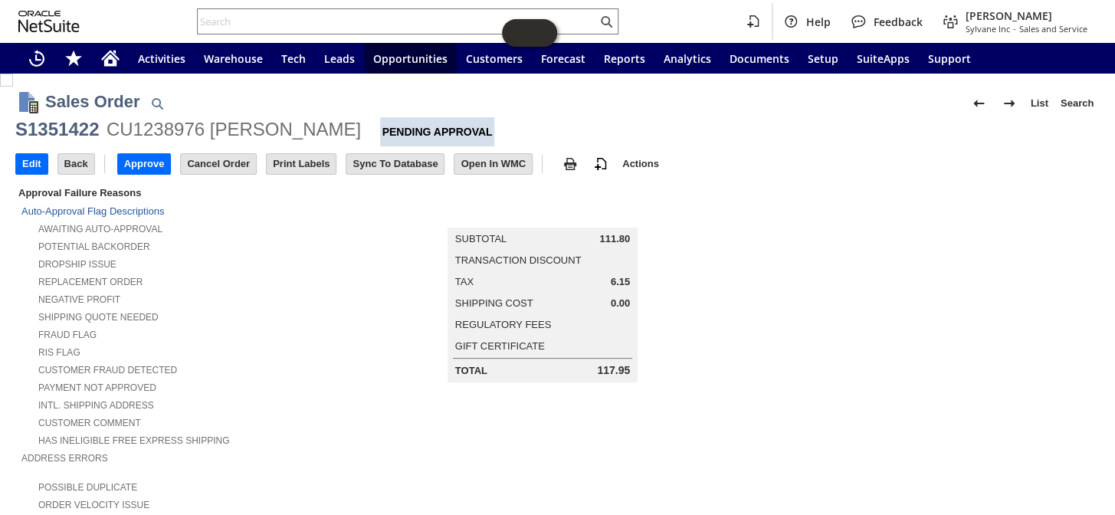
drag, startPoint x: 14, startPoint y: 128, endPoint x: 294, endPoint y: 134, distance: 280.6
click at [289, 138] on div "CU1238976 [PERSON_NAME]" at bounding box center [234, 129] width 255 height 25
drag, startPoint x: 297, startPoint y: 123, endPoint x: 18, endPoint y: 136, distance: 280.1
click at [18, 136] on div "S1351422 CU1238976 [PERSON_NAME] Pending Approval" at bounding box center [557, 131] width 1085 height 29
copy div "S1351422 CU1238976 [PERSON_NAME]"
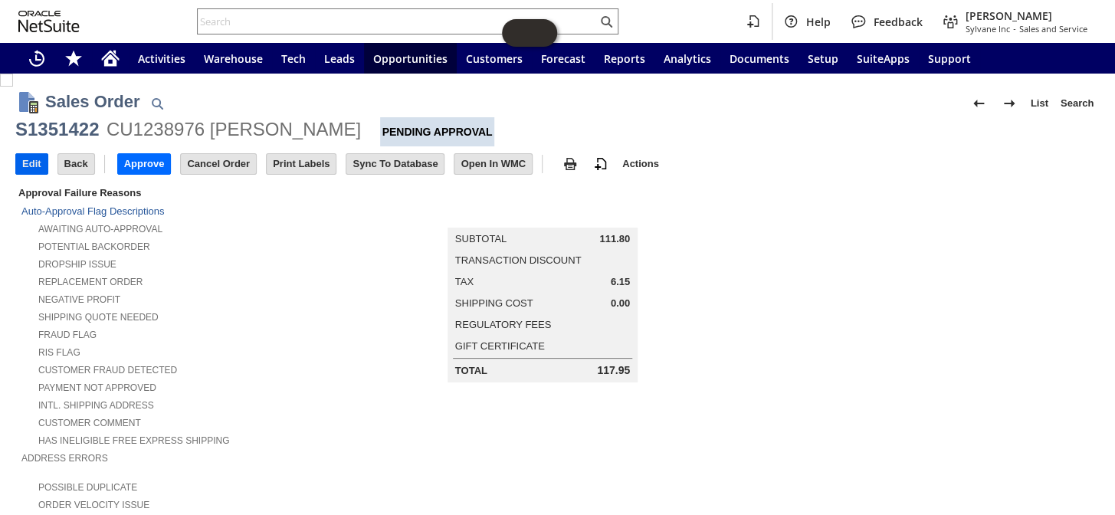
click at [35, 163] on input "Edit" at bounding box center [31, 164] width 31 height 20
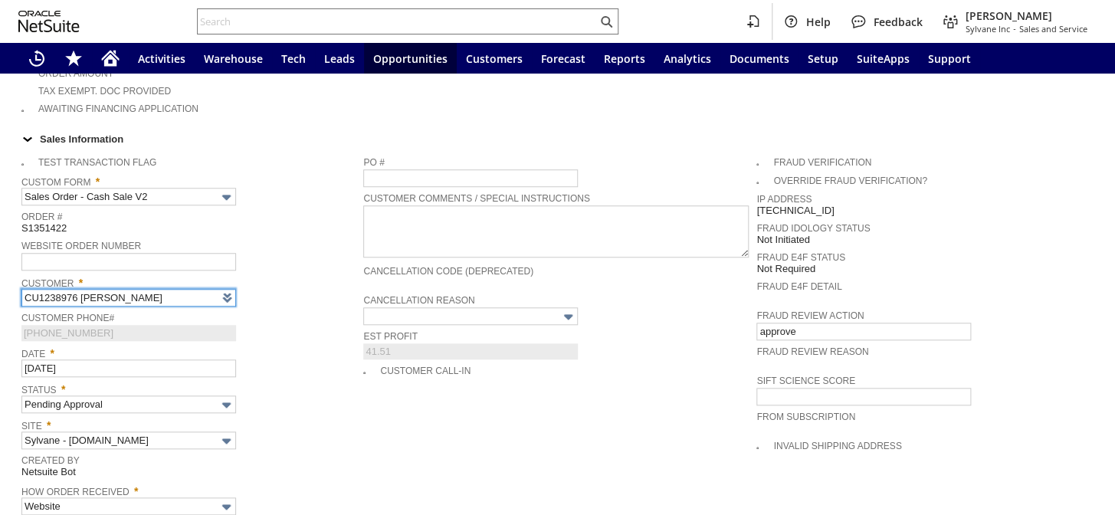
scroll to position [627, 0]
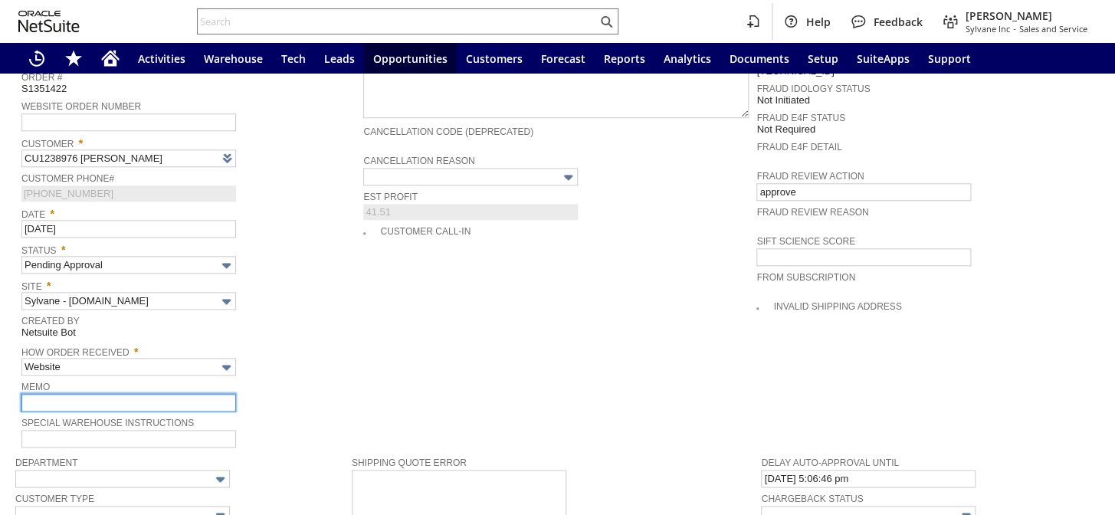
click at [107, 394] on input "text" at bounding box center [128, 403] width 215 height 18
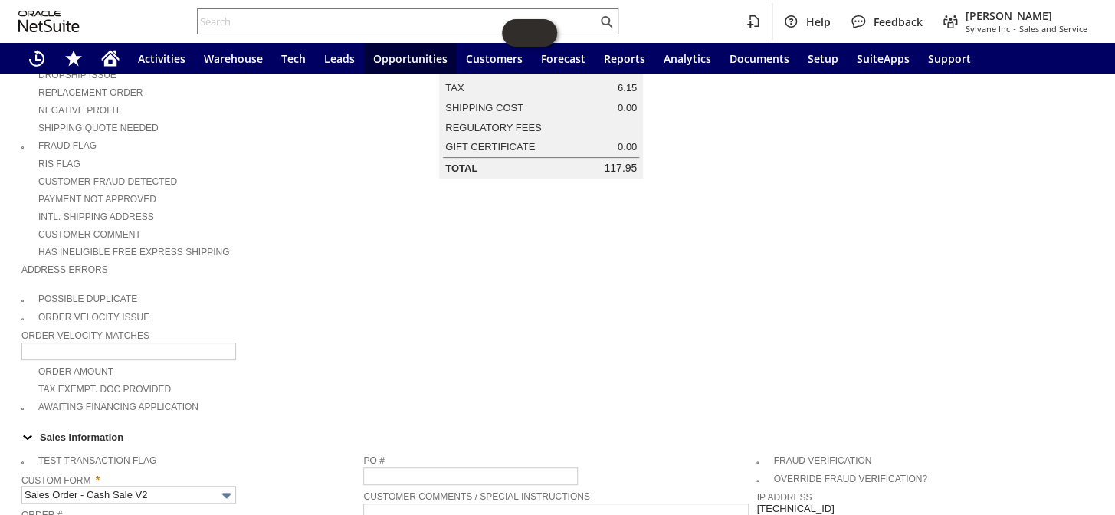
scroll to position [69, 0]
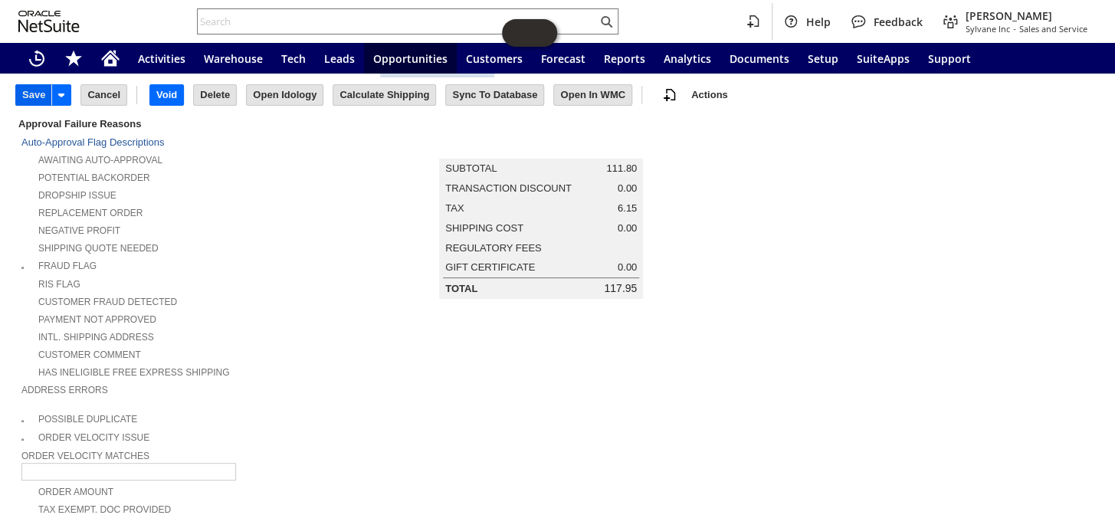
type input "approving - tax exempt form needs to be looked at"
click at [28, 91] on input "Save" at bounding box center [33, 95] width 35 height 20
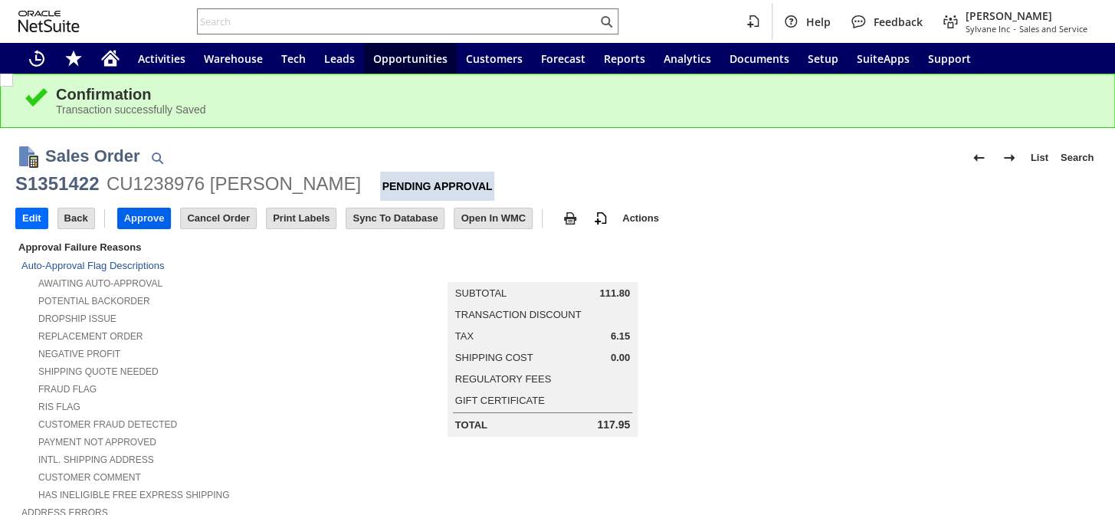
click at [137, 215] on input "Approve" at bounding box center [144, 219] width 53 height 20
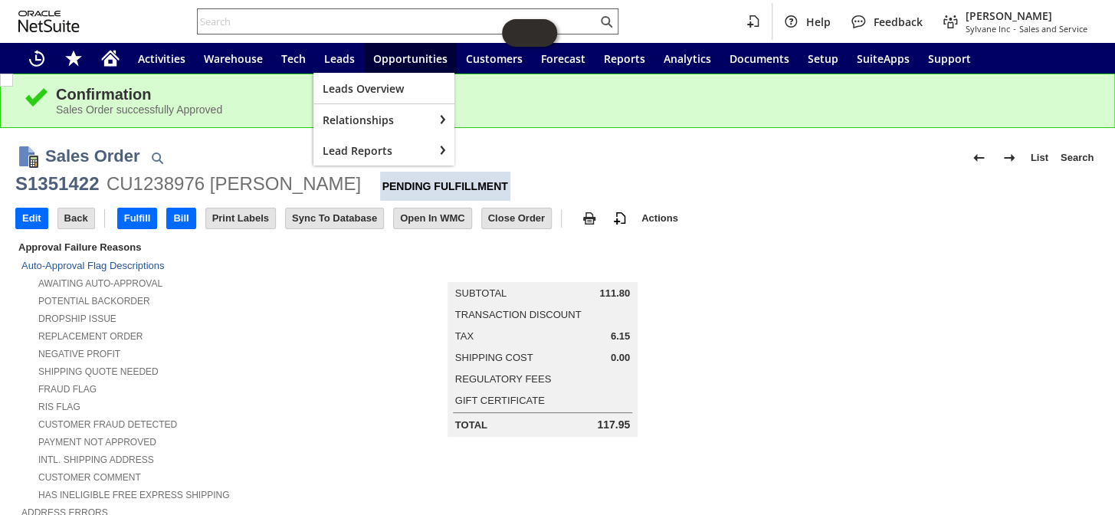
click at [340, 22] on input "text" at bounding box center [397, 21] width 399 height 18
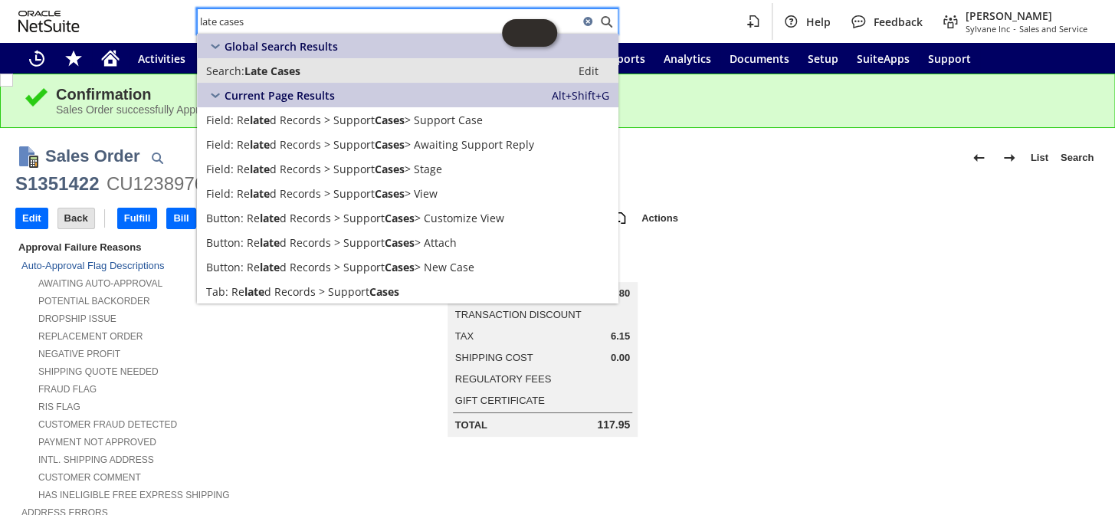
type input "late cases"
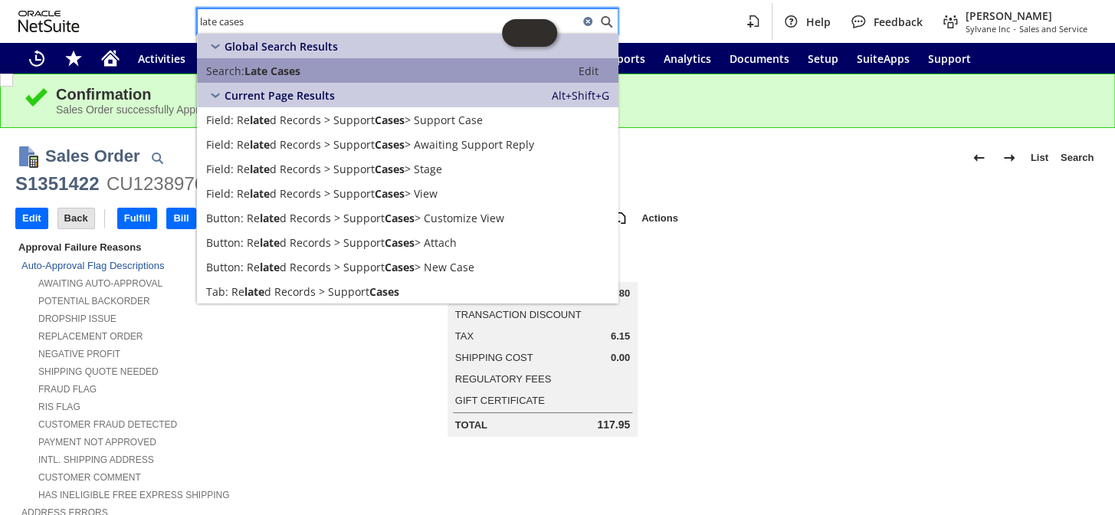
click at [245, 69] on span "Late Cases" at bounding box center [273, 71] width 56 height 15
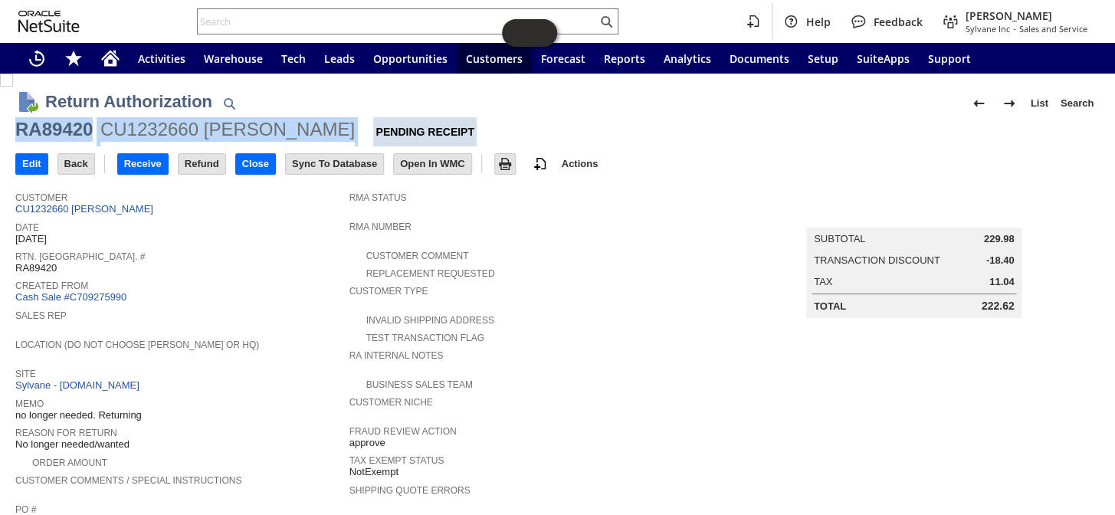
drag, startPoint x: 284, startPoint y: 130, endPoint x: 8, endPoint y: 129, distance: 275.2
